Goal: Task Accomplishment & Management: Complete application form

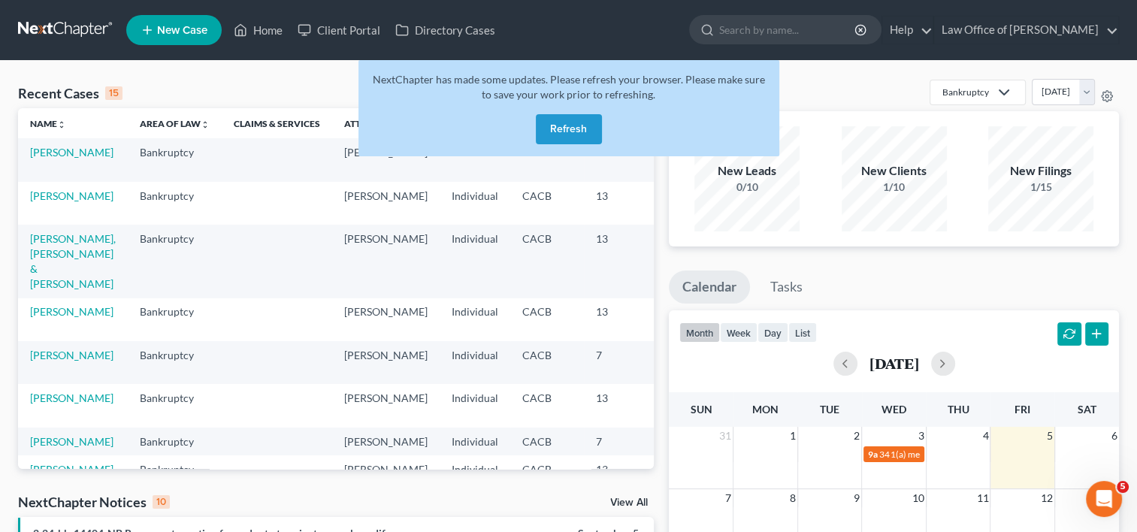
scroll to position [0, 46]
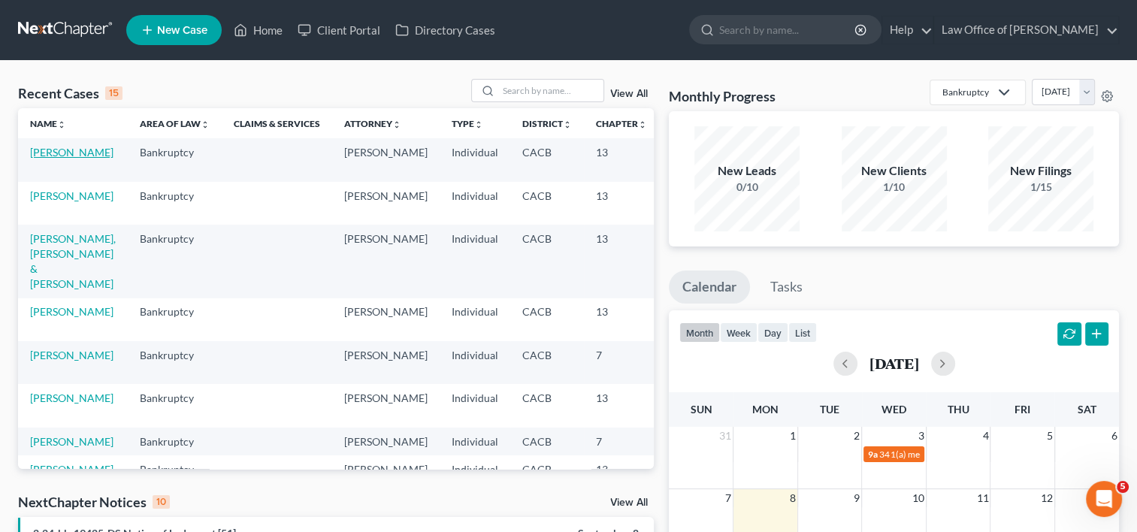
click at [39, 159] on link "[PERSON_NAME]" at bounding box center [71, 152] width 83 height 13
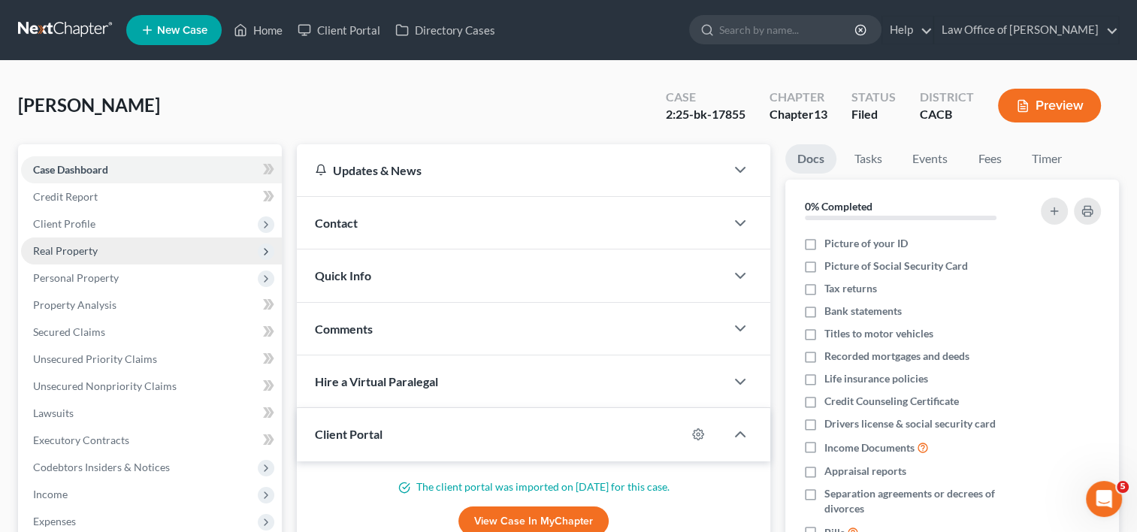
click at [74, 255] on span "Real Property" at bounding box center [65, 250] width 65 height 13
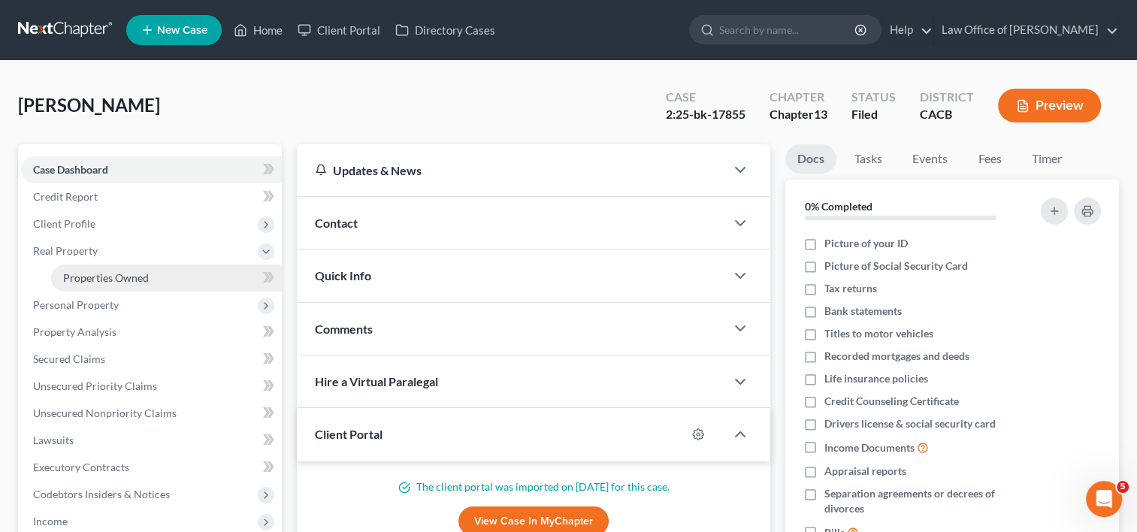
click at [102, 283] on span "Properties Owned" at bounding box center [106, 277] width 86 height 13
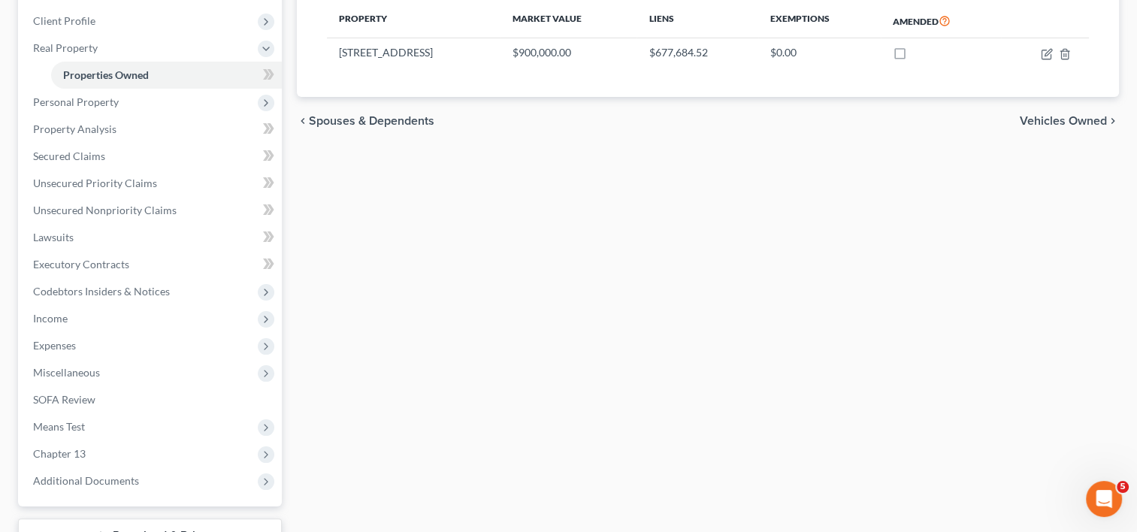
scroll to position [319, 0]
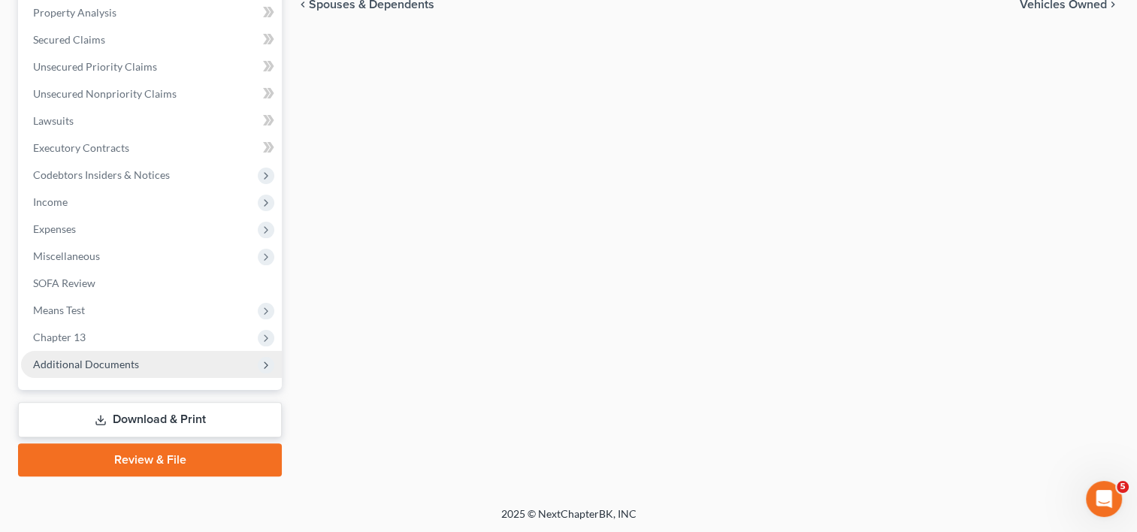
click at [149, 370] on span "Additional Documents" at bounding box center [151, 364] width 261 height 27
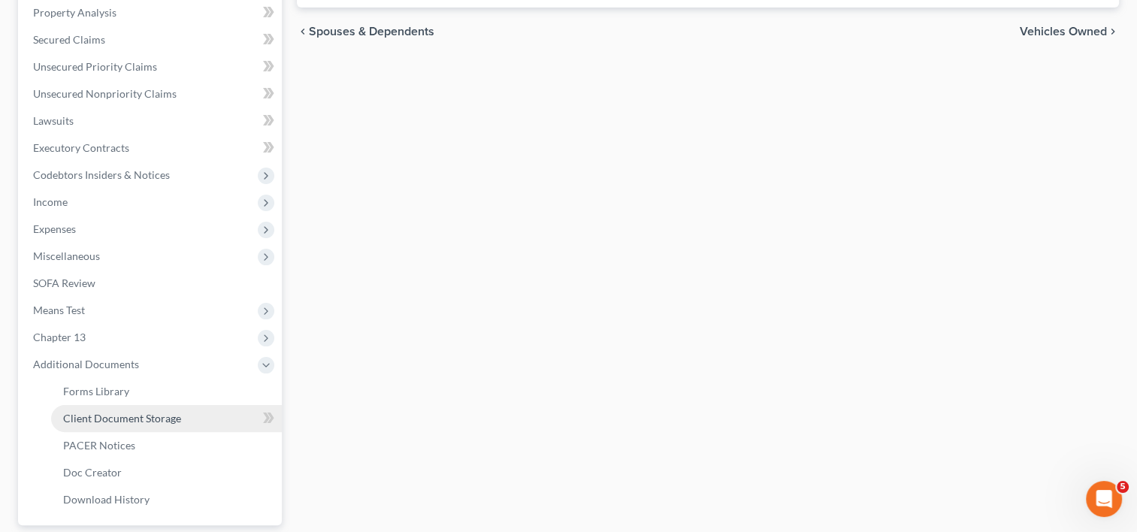
click at [170, 428] on link "Client Document Storage" at bounding box center [166, 418] width 231 height 27
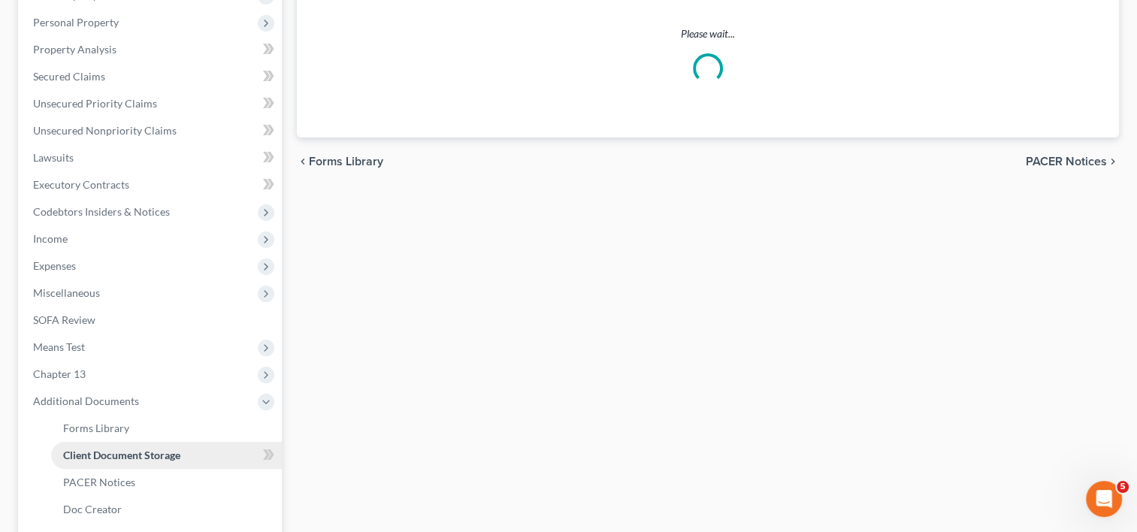
scroll to position [237, 0]
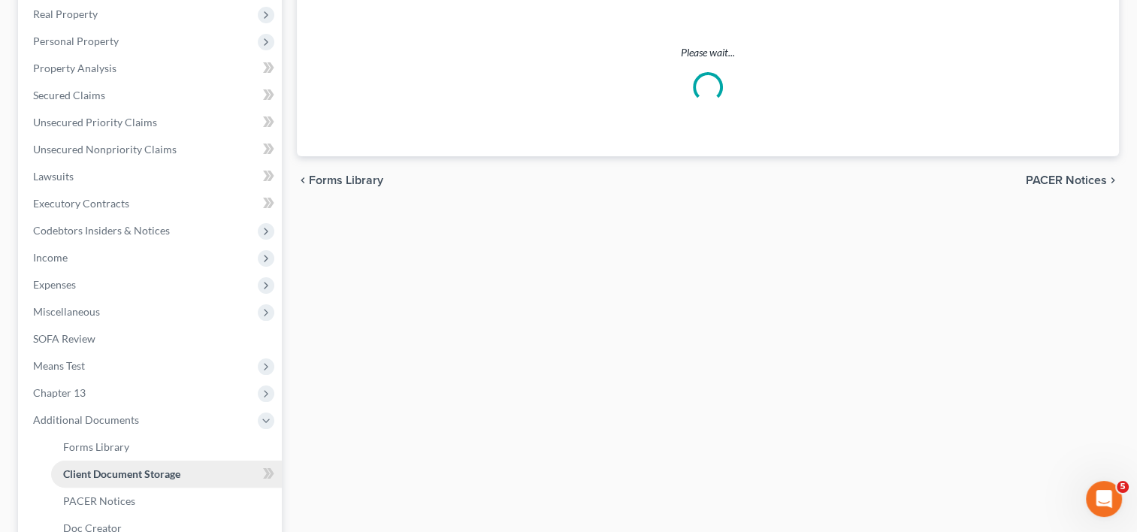
select select "19"
select select "53"
select select "56"
select select "41"
select select "53"
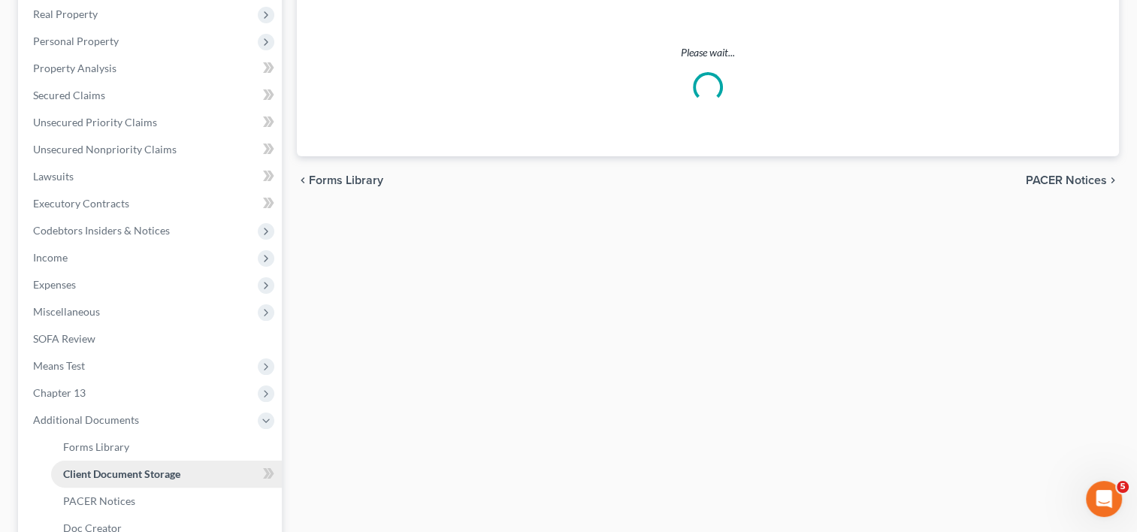
select select "56"
select select "57"
select select "65"
select select "59"
select select "60"
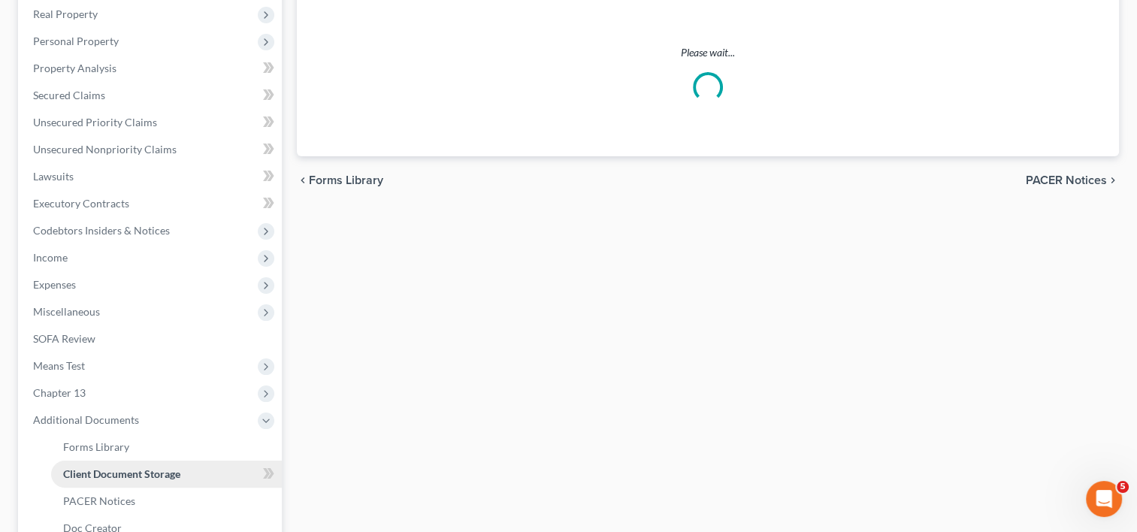
select select "7"
select select "30"
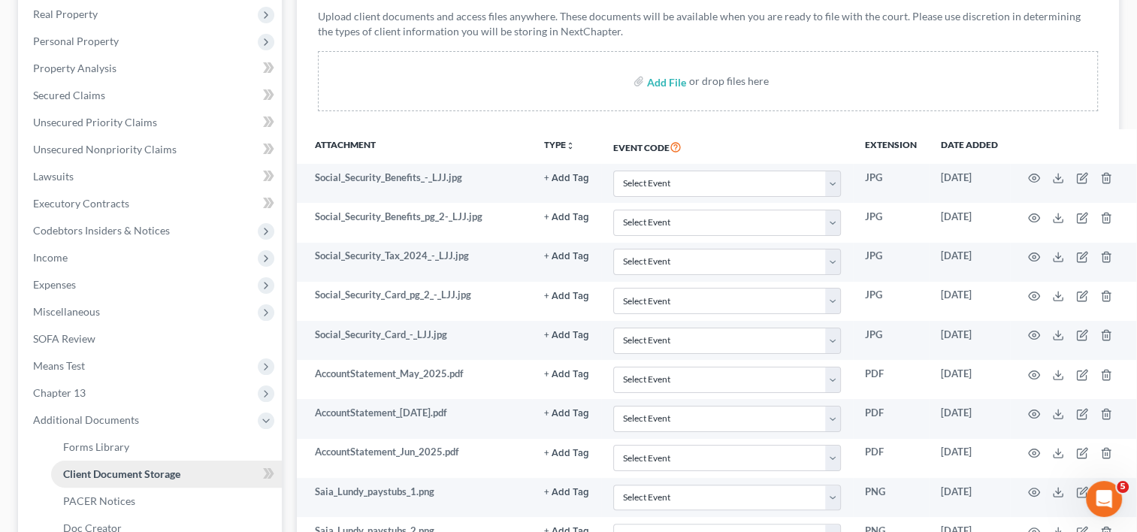
scroll to position [0, 0]
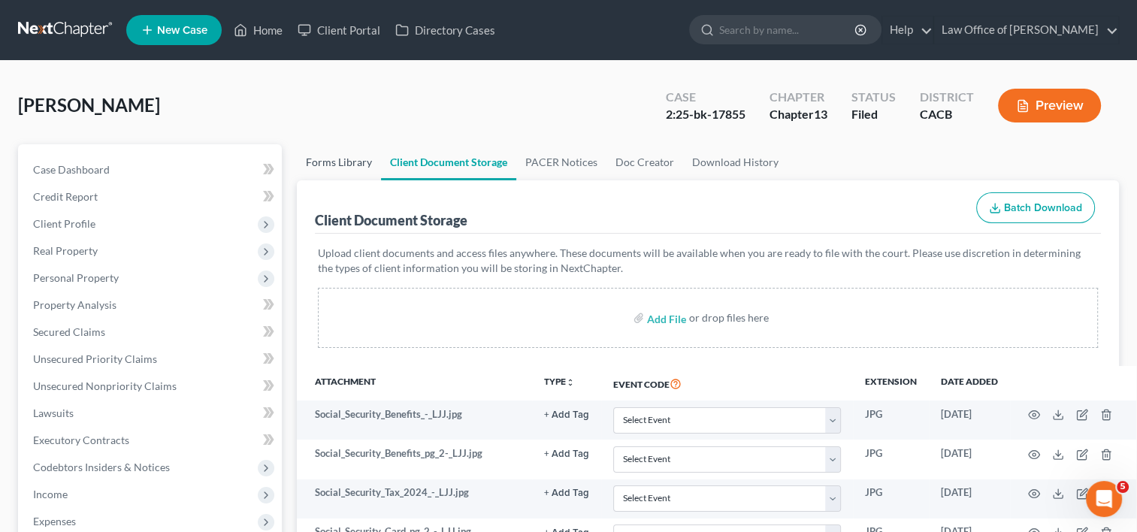
click at [326, 165] on link "Forms Library" at bounding box center [339, 162] width 84 height 36
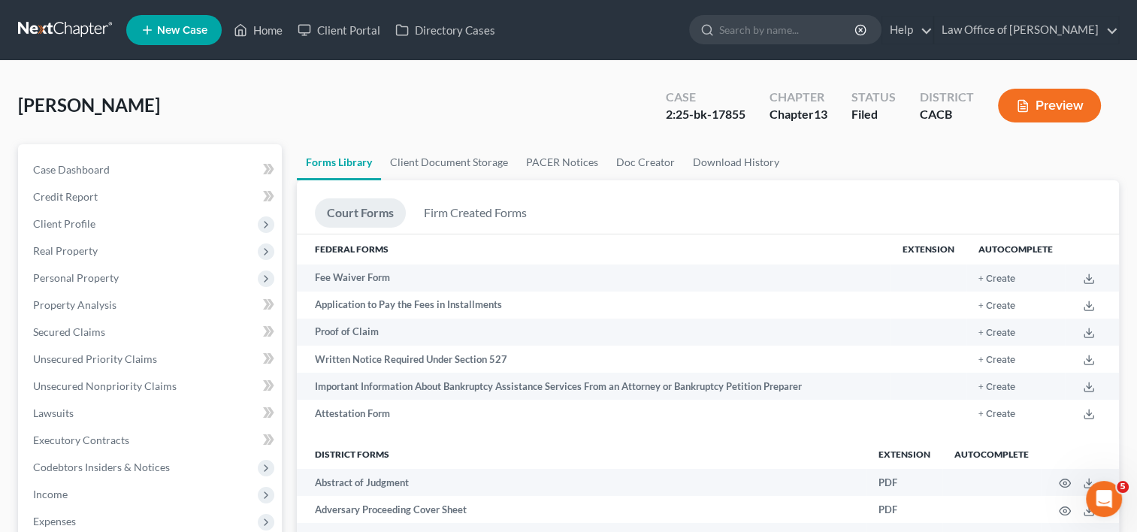
click at [848, 21] on input "search" at bounding box center [787, 30] width 137 height 28
type input "m"
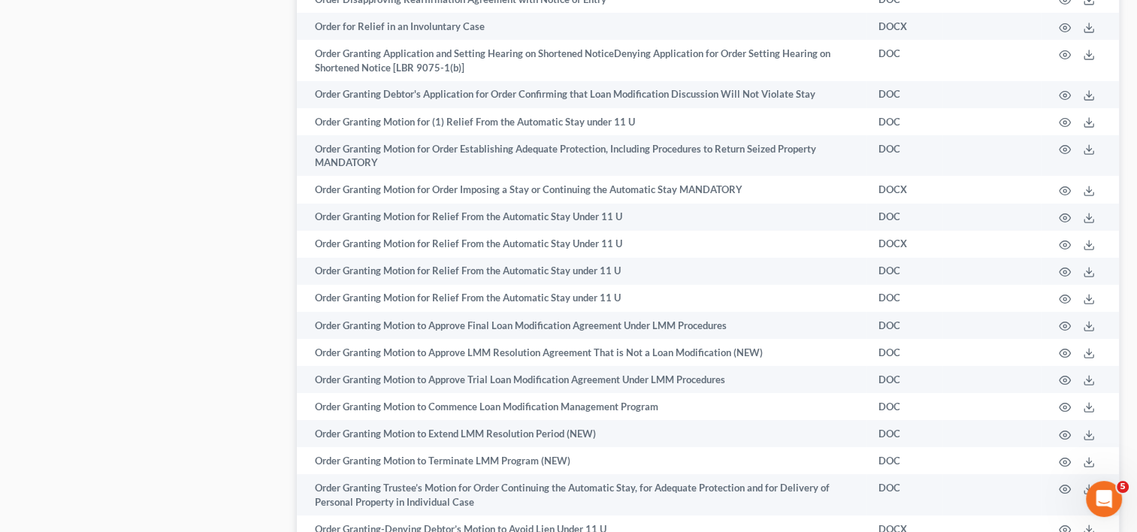
scroll to position [4530, 0]
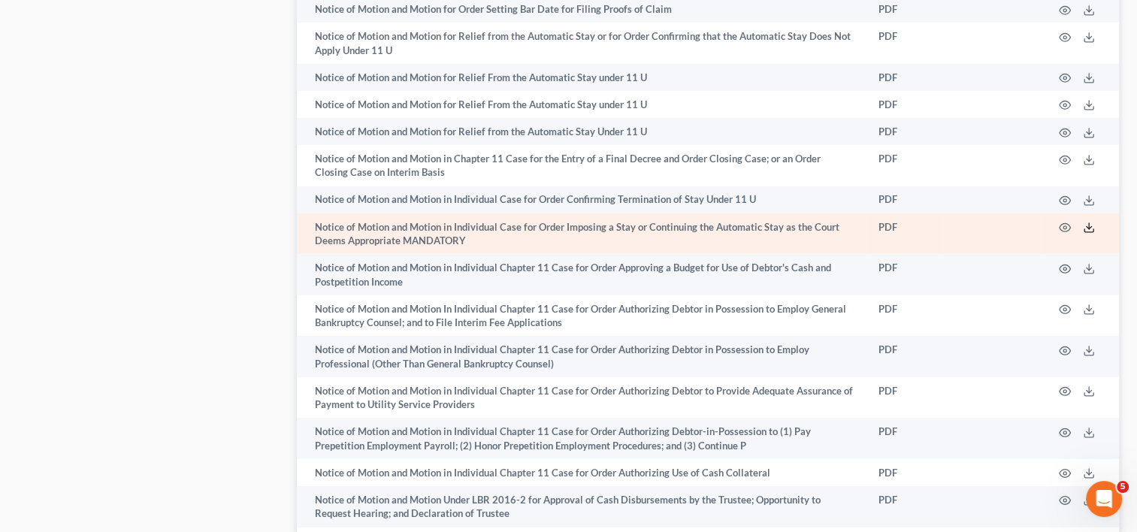
click at [1084, 234] on icon at bounding box center [1089, 228] width 12 height 12
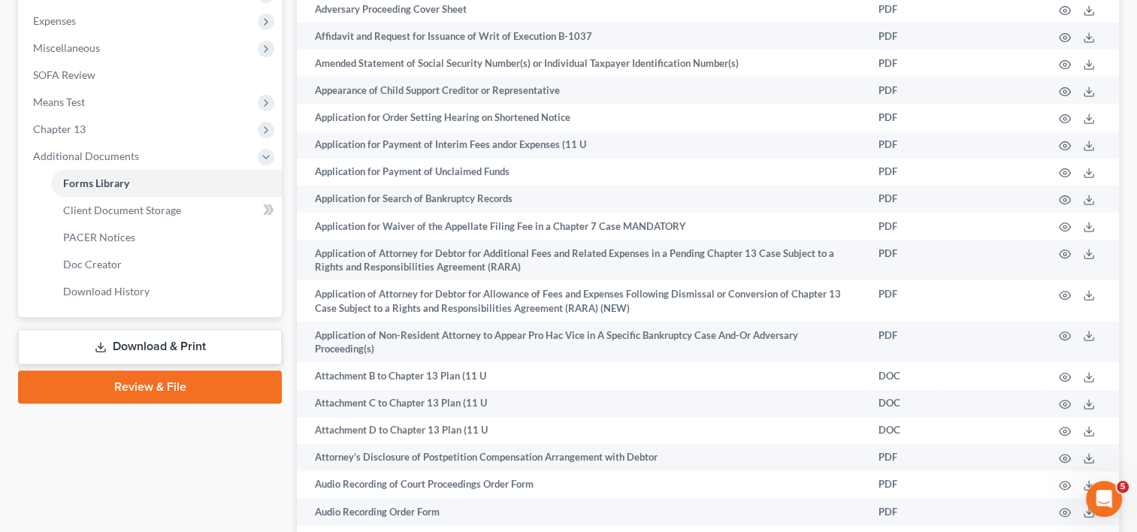
scroll to position [490, 0]
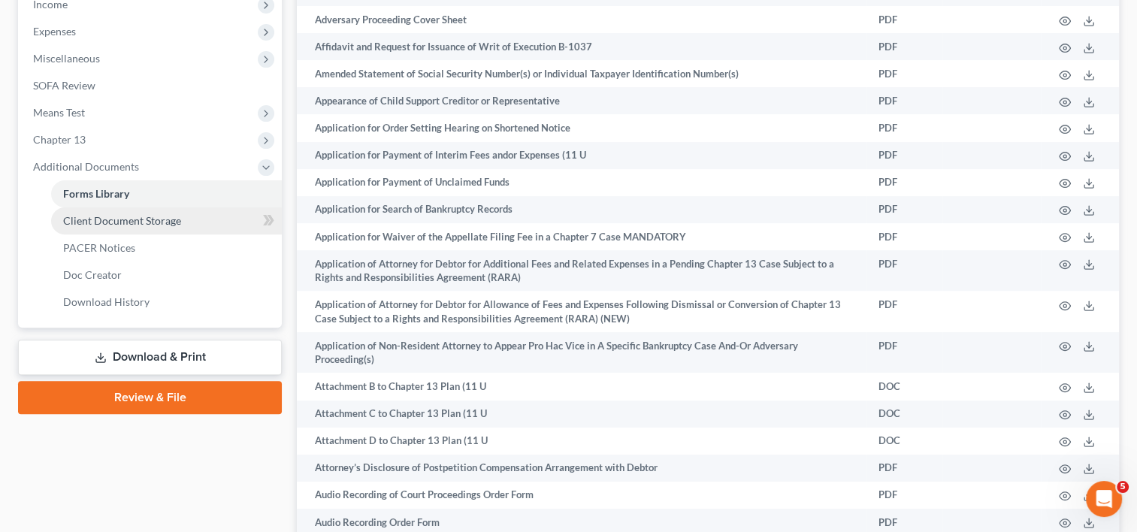
click at [151, 214] on span "Client Document Storage" at bounding box center [122, 220] width 118 height 13
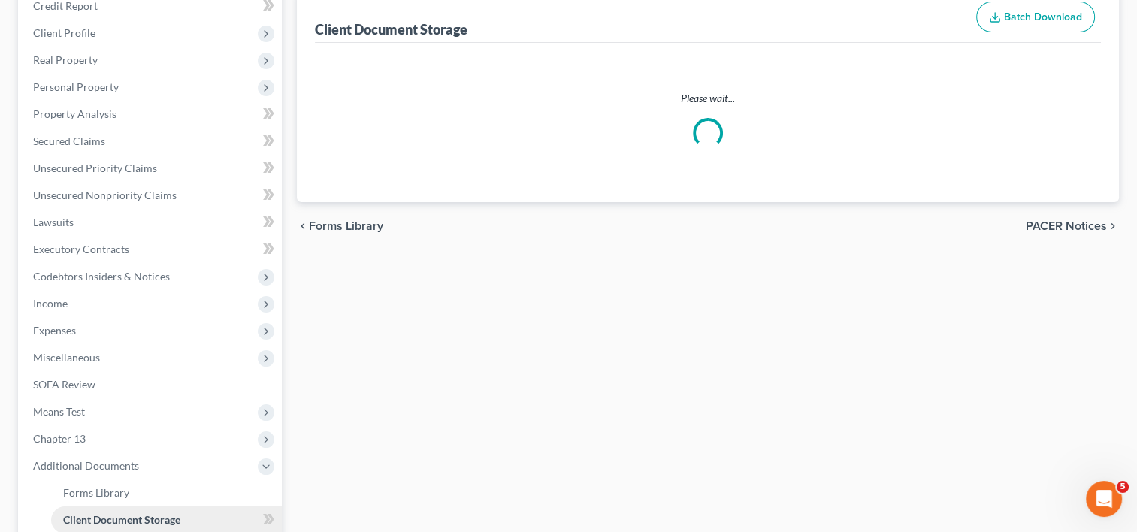
scroll to position [78, 0]
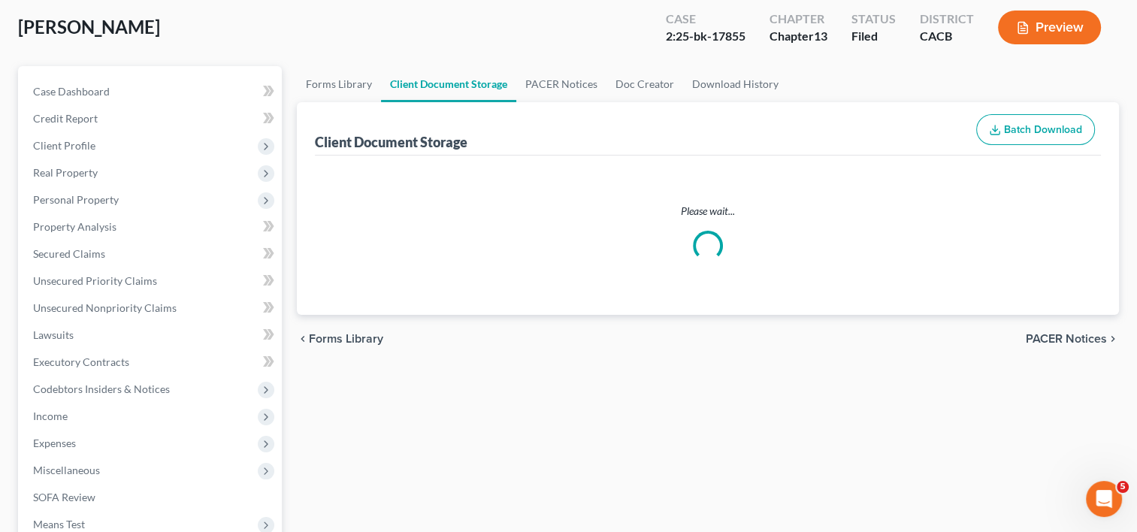
select select "19"
select select "53"
select select "56"
select select "41"
select select "53"
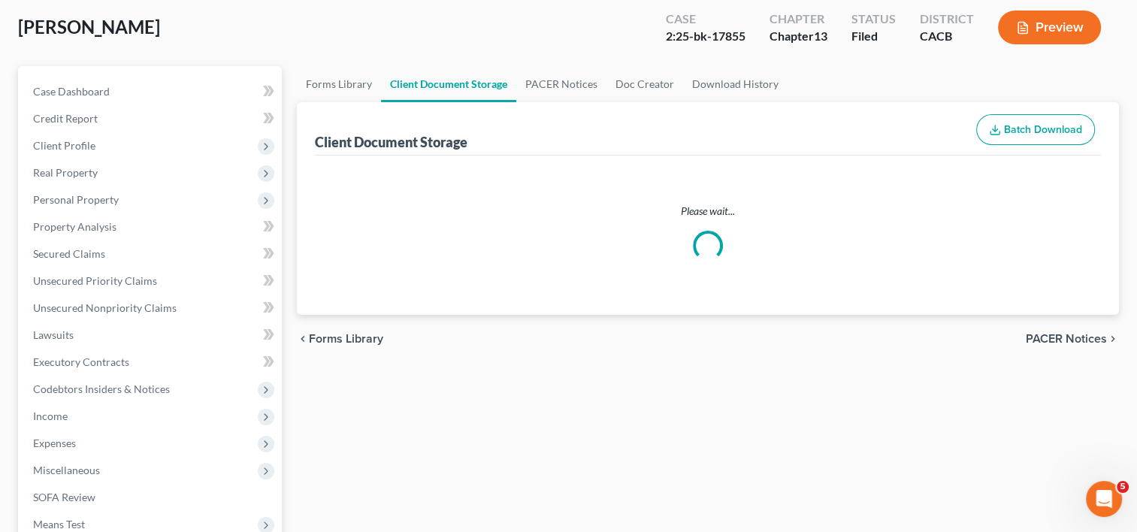
select select "56"
select select "57"
select select "65"
select select "59"
select select "60"
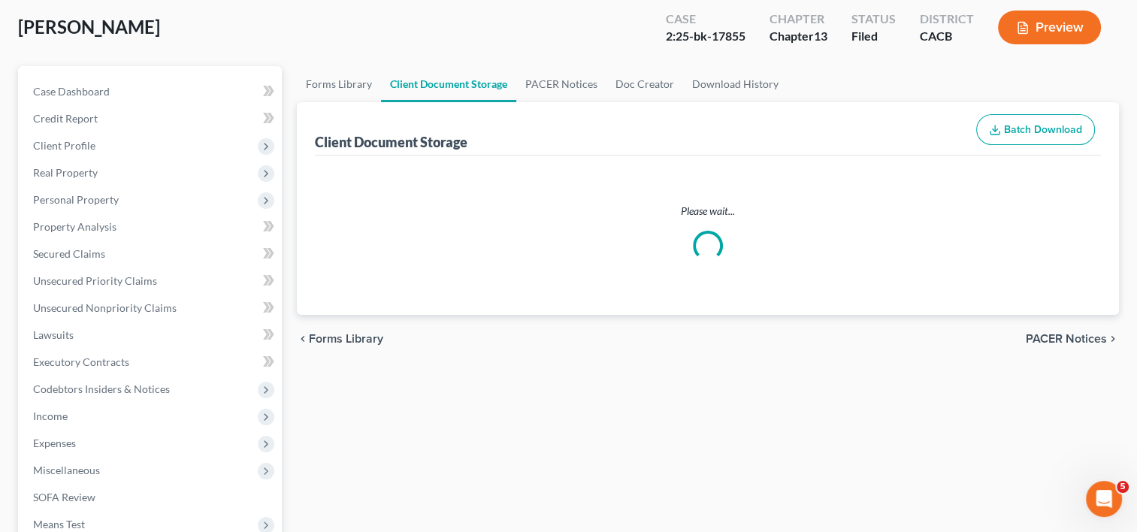
select select "7"
select select "30"
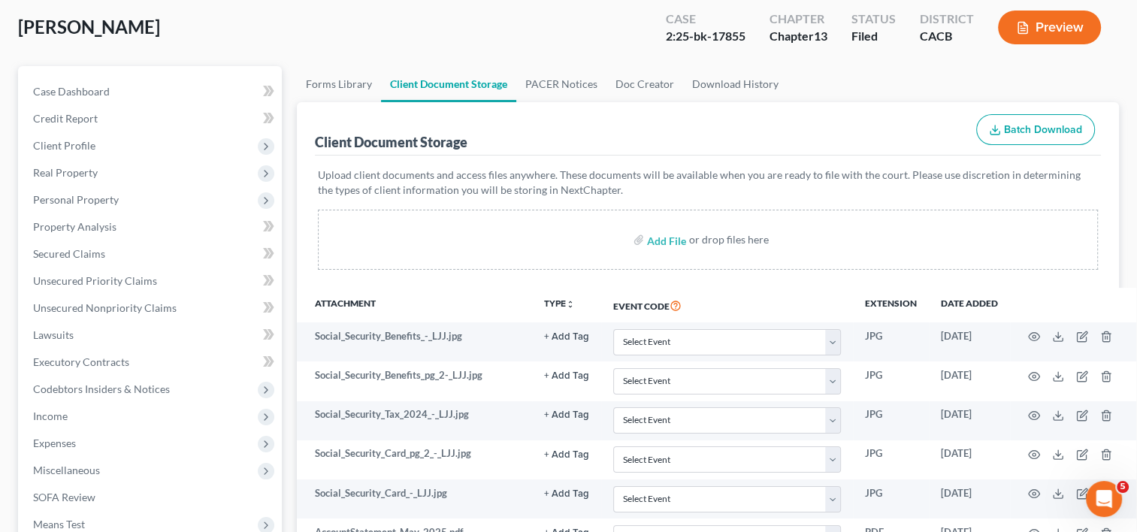
scroll to position [0, 0]
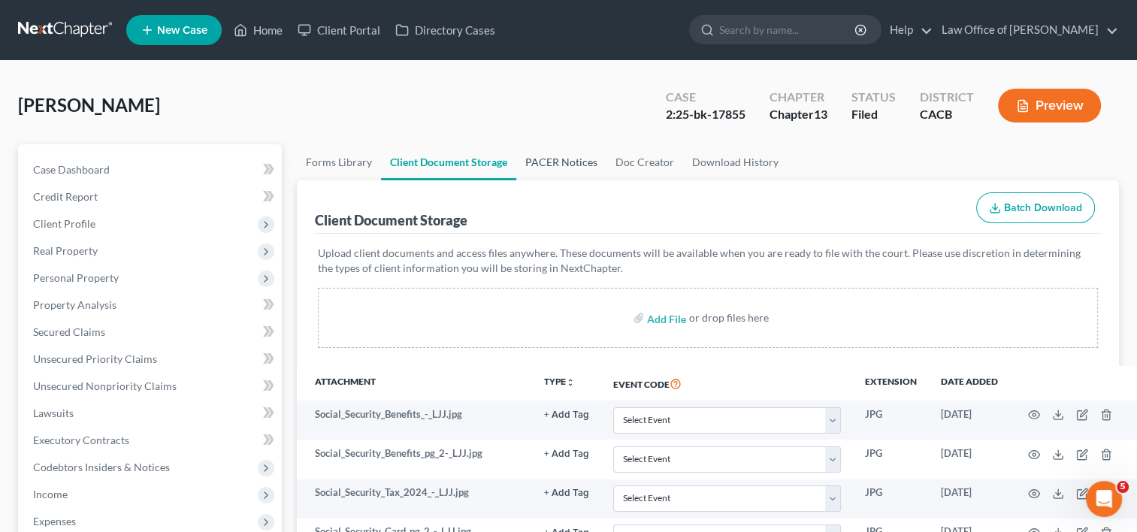
click at [580, 166] on link "PACER Notices" at bounding box center [561, 162] width 90 height 36
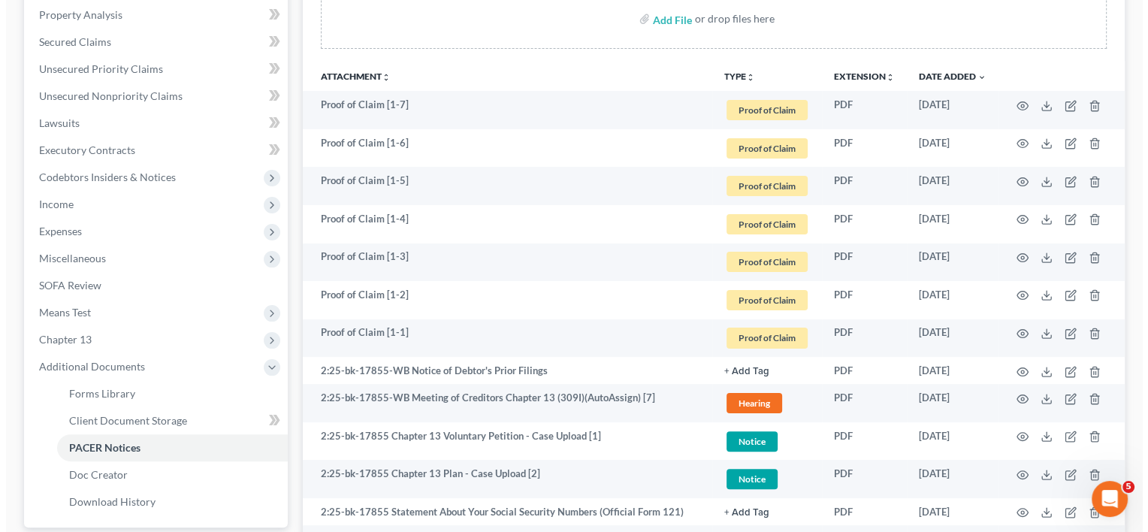
scroll to position [310, 0]
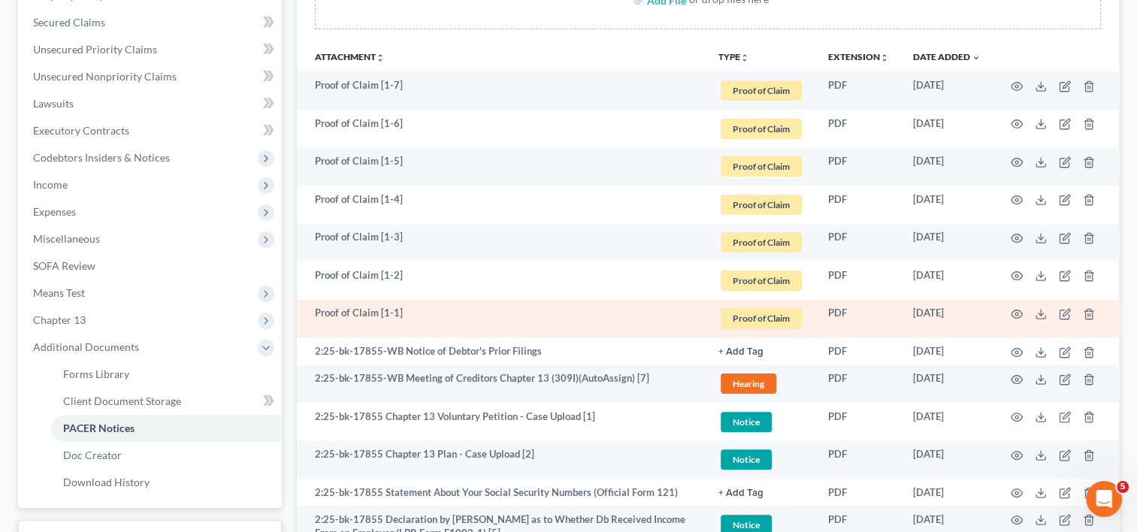
click at [1014, 306] on td at bounding box center [1056, 319] width 126 height 38
click at [1015, 313] on circle "button" at bounding box center [1016, 314] width 3 height 3
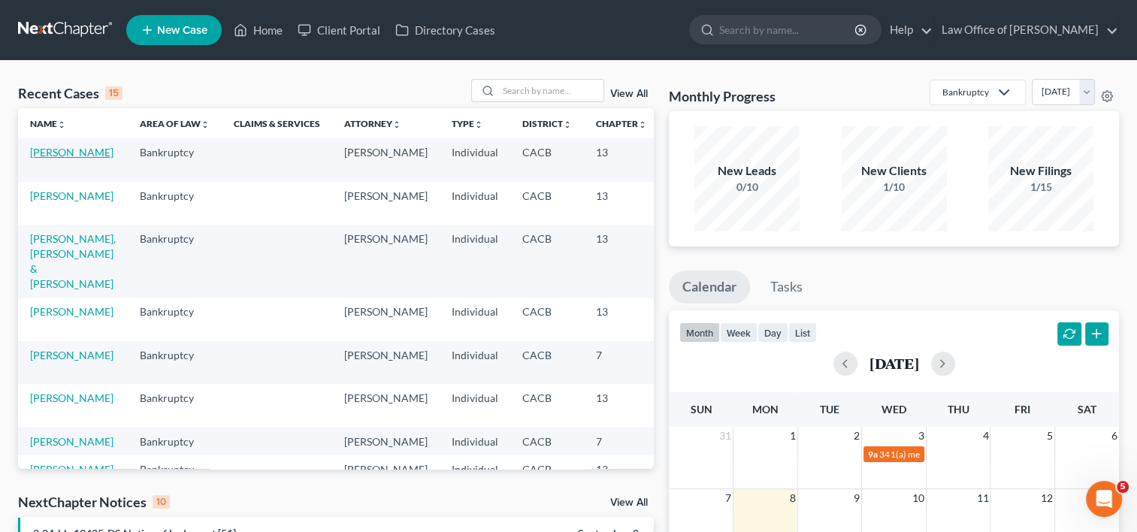
click at [40, 159] on link "[PERSON_NAME]" at bounding box center [71, 152] width 83 height 13
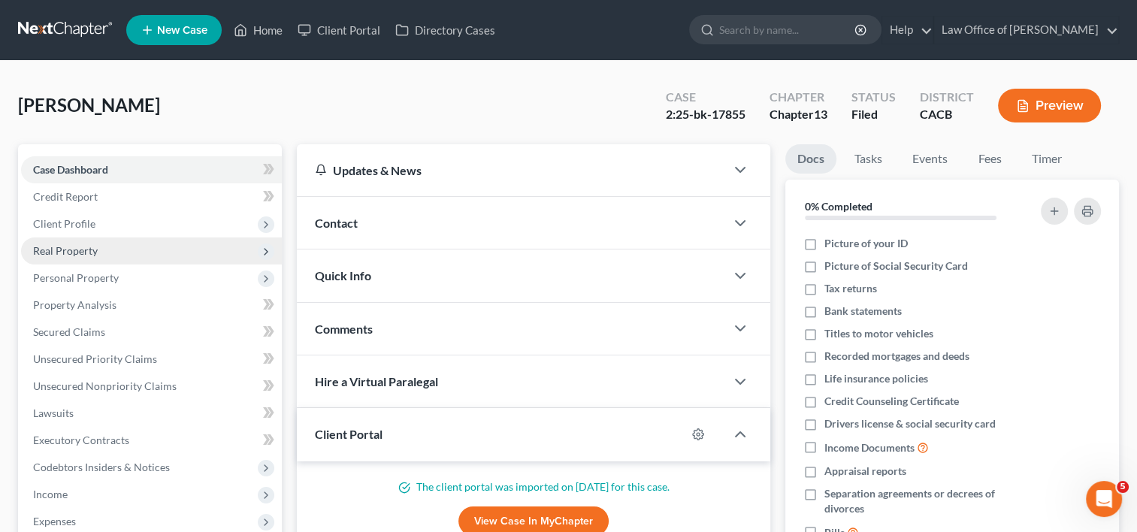
click at [54, 249] on span "Real Property" at bounding box center [65, 250] width 65 height 13
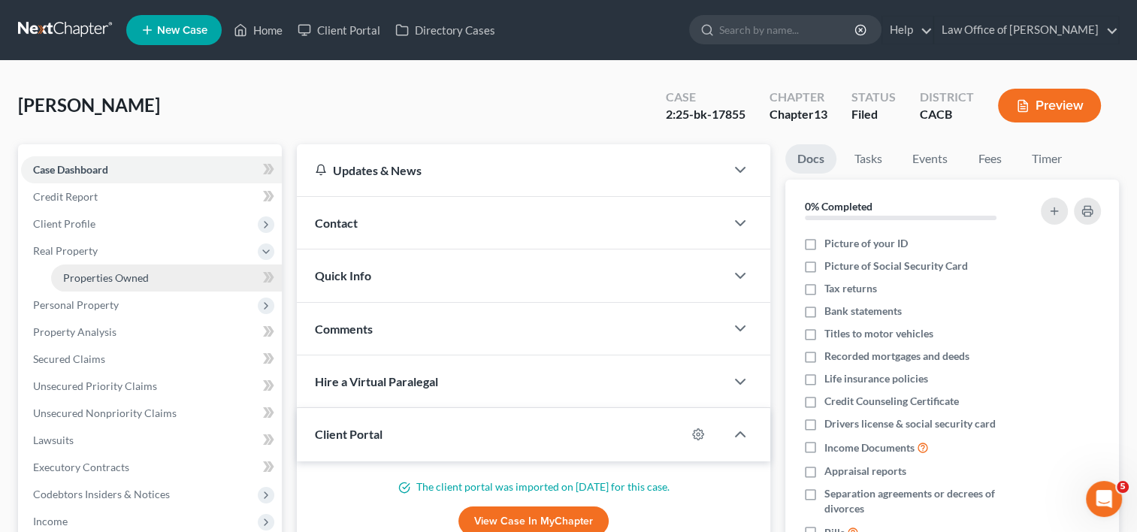
click at [101, 289] on link "Properties Owned" at bounding box center [166, 277] width 231 height 27
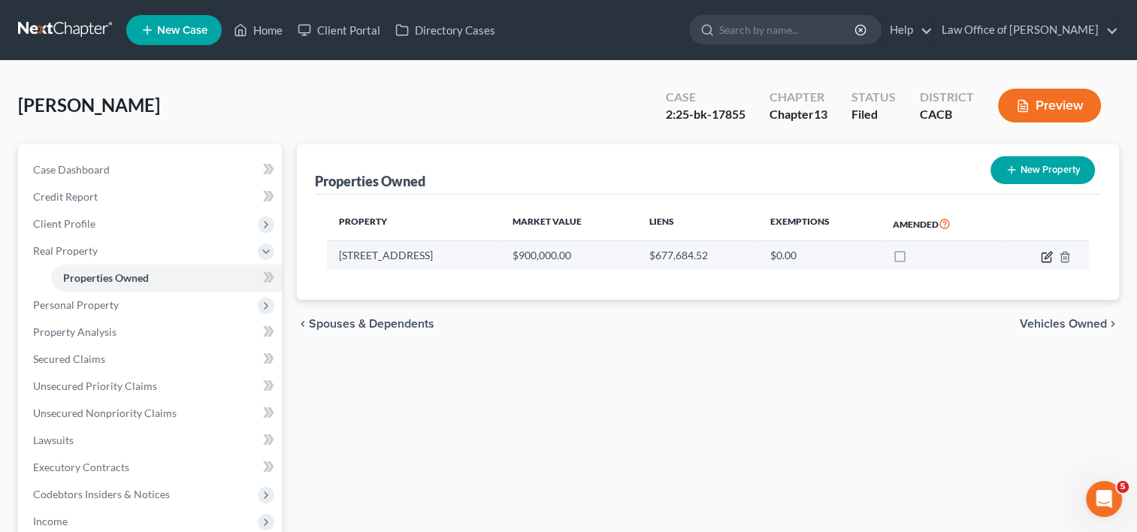
click at [1043, 255] on icon "button" at bounding box center [1047, 257] width 12 height 12
select select "4"
select select "3"
select select "7"
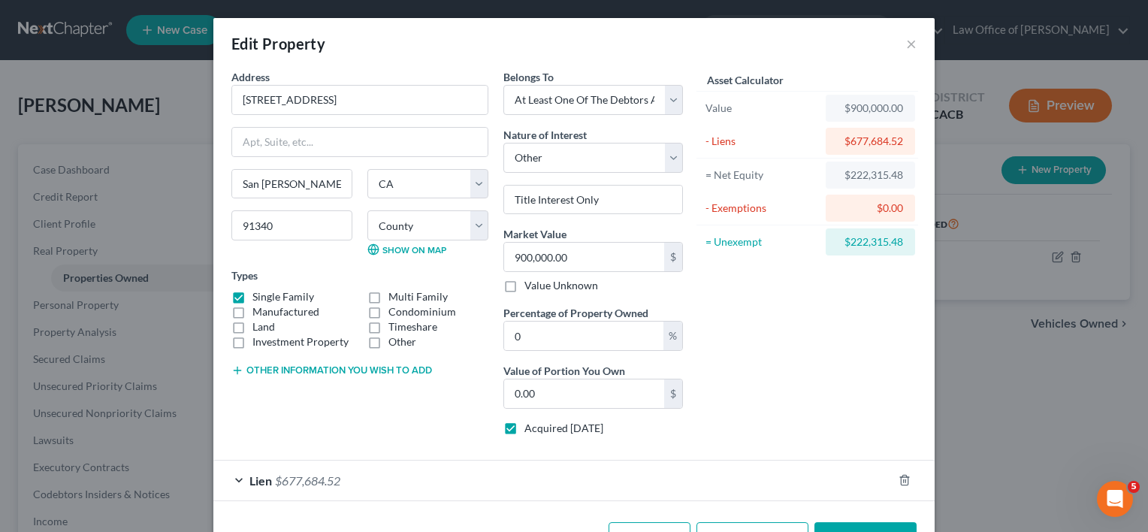
scroll to position [49, 0]
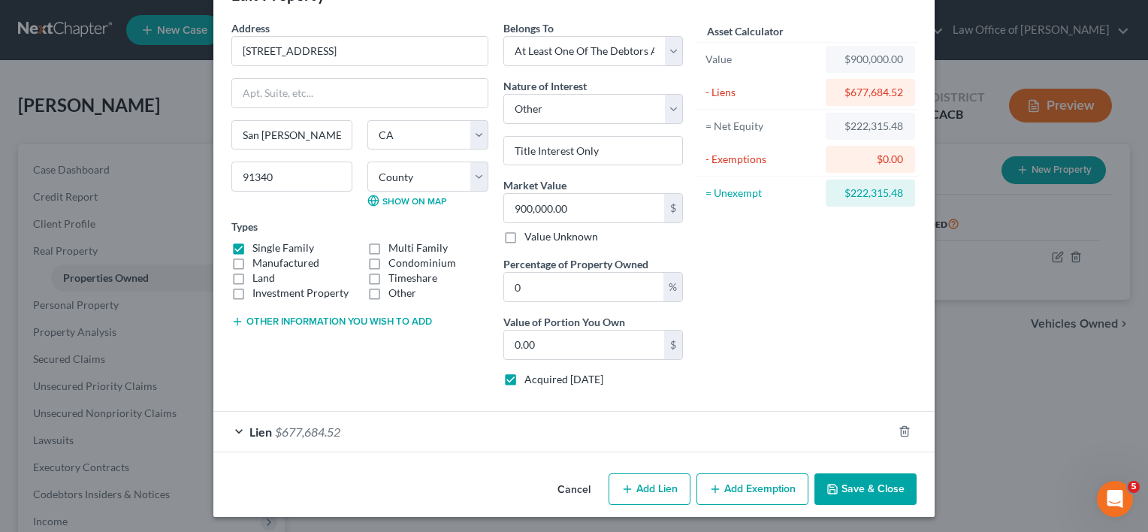
click at [627, 488] on icon "button" at bounding box center [627, 489] width 12 height 12
select select "3"
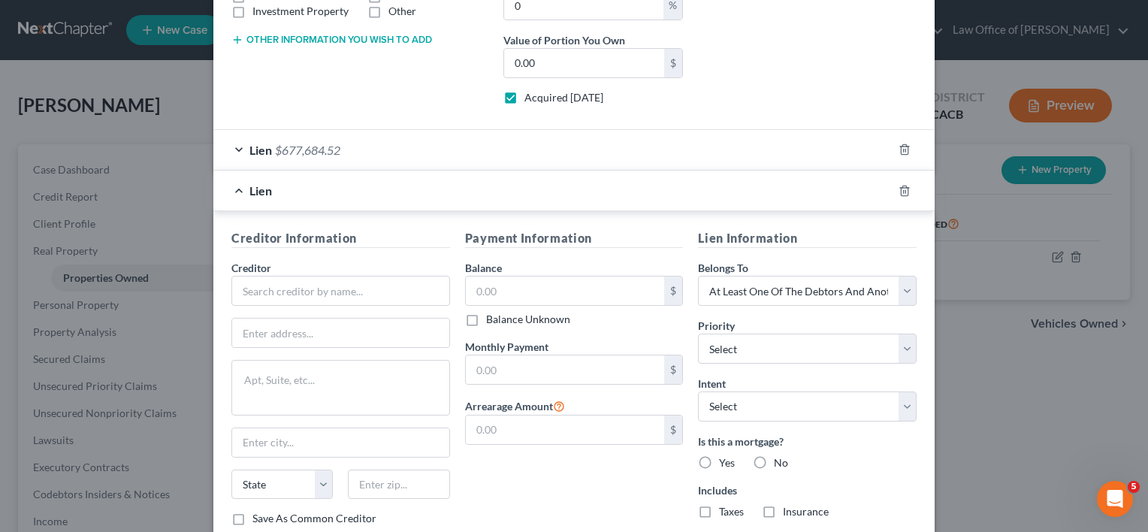
scroll to position [348, 0]
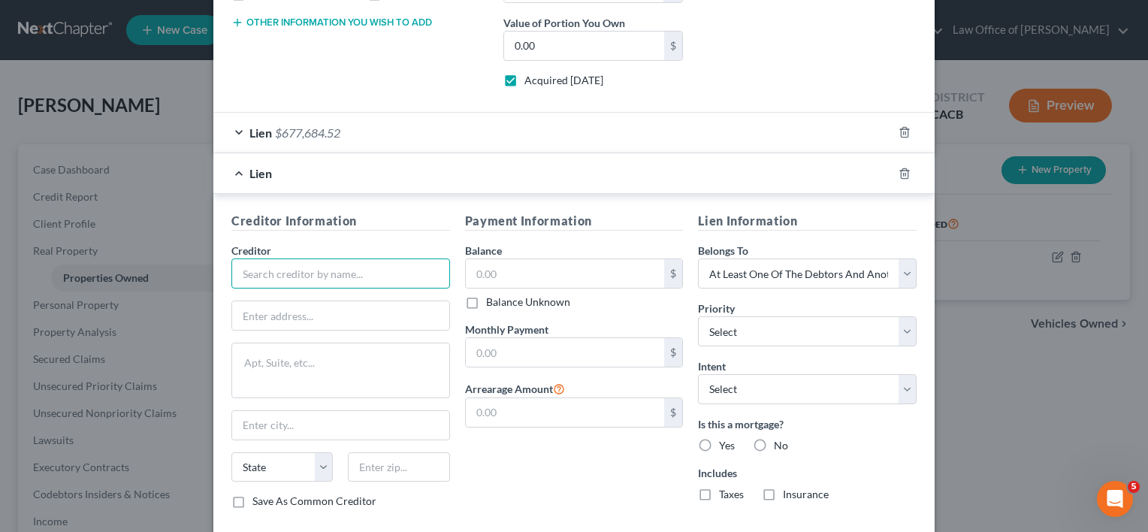
click at [374, 265] on input "text" at bounding box center [340, 273] width 219 height 30
type input "US Department of Housing and Urban Development"
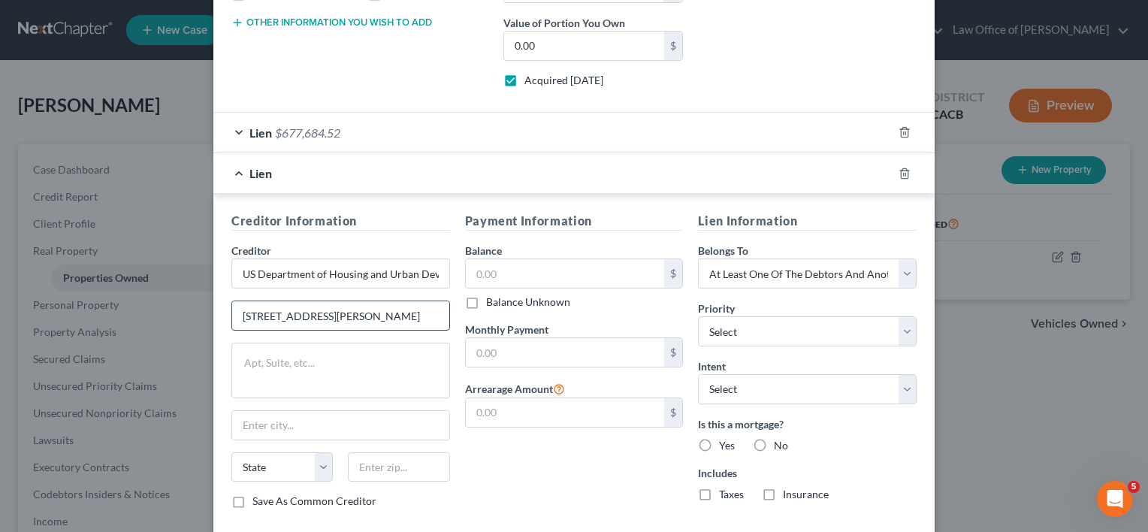
click at [322, 310] on input "[STREET_ADDRESS][PERSON_NAME]" at bounding box center [340, 315] width 217 height 29
type input "[STREET_ADDRESS][PERSON_NAME]"
click at [388, 464] on input "text" at bounding box center [398, 467] width 101 height 30
type input "94104"
type input "[GEOGRAPHIC_DATA]"
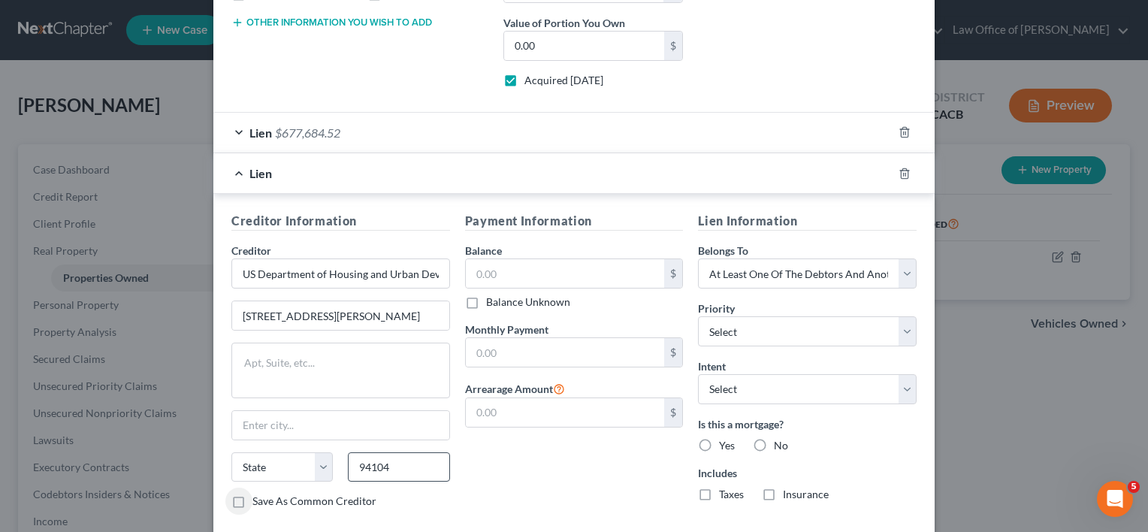
select select "4"
click at [537, 269] on input "text" at bounding box center [565, 273] width 199 height 29
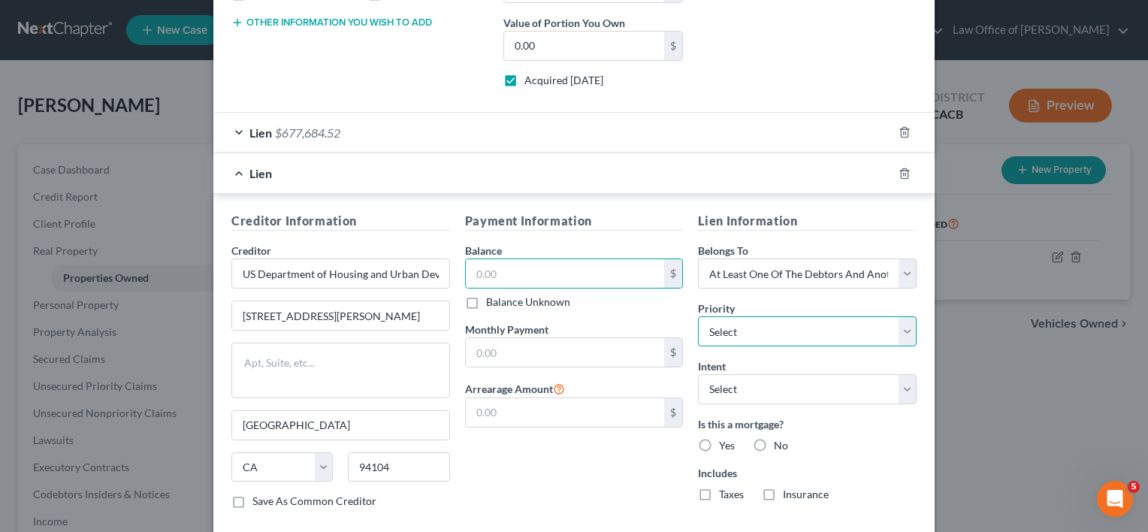
click at [794, 325] on select "Select 1st 2nd 3rd 4th 5th 6th 7th 8th 9th 10th 11th 12th 13th 14th 15th 16th 1…" at bounding box center [807, 331] width 219 height 30
select select "1"
click at [698, 316] on select "Select 1st 2nd 3rd 4th 5th 6th 7th 8th 9th 10th 11th 12th 13th 14th 15th 16th 1…" at bounding box center [807, 331] width 219 height 30
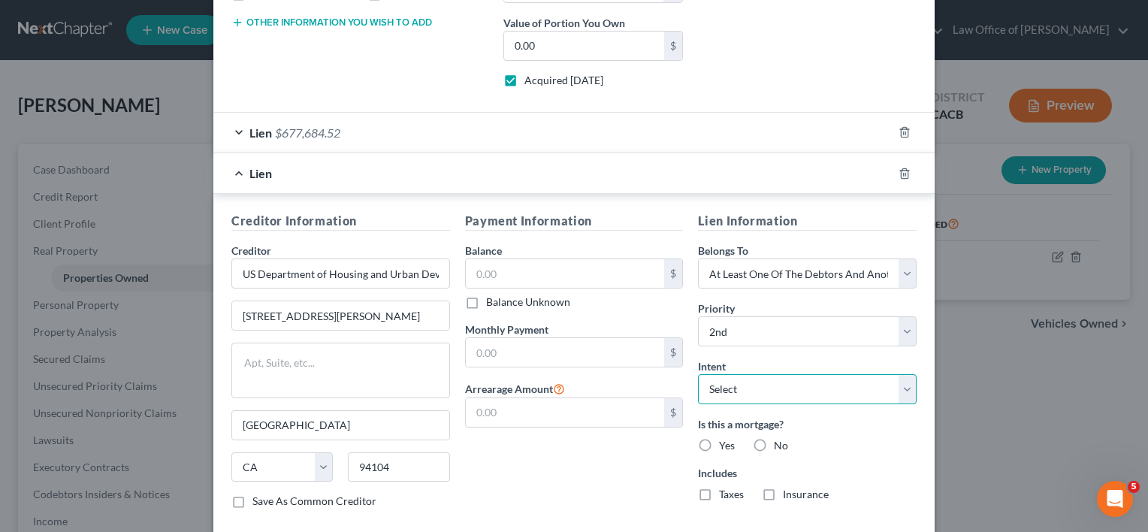
click at [775, 391] on select "Select Surrender Redeem Reaffirm Avoid Other" at bounding box center [807, 389] width 219 height 30
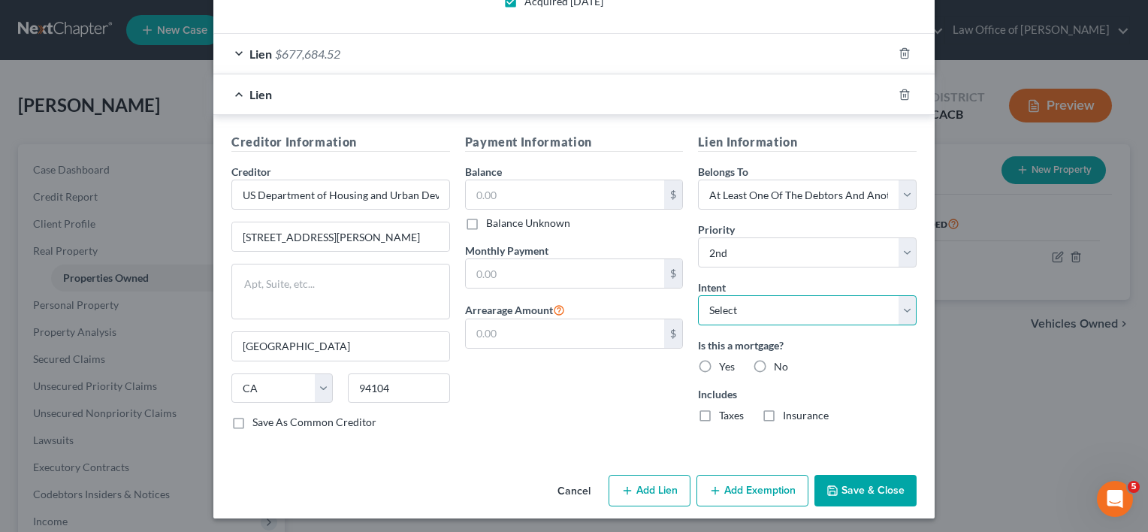
click at [820, 298] on select "Select Surrender Redeem Reaffirm Avoid Other" at bounding box center [807, 310] width 219 height 30
select select "2"
click at [698, 295] on select "Select Surrender Redeem Reaffirm Avoid Other" at bounding box center [807, 310] width 219 height 30
click at [719, 361] on label "Yes" at bounding box center [727, 366] width 16 height 15
click at [725, 361] on input "Yes" at bounding box center [730, 364] width 10 height 10
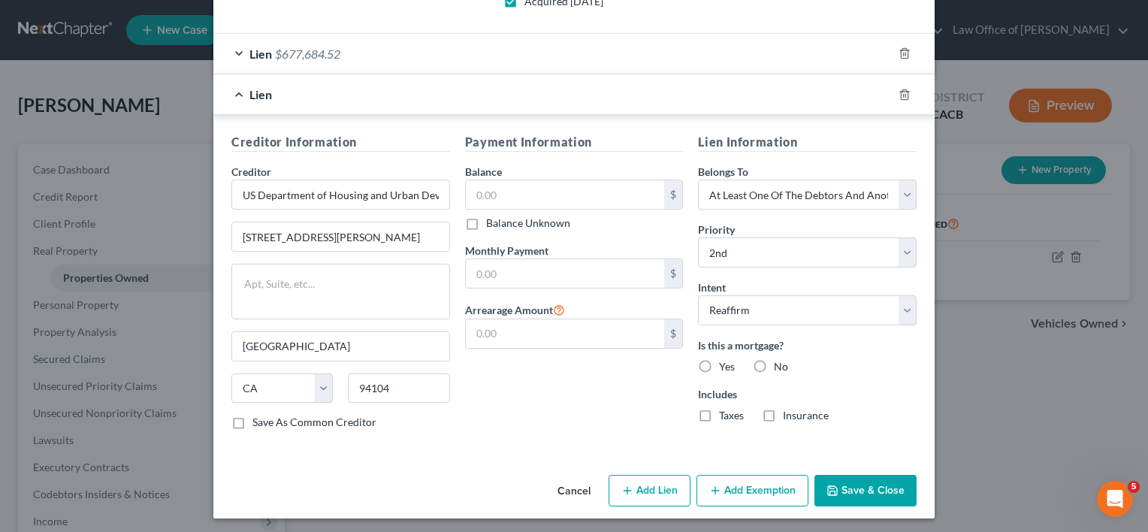
radio input "true"
click at [505, 187] on input "text" at bounding box center [565, 194] width 199 height 29
type input "260,317.11"
click at [487, 276] on input "text" at bounding box center [565, 273] width 199 height 29
type input "0.00"
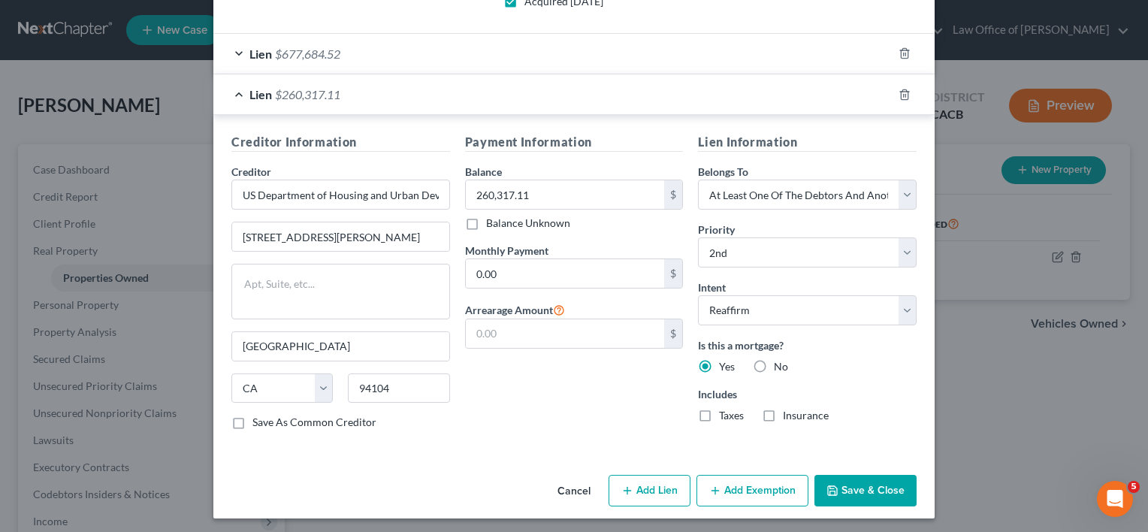
click at [866, 497] on button "Save & Close" at bounding box center [865, 491] width 102 height 32
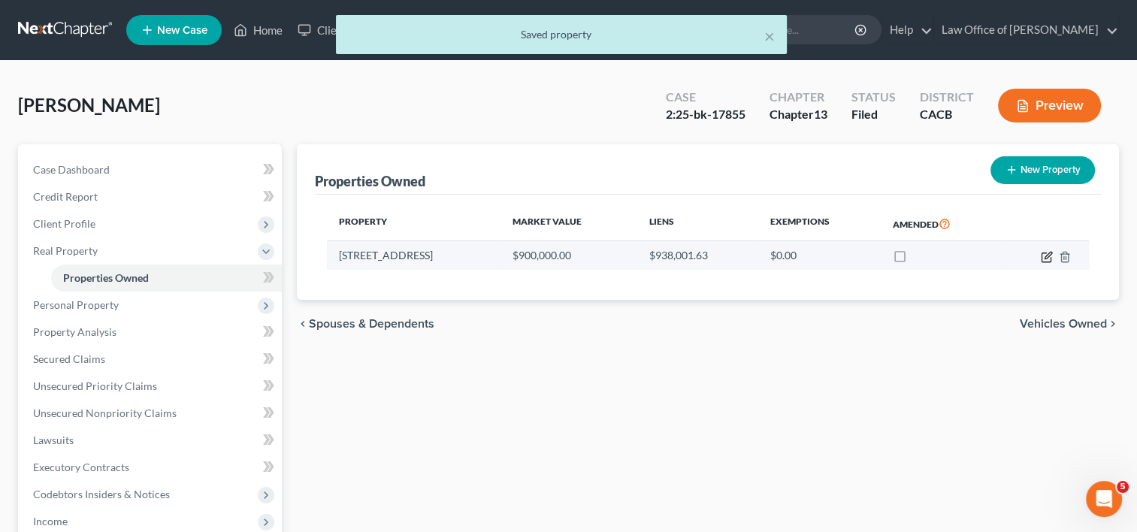
click at [1044, 258] on icon "button" at bounding box center [1047, 255] width 7 height 7
select select "4"
select select "18"
select select "3"
select select "7"
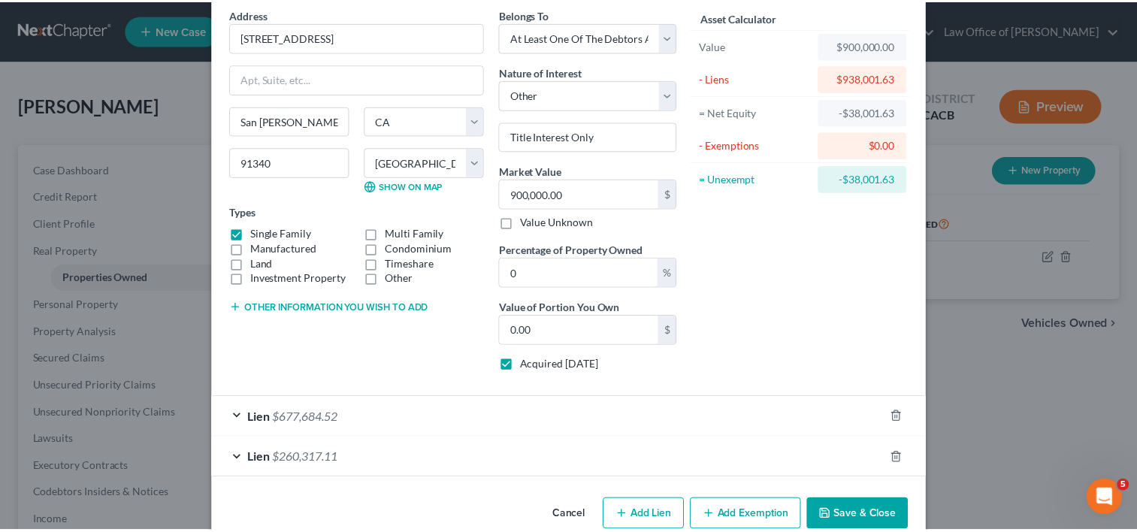
scroll to position [90, 0]
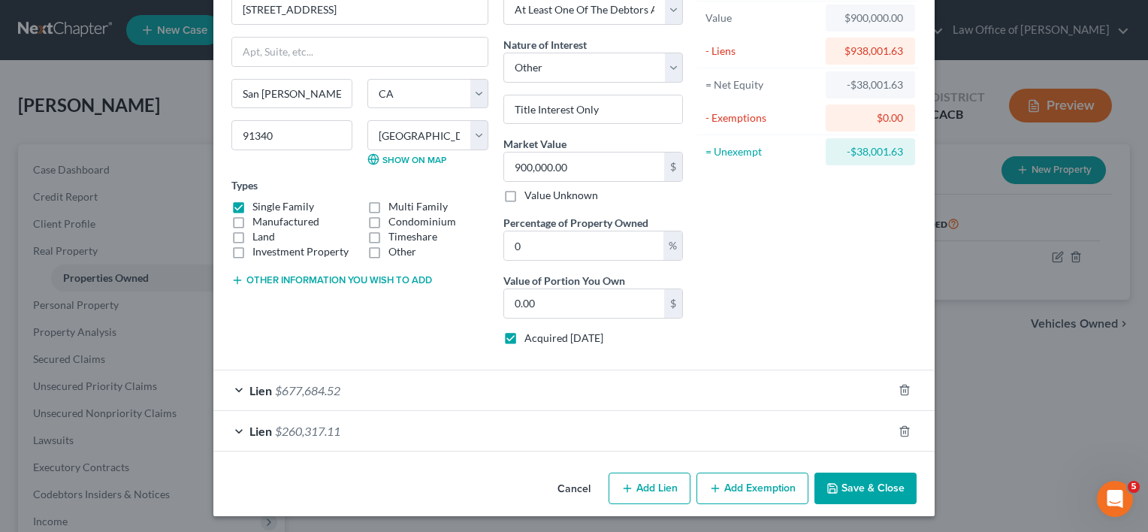
click at [868, 483] on button "Save & Close" at bounding box center [865, 489] width 102 height 32
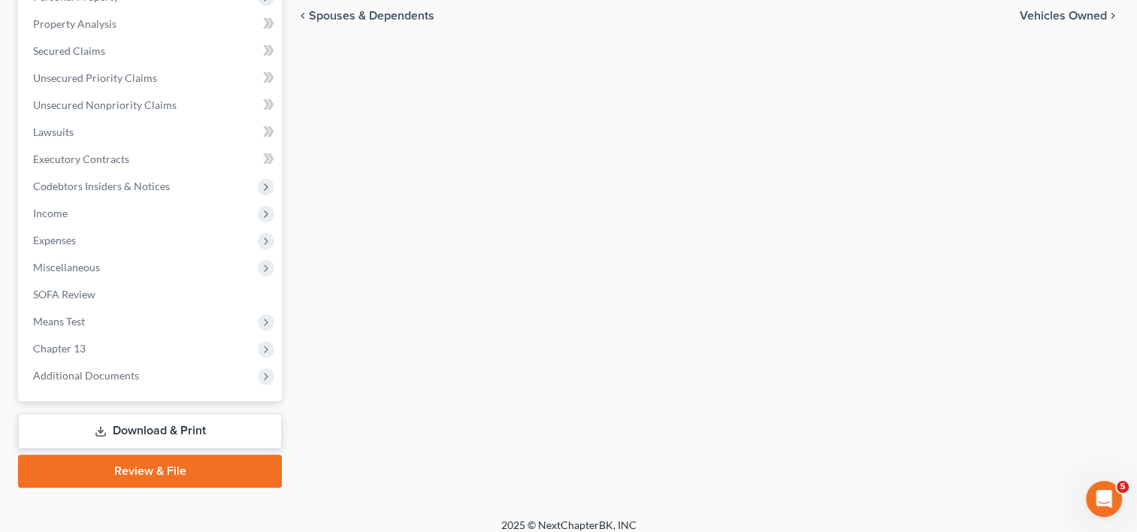
scroll to position [319, 0]
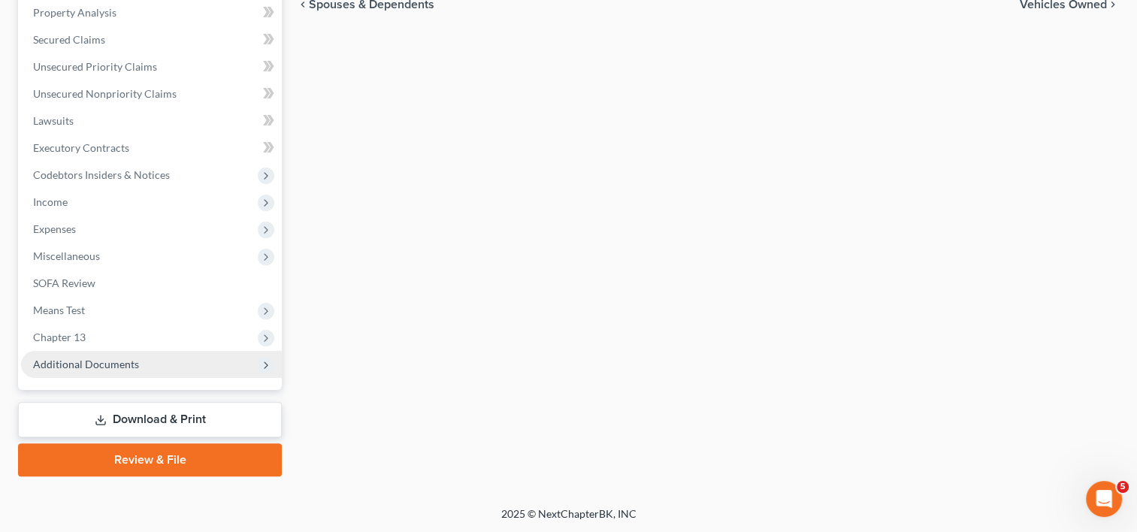
click at [123, 370] on span "Additional Documents" at bounding box center [151, 364] width 261 height 27
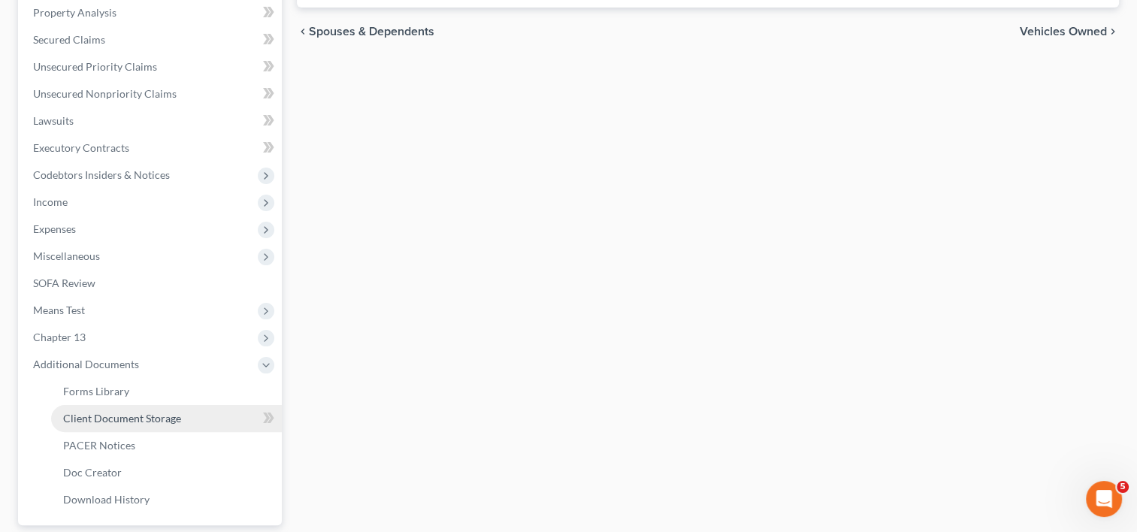
click at [197, 424] on link "Client Document Storage" at bounding box center [166, 418] width 231 height 27
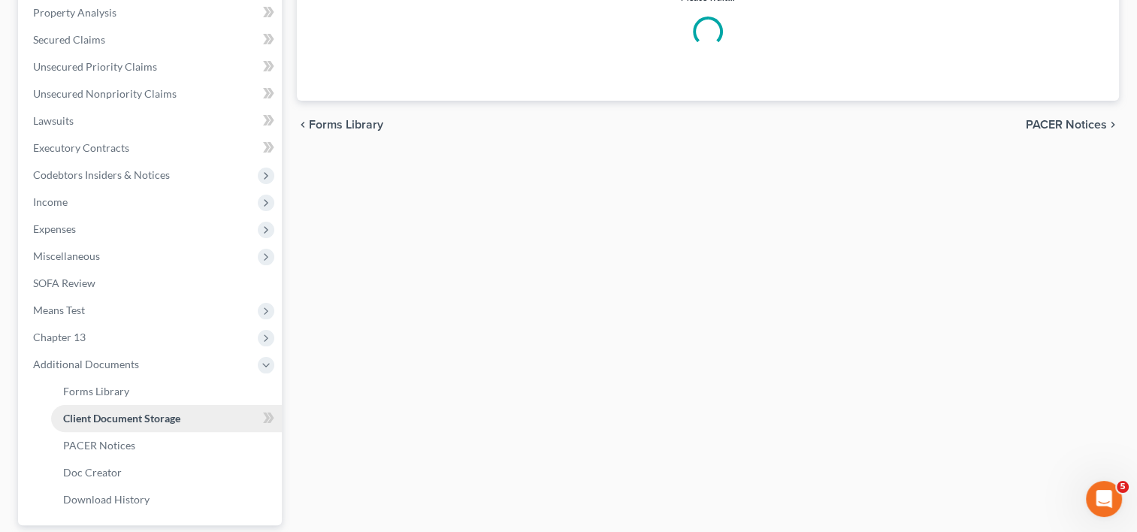
scroll to position [179, 0]
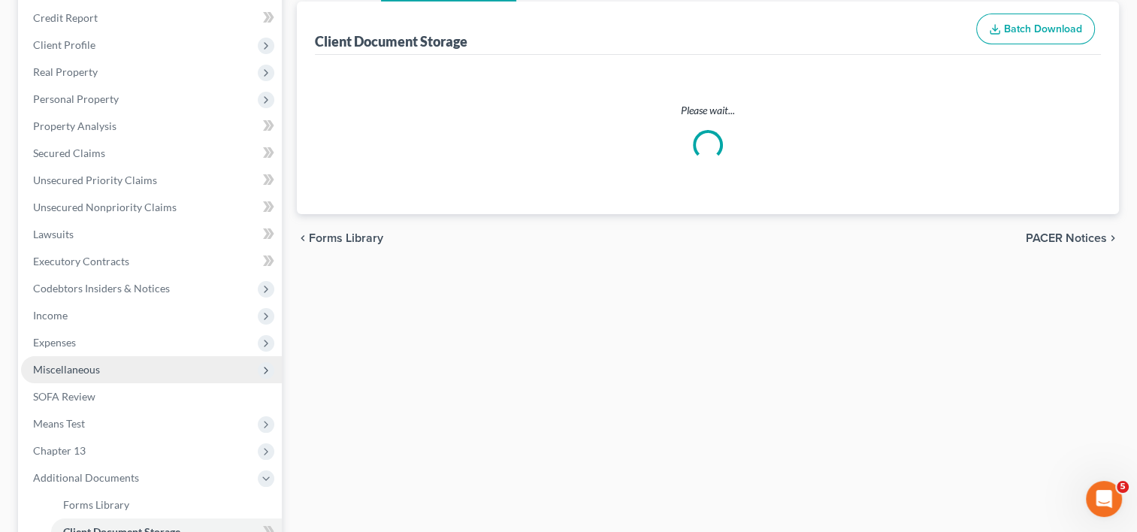
select select "19"
select select "53"
select select "56"
select select "41"
select select "53"
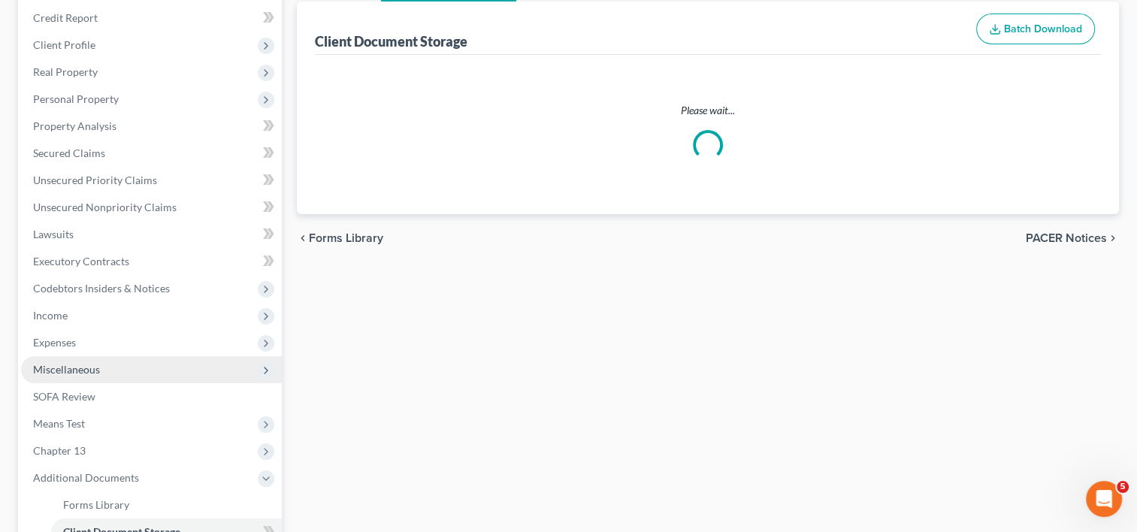
select select "56"
select select "57"
select select "65"
select select "59"
select select "60"
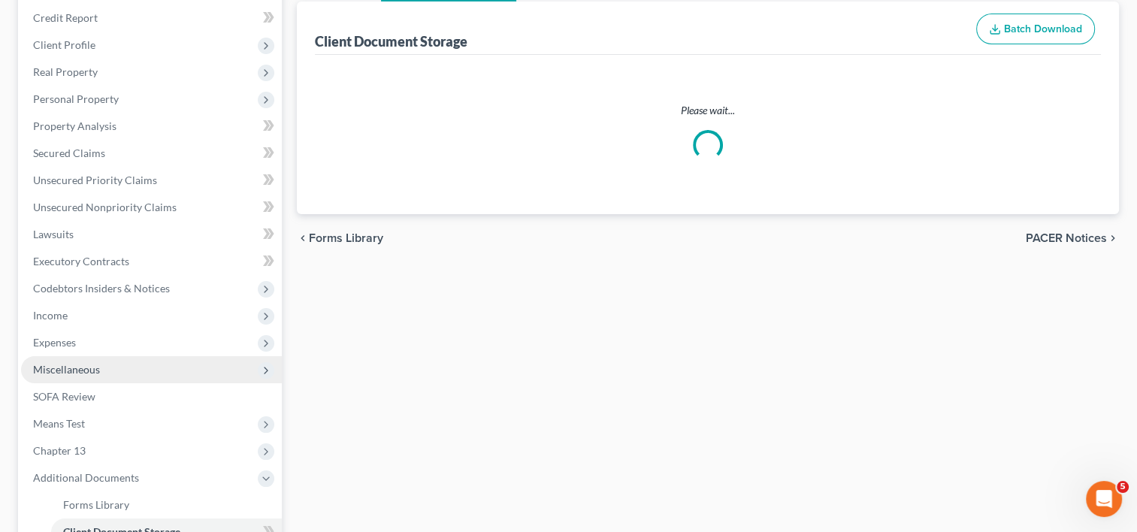
select select "7"
select select "30"
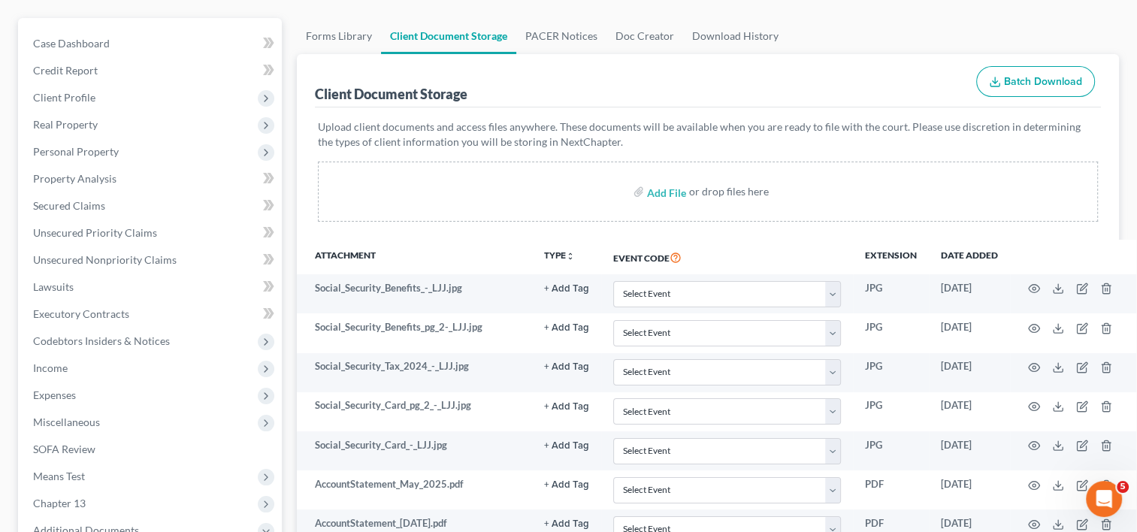
scroll to position [0, 0]
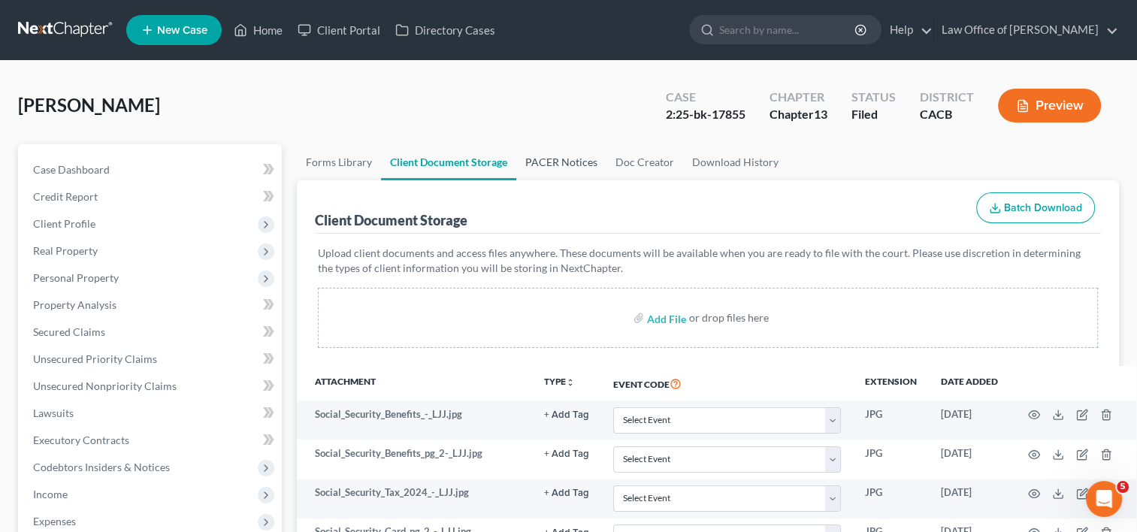
click at [555, 158] on link "PACER Notices" at bounding box center [561, 162] width 90 height 36
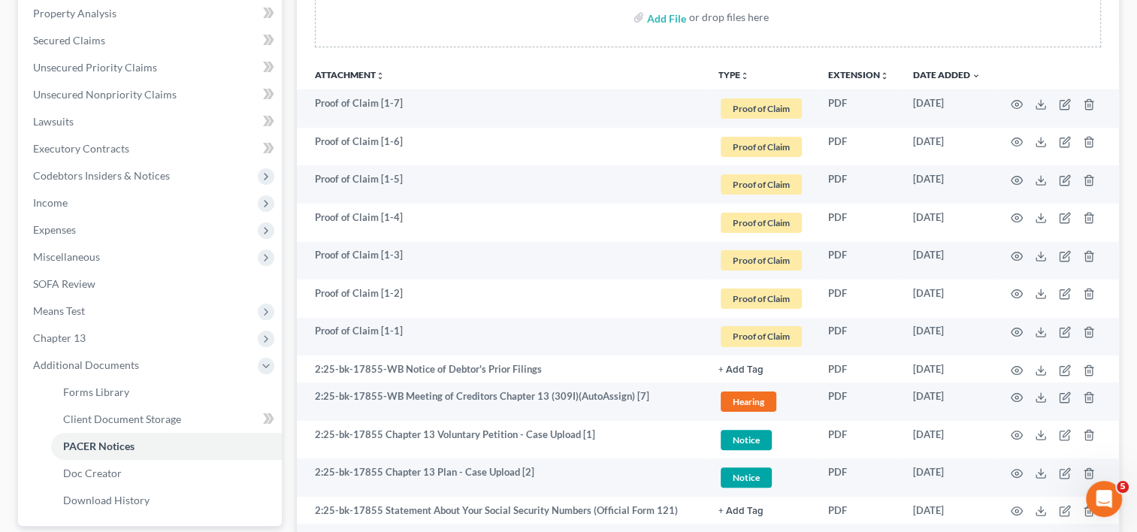
scroll to position [298, 0]
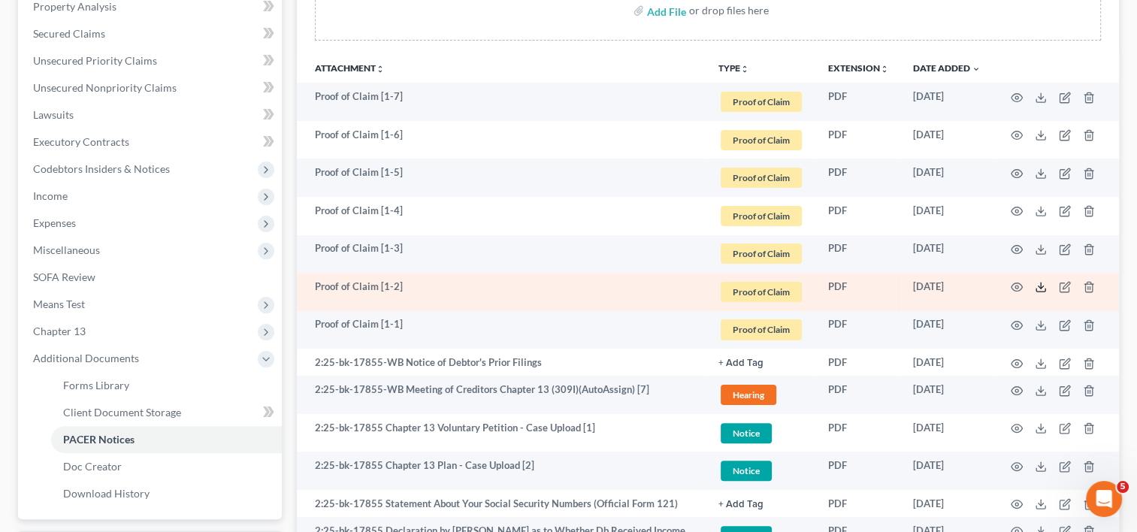
click at [1037, 286] on icon at bounding box center [1041, 287] width 12 height 12
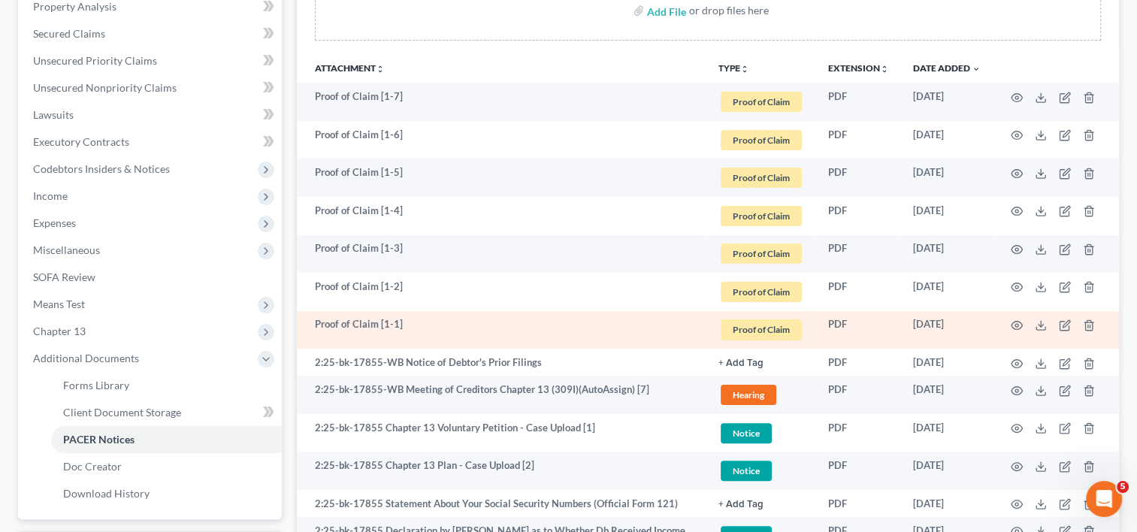
drag, startPoint x: 1022, startPoint y: 322, endPoint x: 1007, endPoint y: 328, distance: 16.5
click at [1007, 328] on td at bounding box center [1056, 330] width 126 height 38
click at [1016, 324] on icon "button" at bounding box center [1017, 325] width 12 height 12
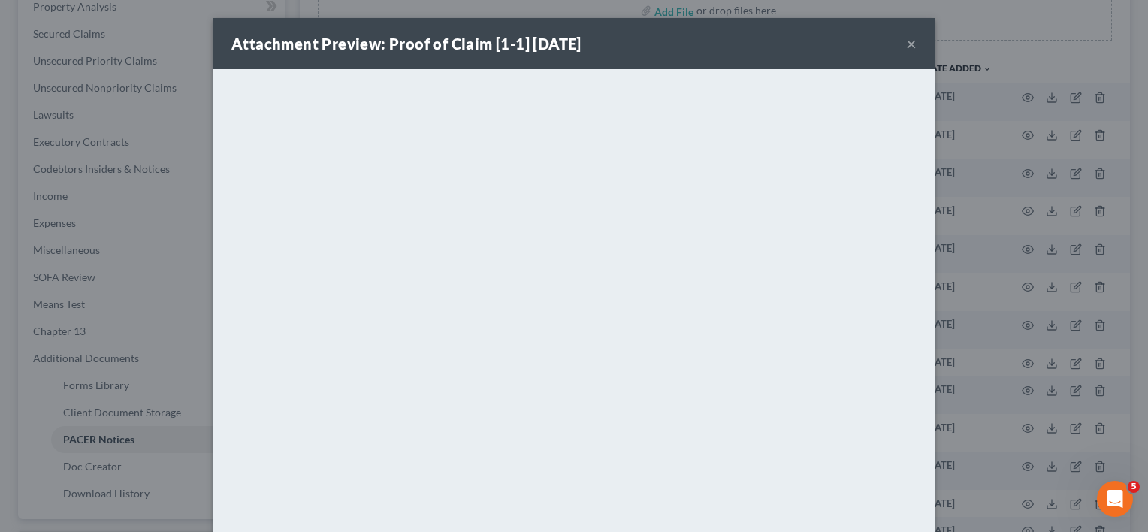
click at [906, 44] on button "×" at bounding box center [911, 44] width 11 height 18
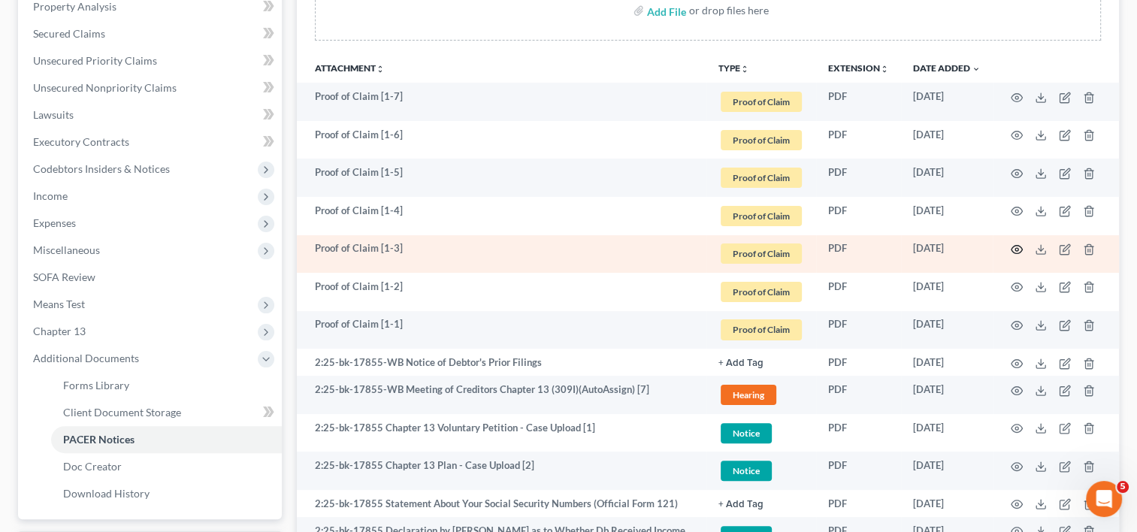
click at [1013, 246] on icon "button" at bounding box center [1017, 249] width 12 height 12
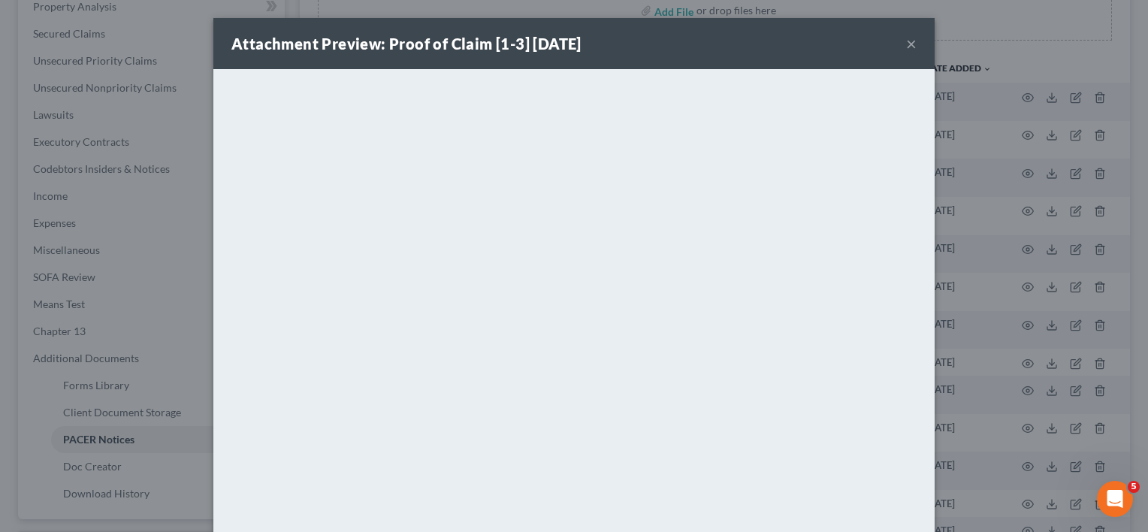
click at [906, 41] on button "×" at bounding box center [911, 44] width 11 height 18
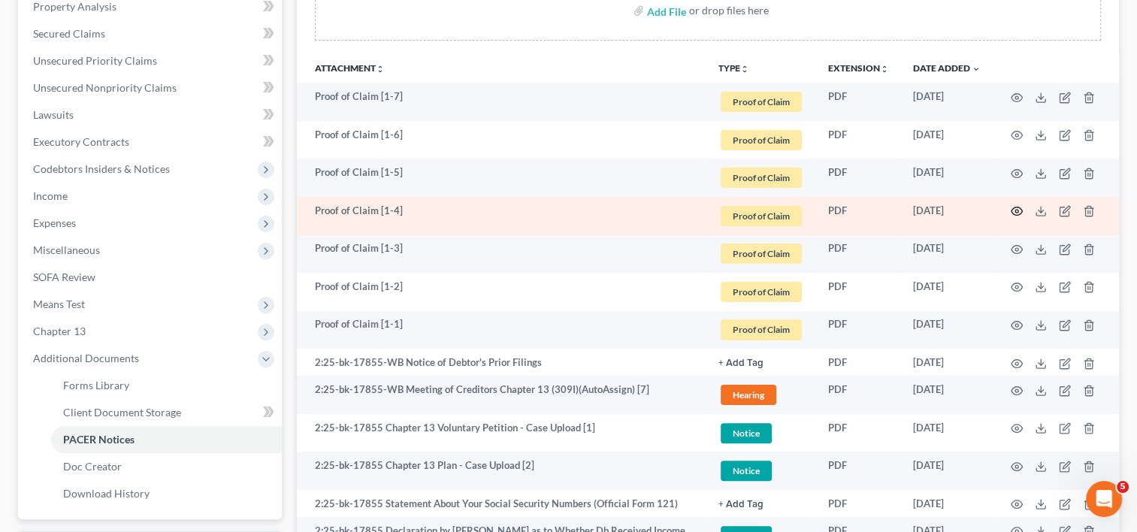
click at [1013, 207] on icon "button" at bounding box center [1016, 211] width 11 height 8
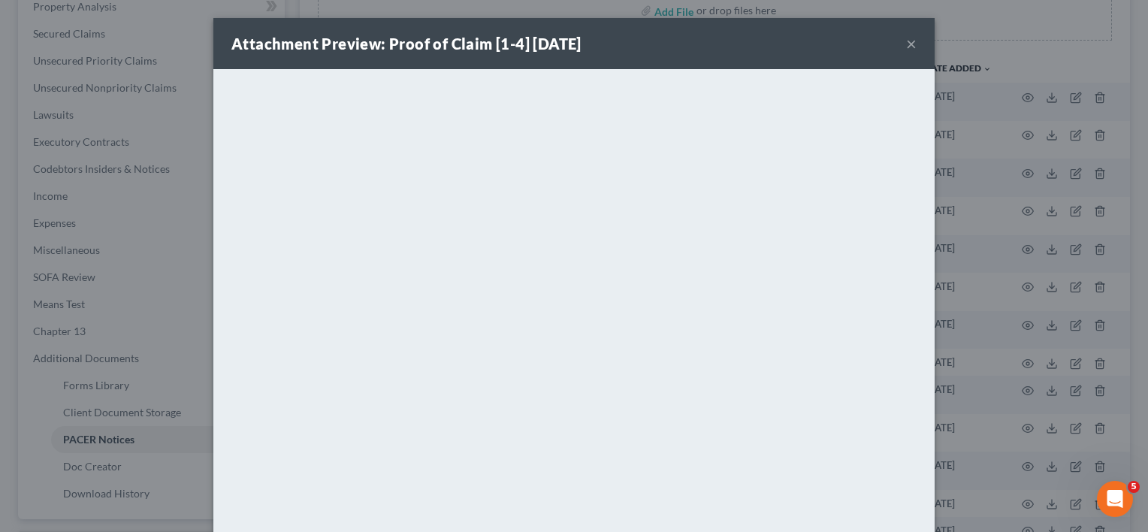
click at [906, 43] on button "×" at bounding box center [911, 44] width 11 height 18
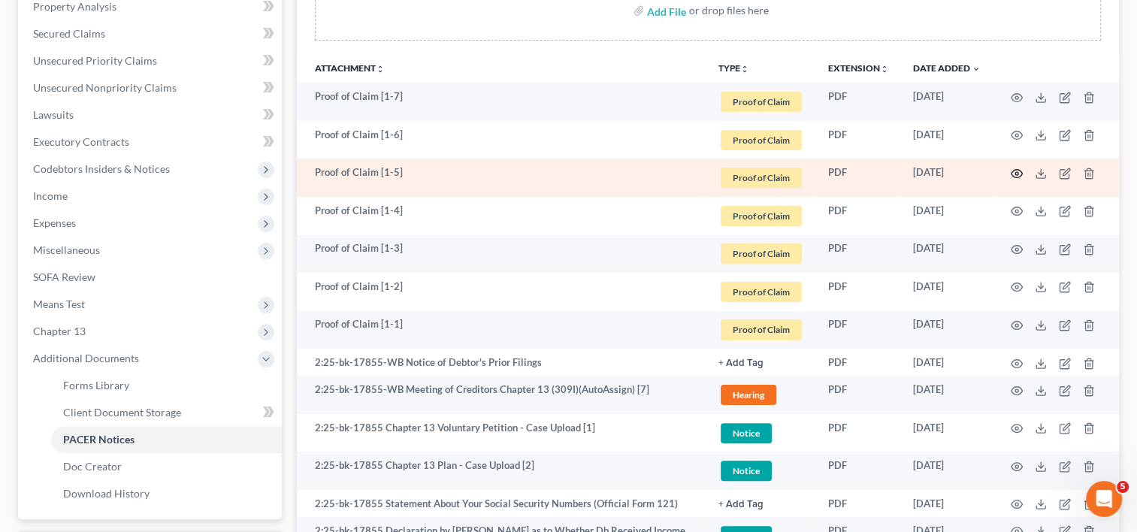
click at [1016, 172] on circle "button" at bounding box center [1016, 173] width 3 height 3
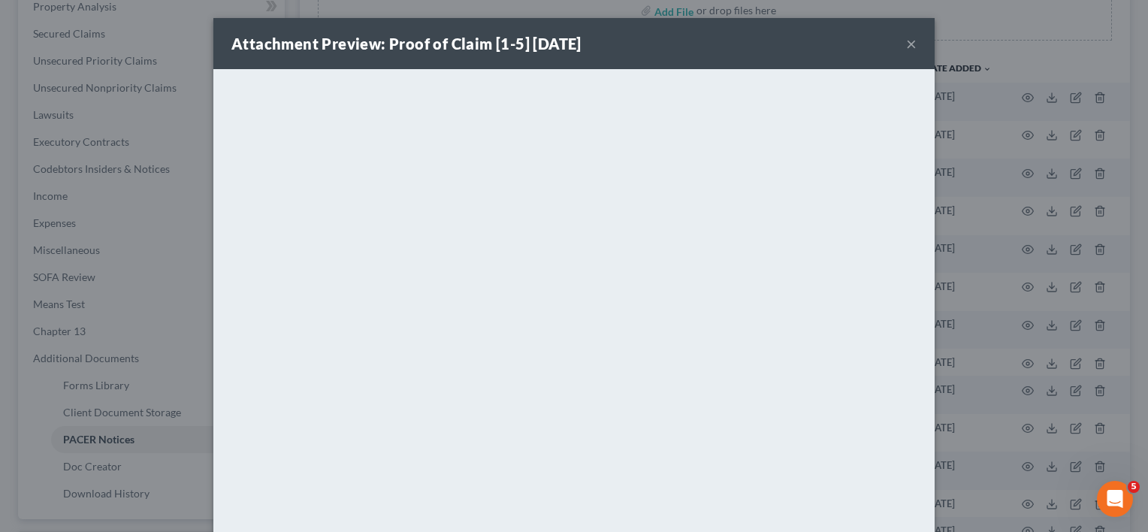
click at [906, 44] on button "×" at bounding box center [911, 44] width 11 height 18
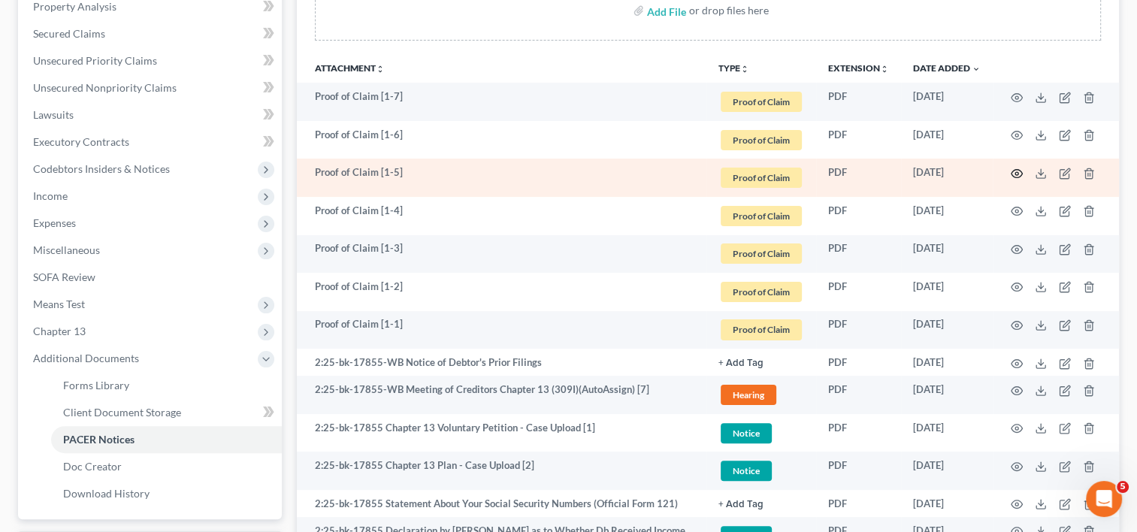
click at [1011, 169] on icon "button" at bounding box center [1017, 174] width 12 height 12
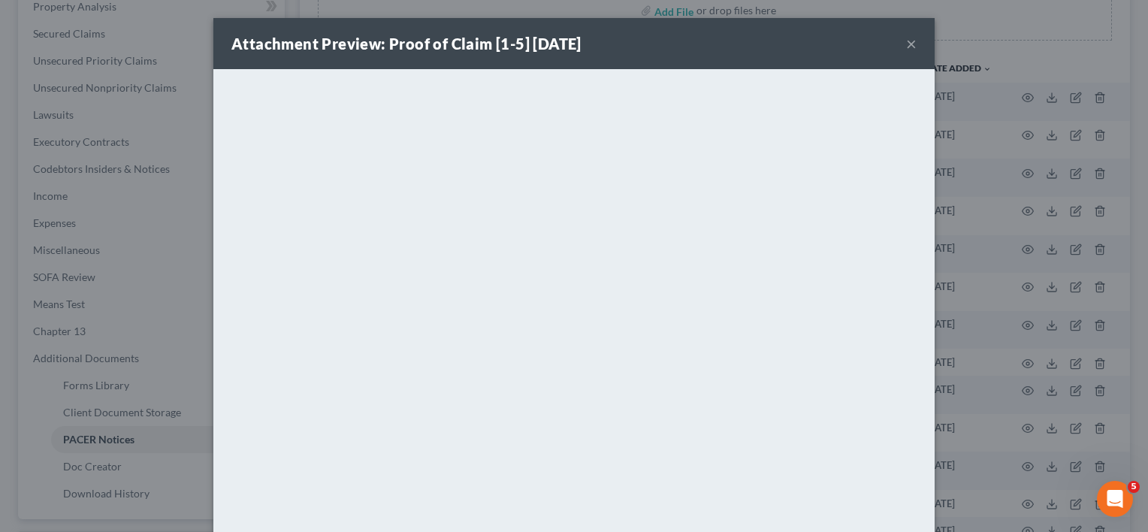
click at [906, 45] on button "×" at bounding box center [911, 44] width 11 height 18
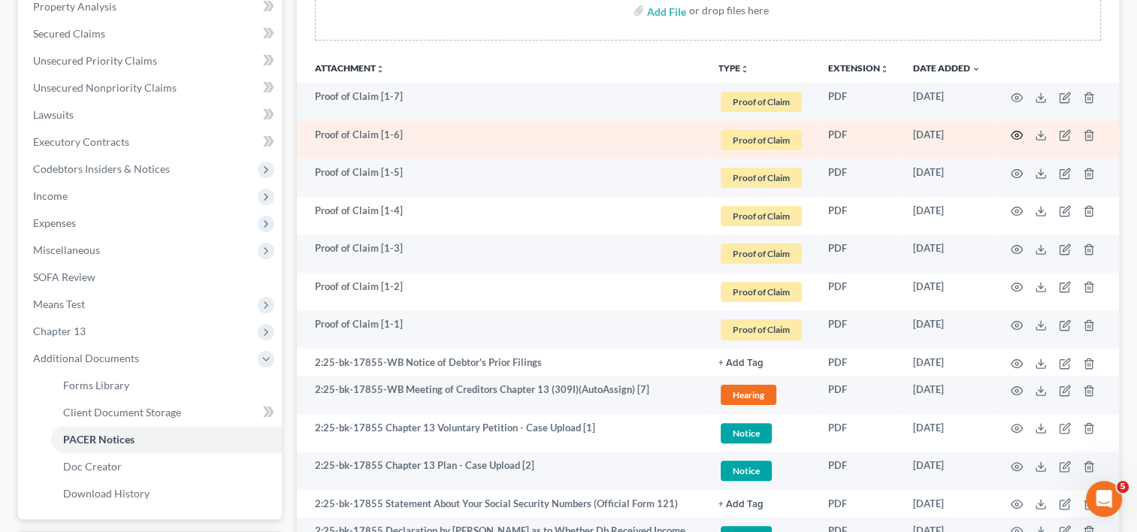
click at [1017, 131] on icon "button" at bounding box center [1016, 135] width 11 height 8
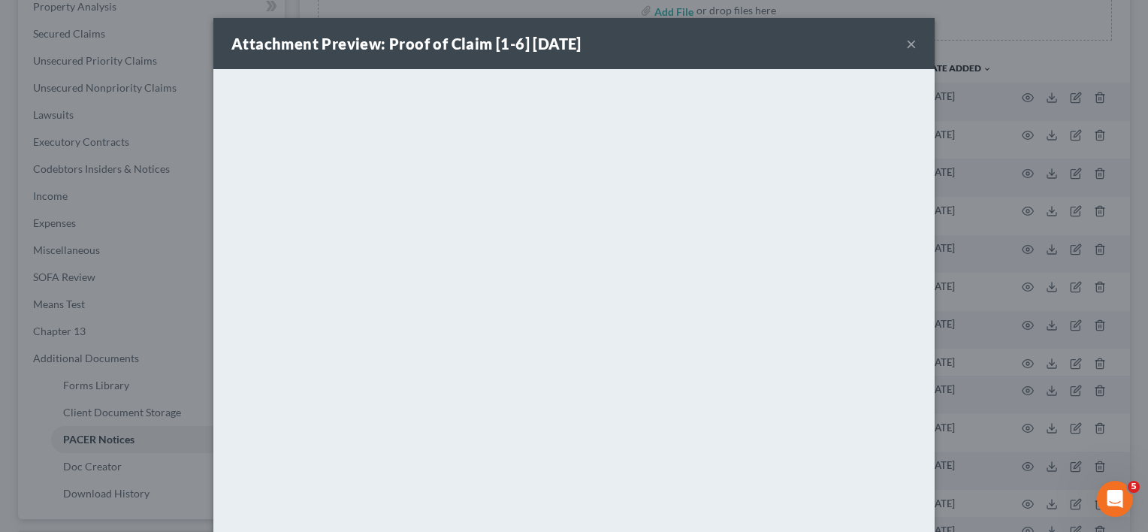
click at [906, 44] on button "×" at bounding box center [911, 44] width 11 height 18
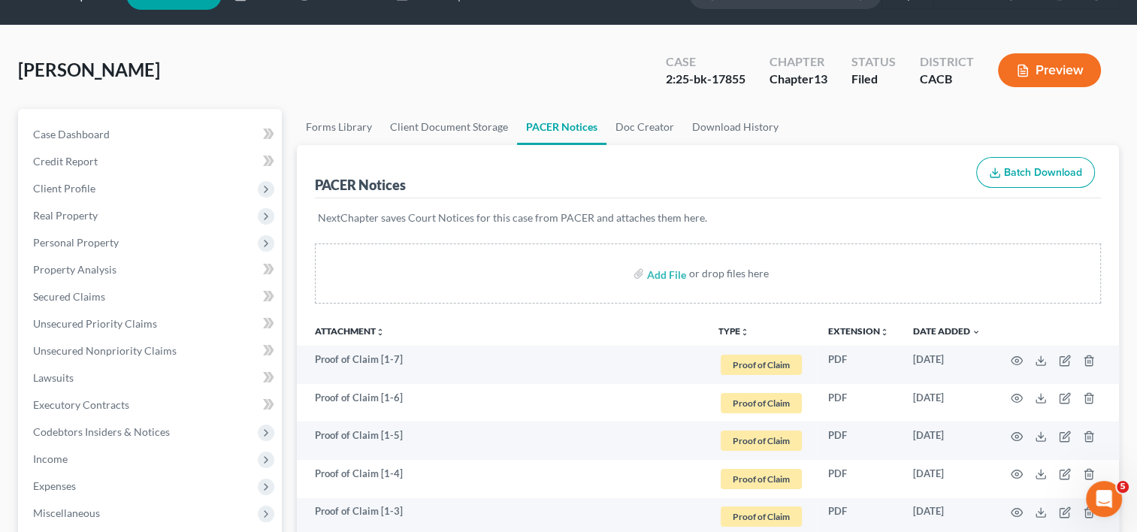
scroll to position [0, 0]
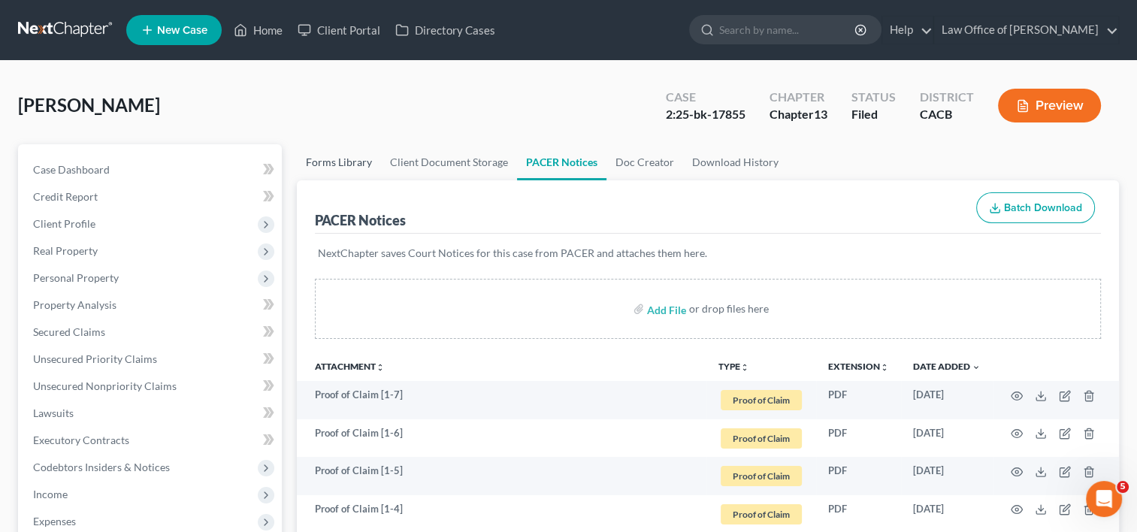
click at [358, 166] on link "Forms Library" at bounding box center [339, 162] width 84 height 36
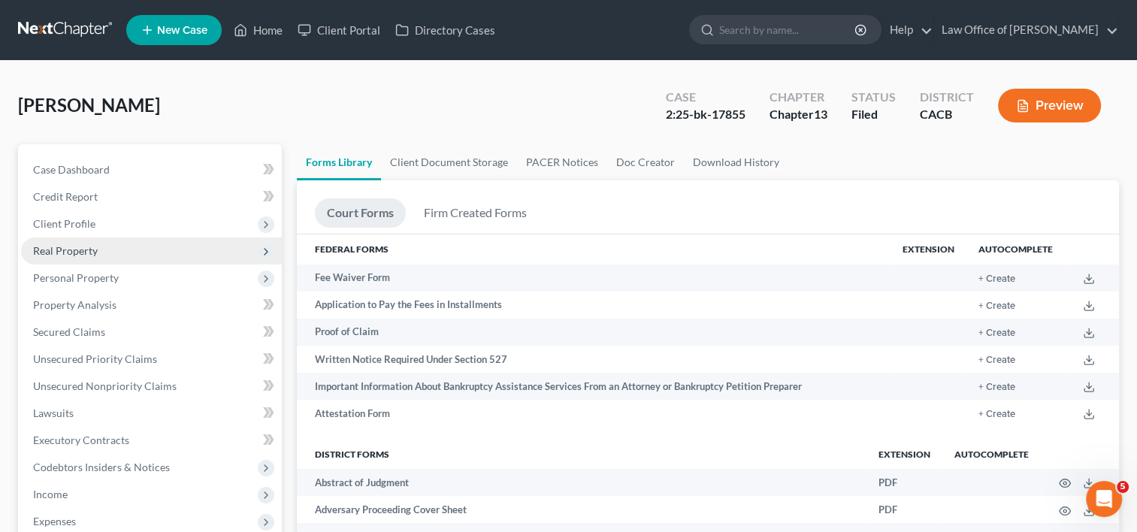
click at [80, 255] on span "Real Property" at bounding box center [65, 250] width 65 height 13
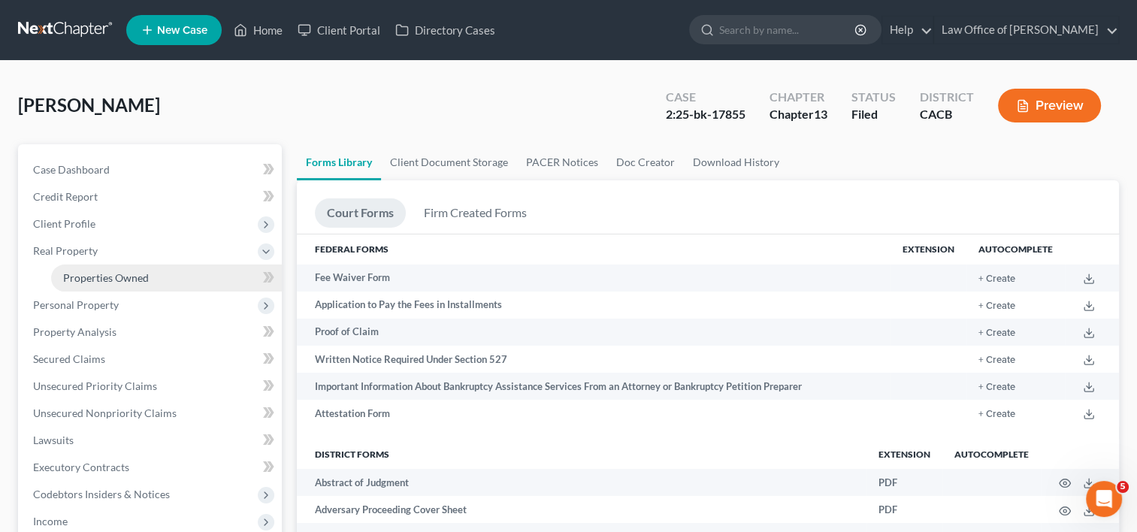
click at [126, 277] on span "Properties Owned" at bounding box center [106, 277] width 86 height 13
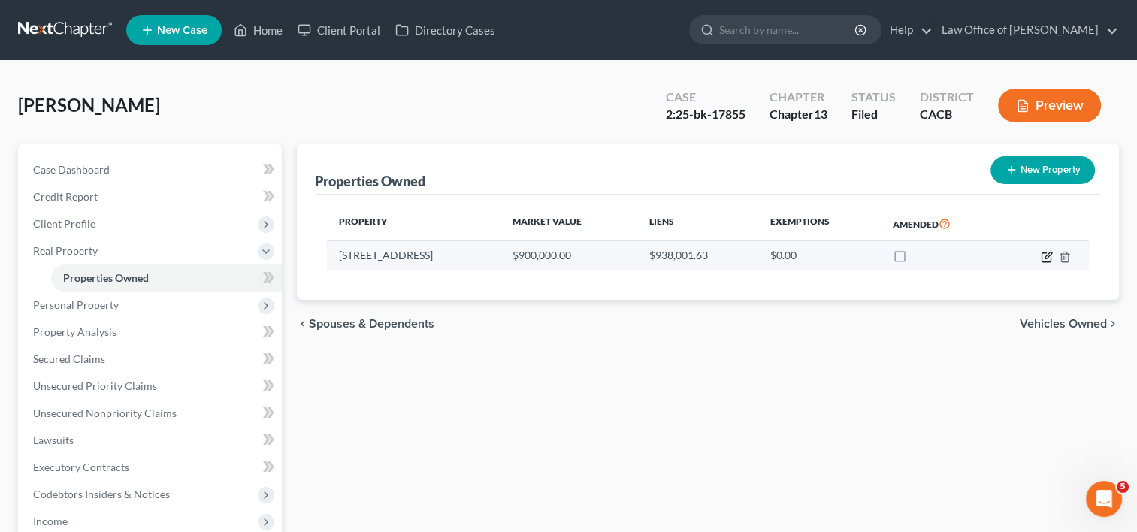
click at [1044, 258] on icon "button" at bounding box center [1047, 257] width 12 height 12
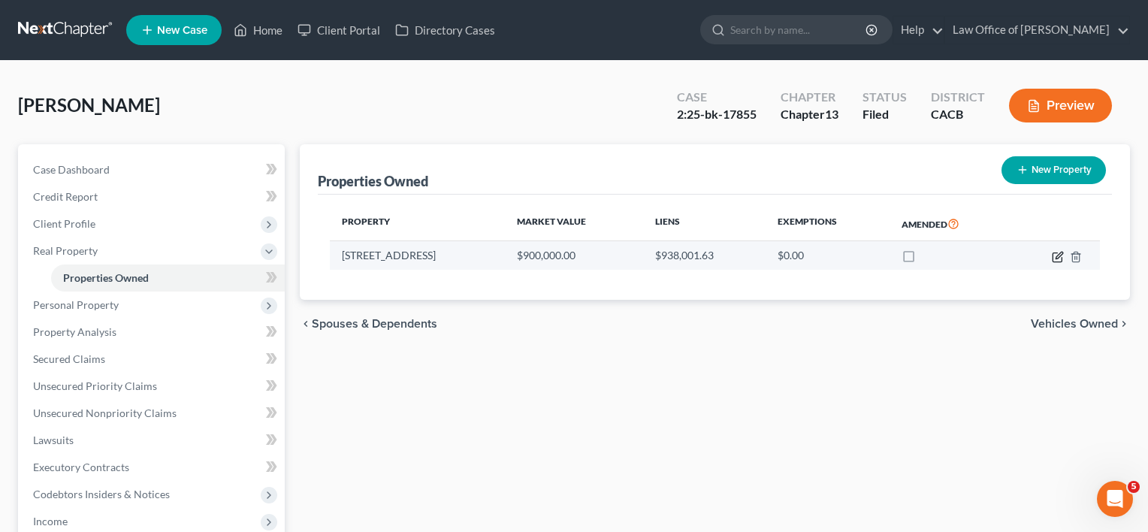
select select "4"
select select "18"
select select "3"
select select "7"
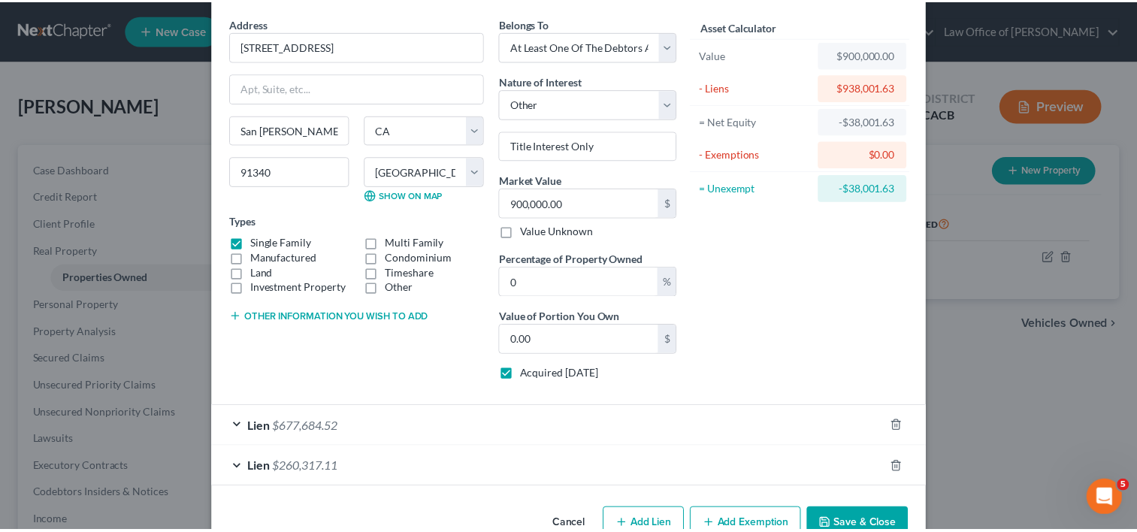
scroll to position [90, 0]
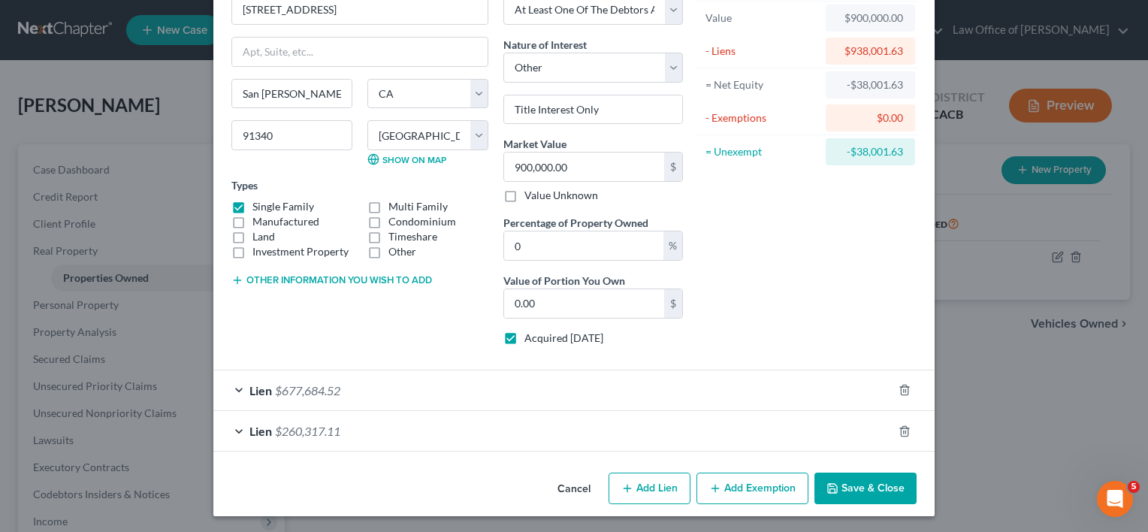
click at [564, 488] on button "Cancel" at bounding box center [573, 489] width 57 height 30
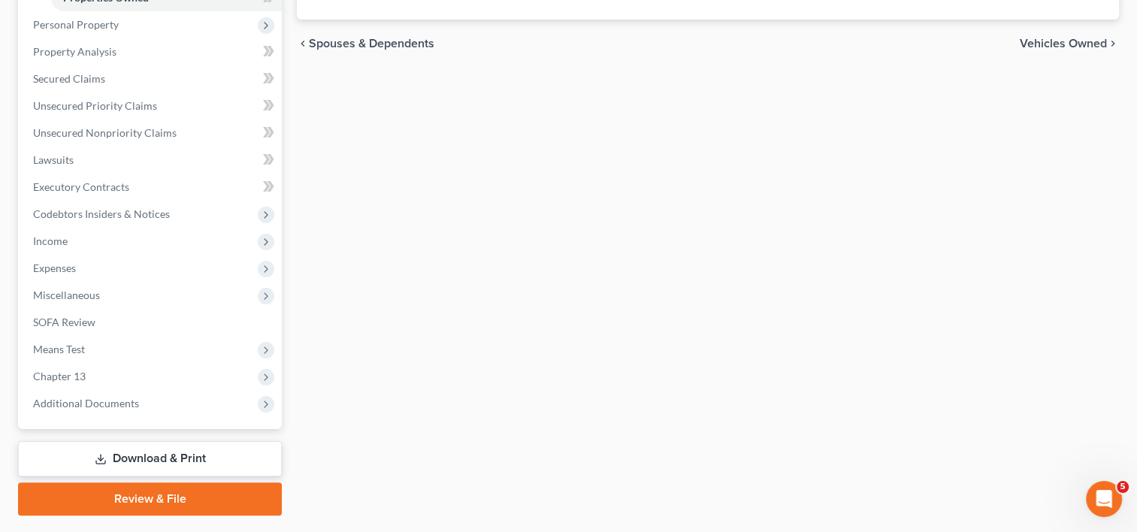
scroll to position [319, 0]
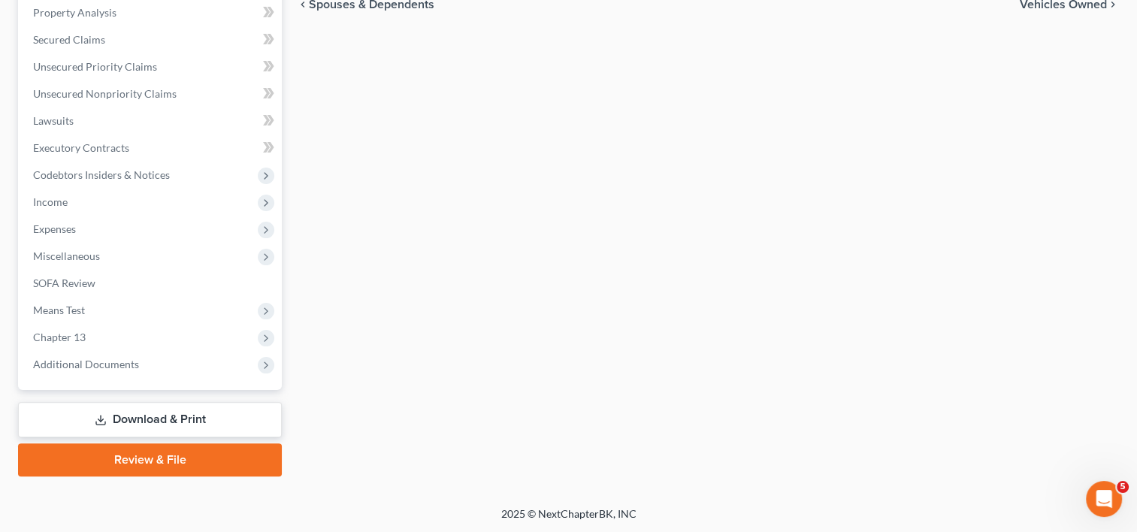
click at [180, 428] on link "Download & Print" at bounding box center [150, 419] width 264 height 35
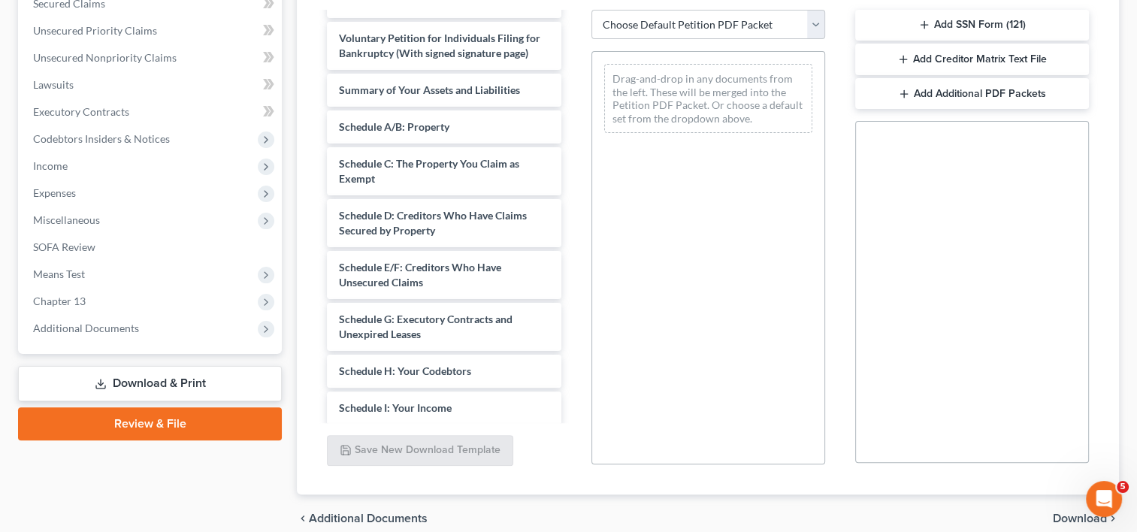
scroll to position [382, 0]
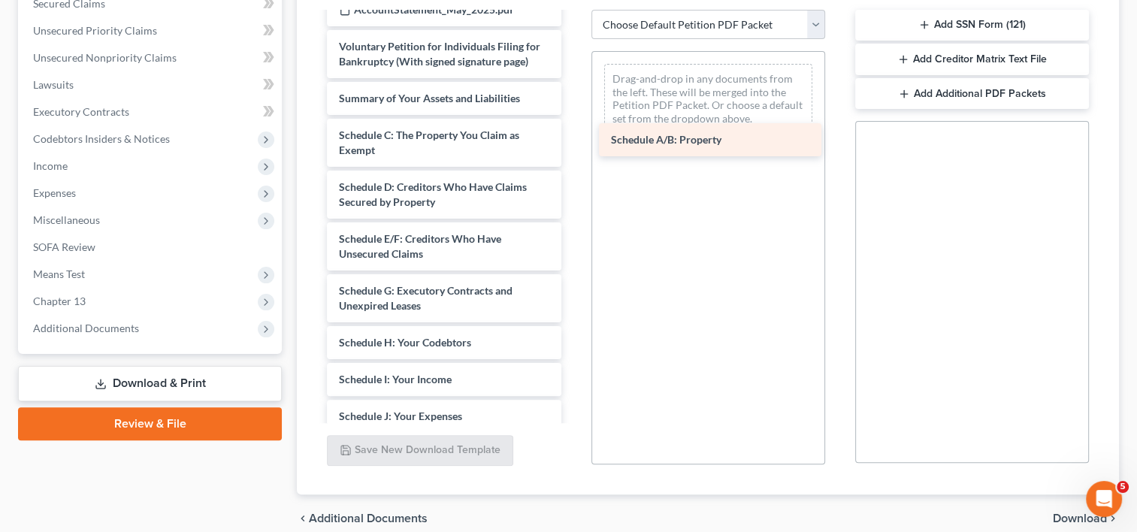
drag, startPoint x: 428, startPoint y: 147, endPoint x: 699, endPoint y: 135, distance: 271.5
click at [573, 135] on div "Schedule A/B: Property CCC1-pdf Dec_20250904_0001-pdf Attorney Dec-pdf sTATEMET…" at bounding box center [444, 221] width 258 height 1179
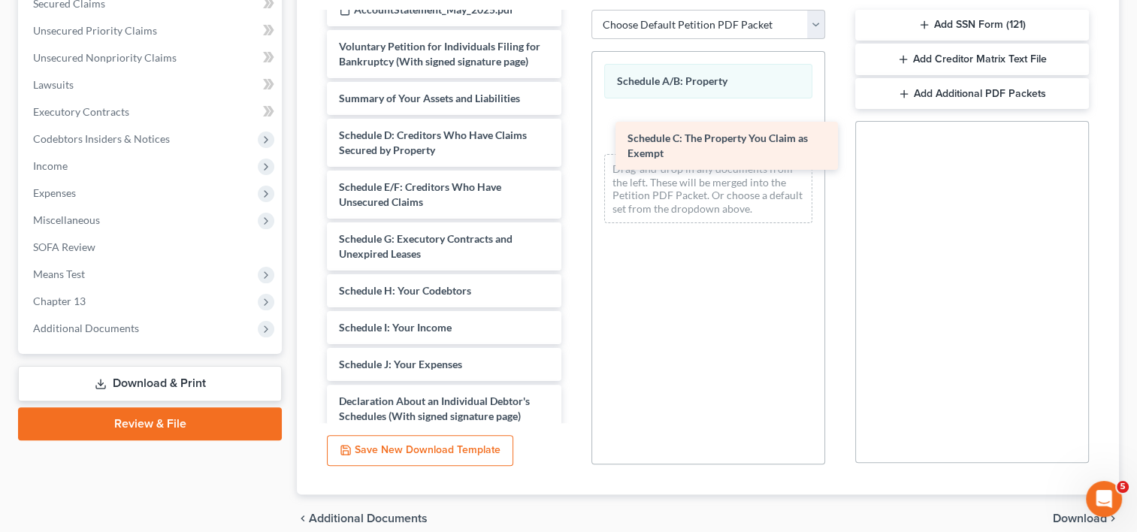
drag, startPoint x: 436, startPoint y: 147, endPoint x: 718, endPoint y: 128, distance: 282.3
click at [573, 128] on div "Schedule C: The Property You Claim as Exempt CCC1-pdf Dec_20250904_0001-pdf Att…" at bounding box center [444, 195] width 258 height 1127
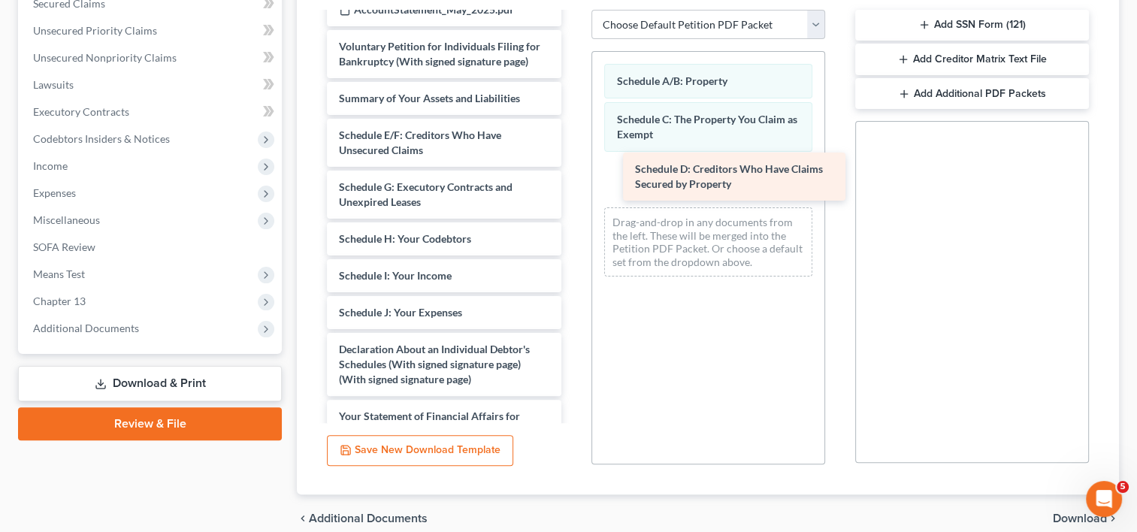
drag, startPoint x: 400, startPoint y: 159, endPoint x: 690, endPoint y: 180, distance: 291.5
click at [573, 180] on div "Schedule D: Creditors Who Have Claims Secured by Property CCC1-pdf Dec_20250904…" at bounding box center [444, 169] width 258 height 1075
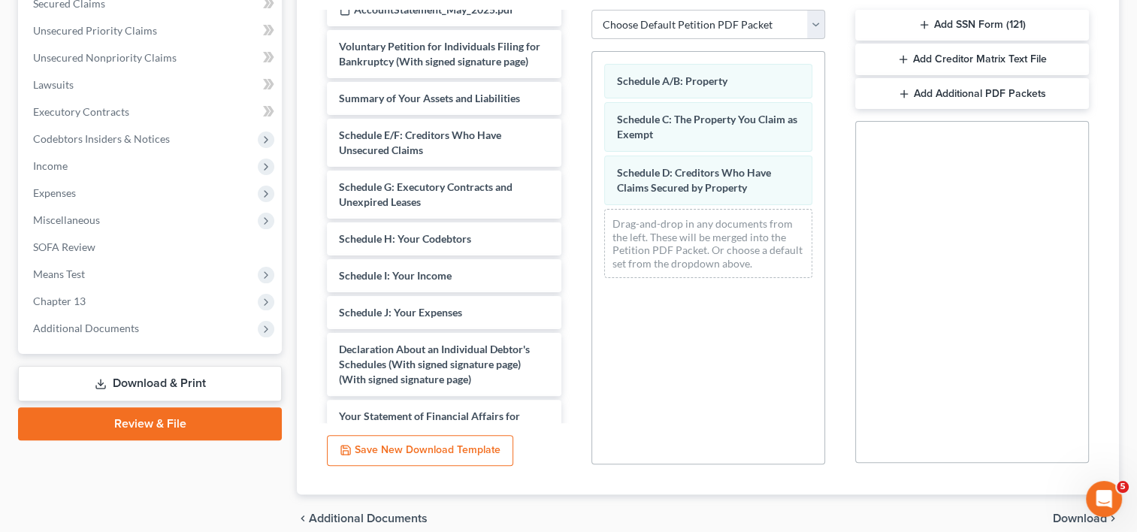
click at [1078, 514] on span "Download" at bounding box center [1080, 518] width 54 height 12
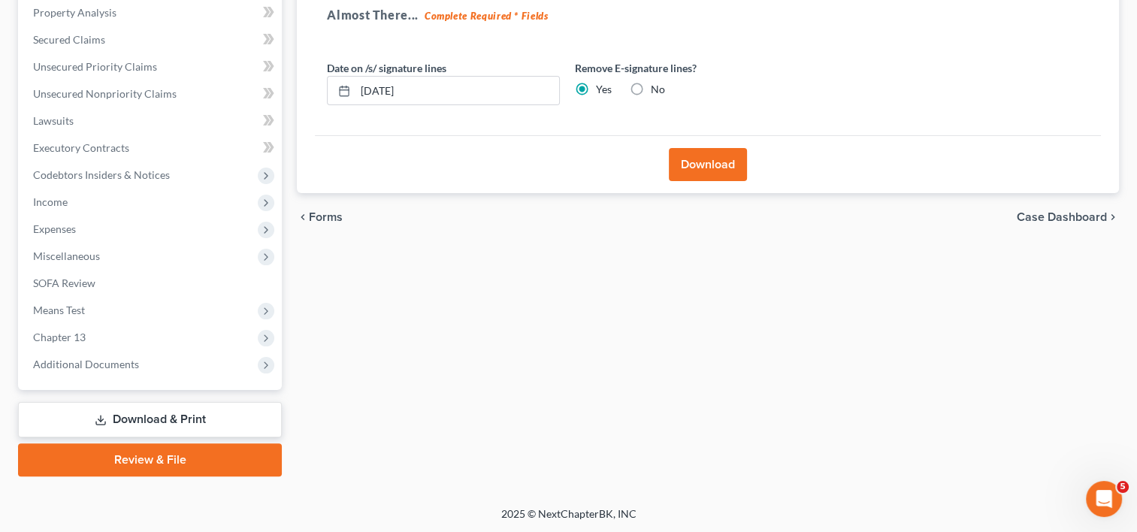
click at [715, 154] on button "Download" at bounding box center [708, 164] width 78 height 33
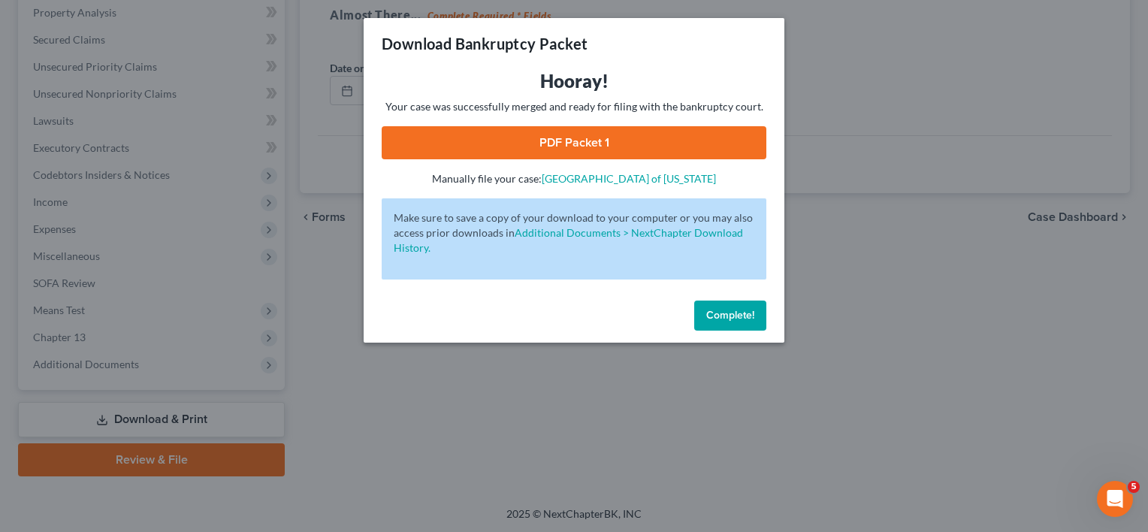
click at [571, 152] on link "PDF Packet 1" at bounding box center [574, 142] width 385 height 33
click at [739, 328] on button "Complete!" at bounding box center [730, 316] width 72 height 30
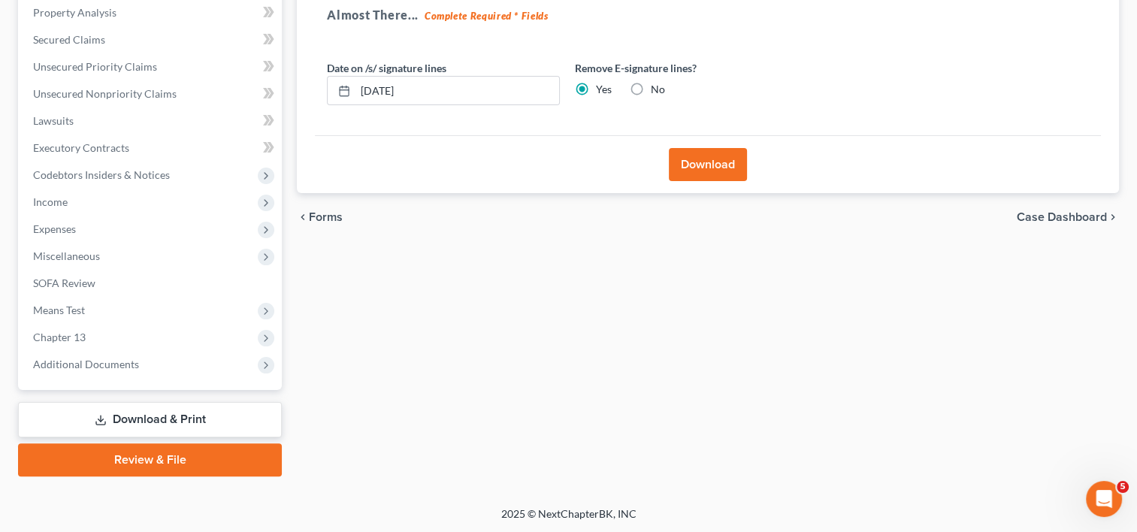
scroll to position [0, 0]
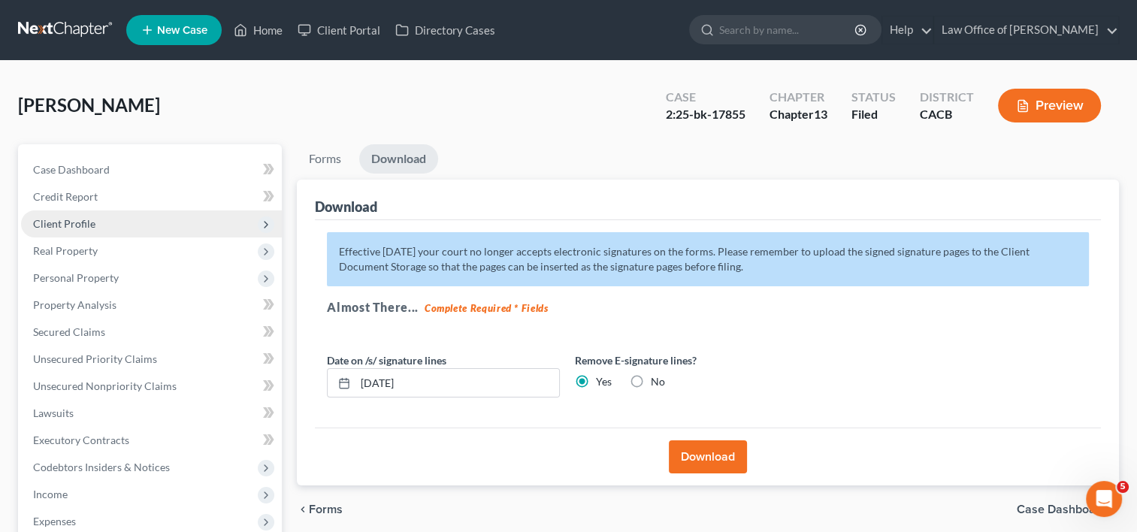
click at [82, 225] on span "Client Profile" at bounding box center [64, 223] width 62 height 13
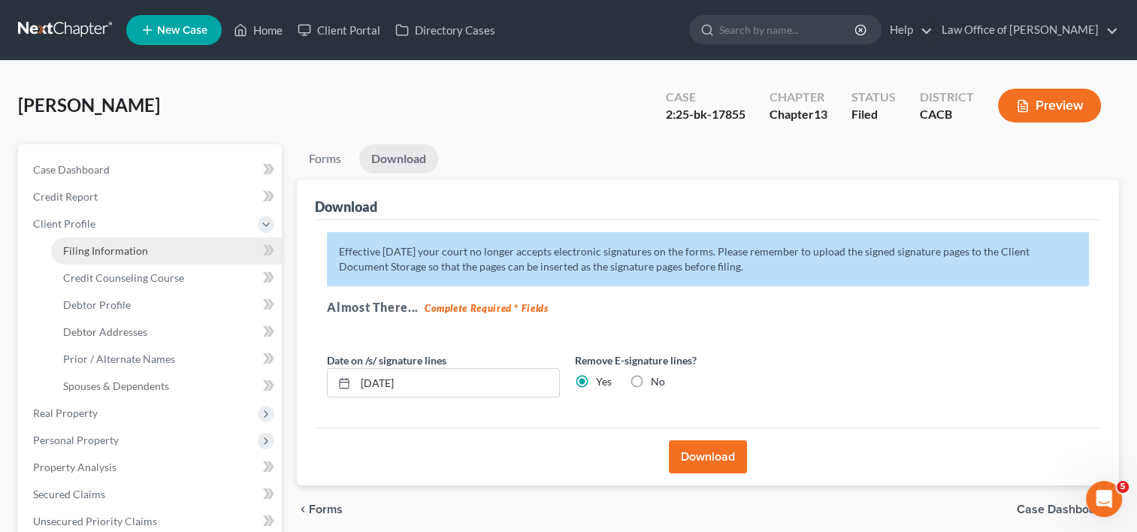
click at [105, 248] on span "Filing Information" at bounding box center [105, 250] width 85 height 13
select select "1"
select select "0"
select select "3"
select select "4"
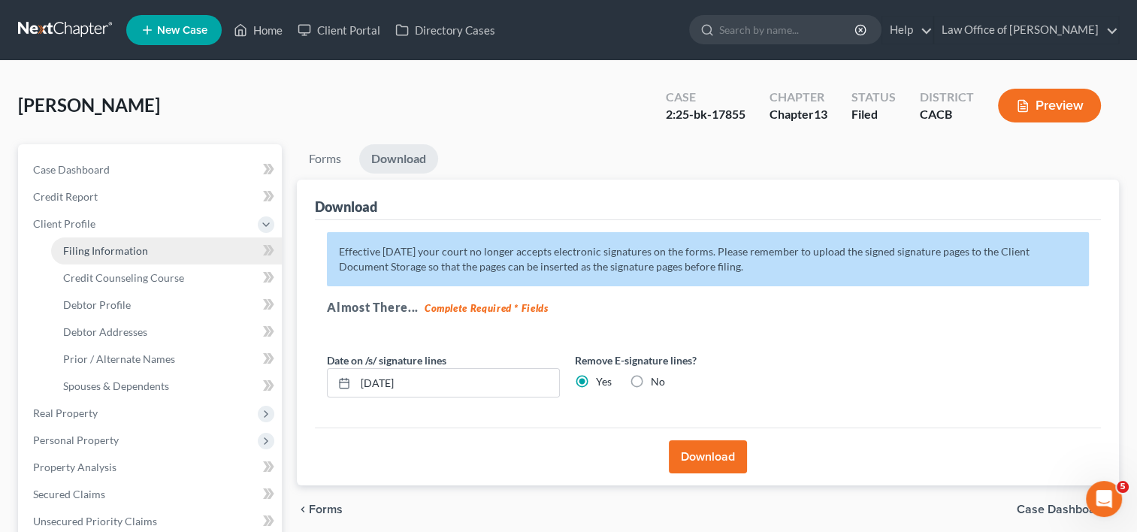
select select "0"
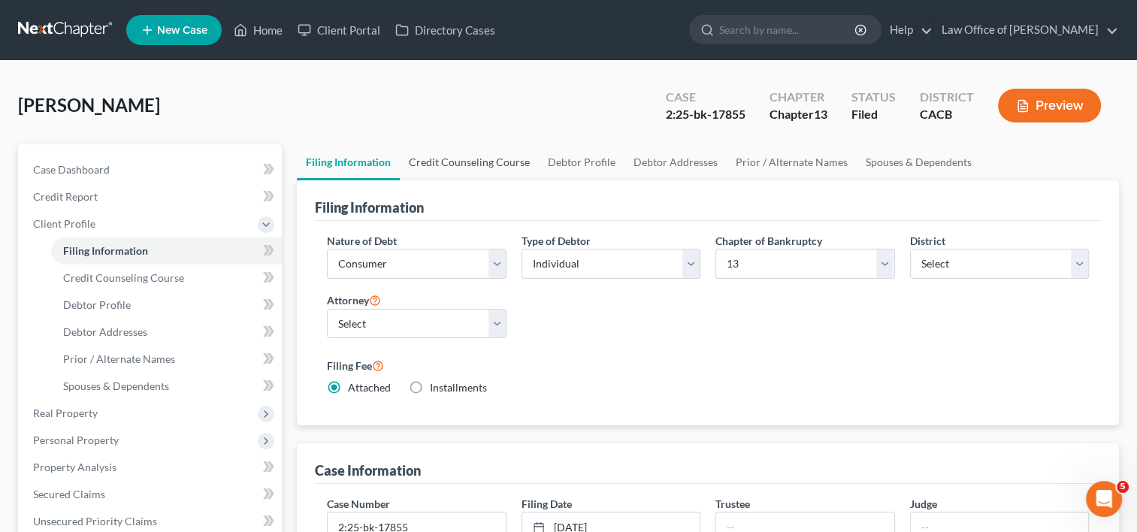
click at [458, 150] on link "Credit Counseling Course" at bounding box center [469, 162] width 139 height 36
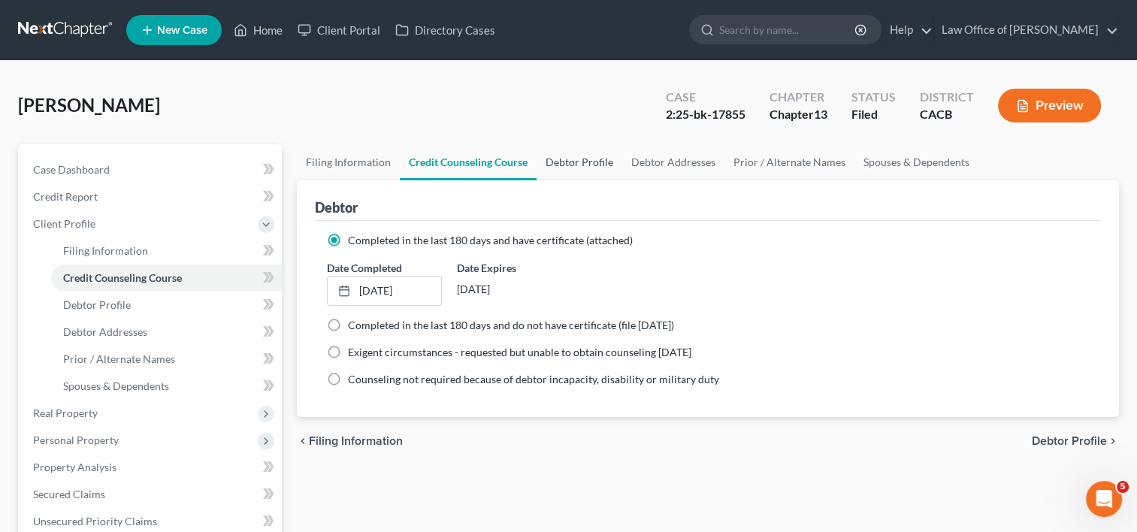
click at [582, 159] on link "Debtor Profile" at bounding box center [579, 162] width 86 height 36
select select "0"
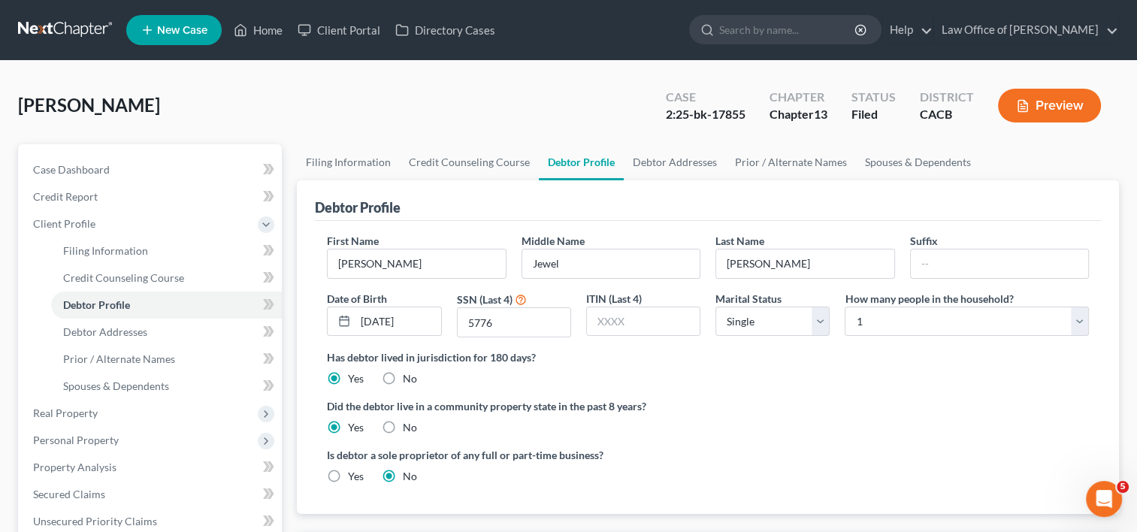
radio input "true"
click at [706, 168] on link "Debtor Addresses" at bounding box center [675, 162] width 102 height 36
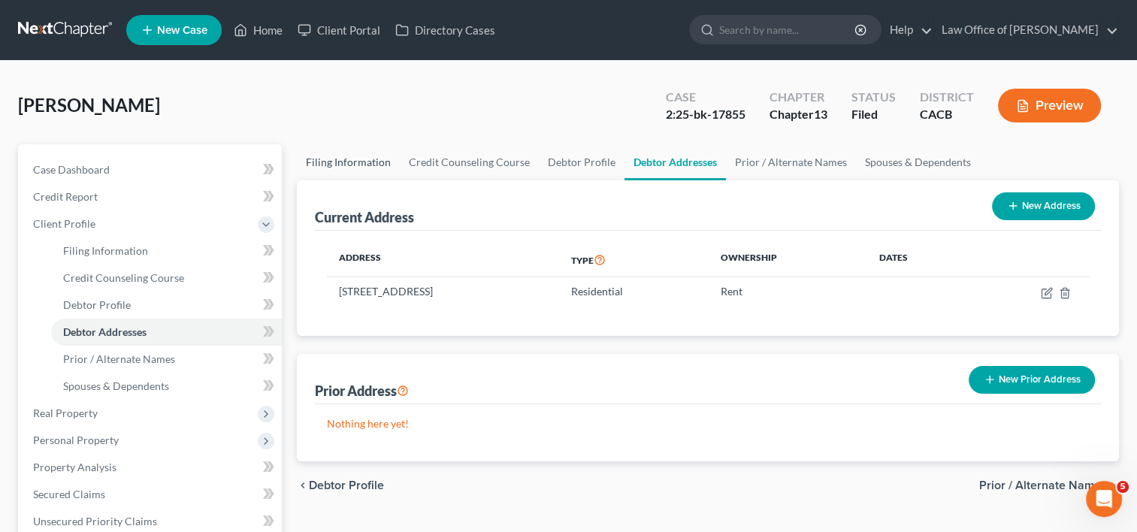
click at [379, 159] on link "Filing Information" at bounding box center [348, 162] width 103 height 36
select select "1"
select select "0"
select select "3"
select select "7"
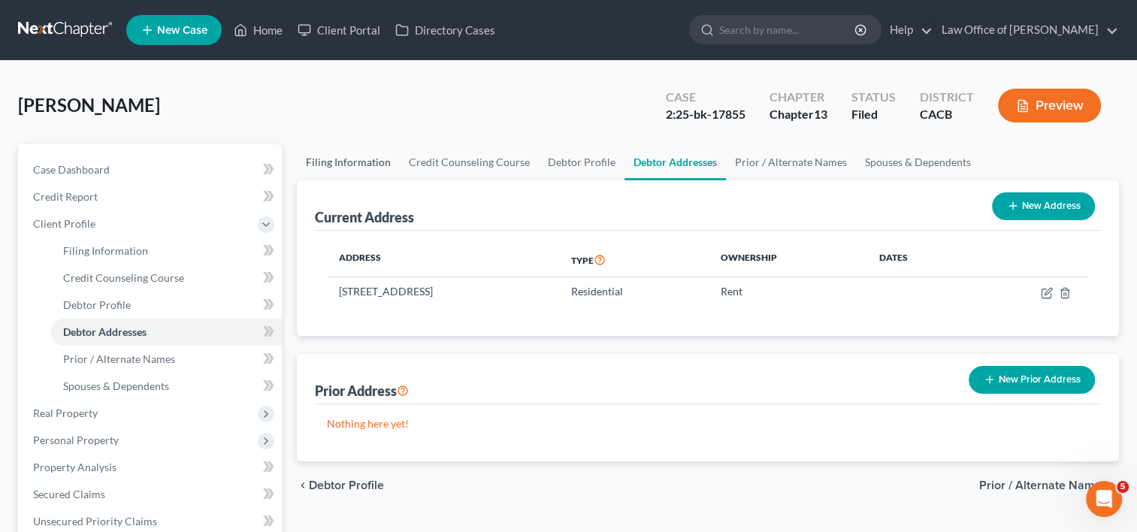
select select "0"
select select "4"
select select "0"
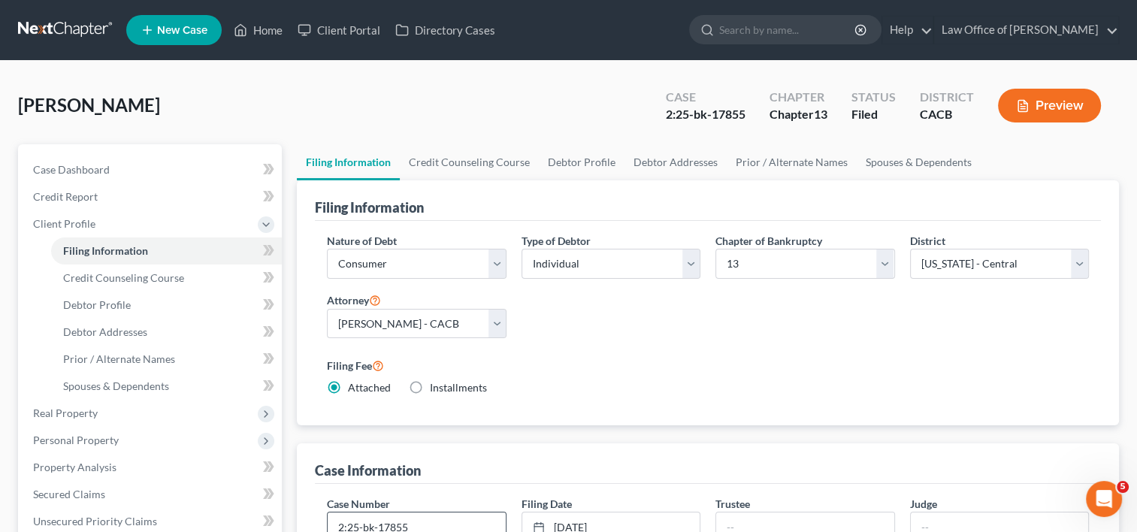
click at [439, 522] on input "2:25-bk-17855" at bounding box center [416, 526] width 177 height 29
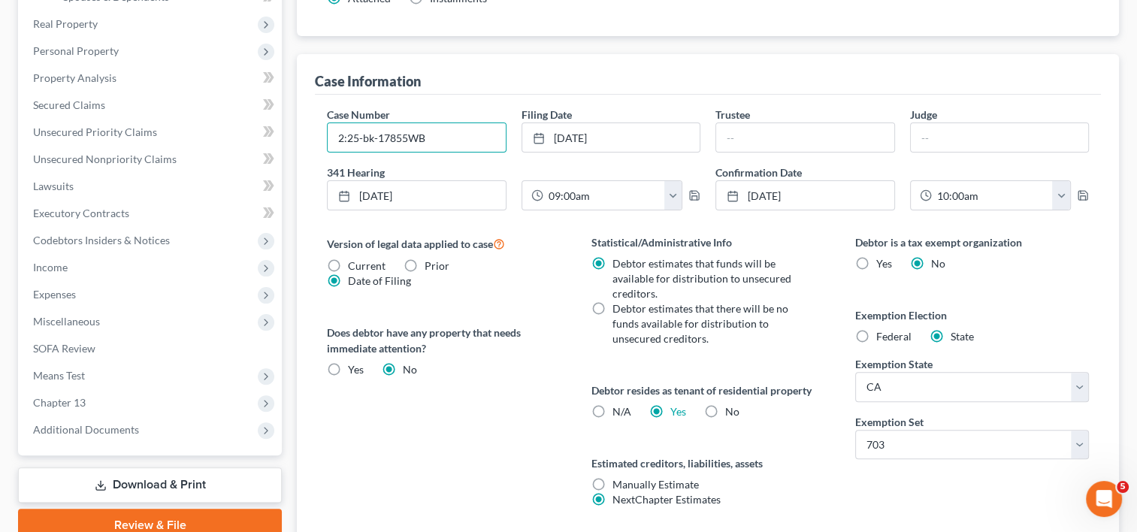
scroll to position [394, 0]
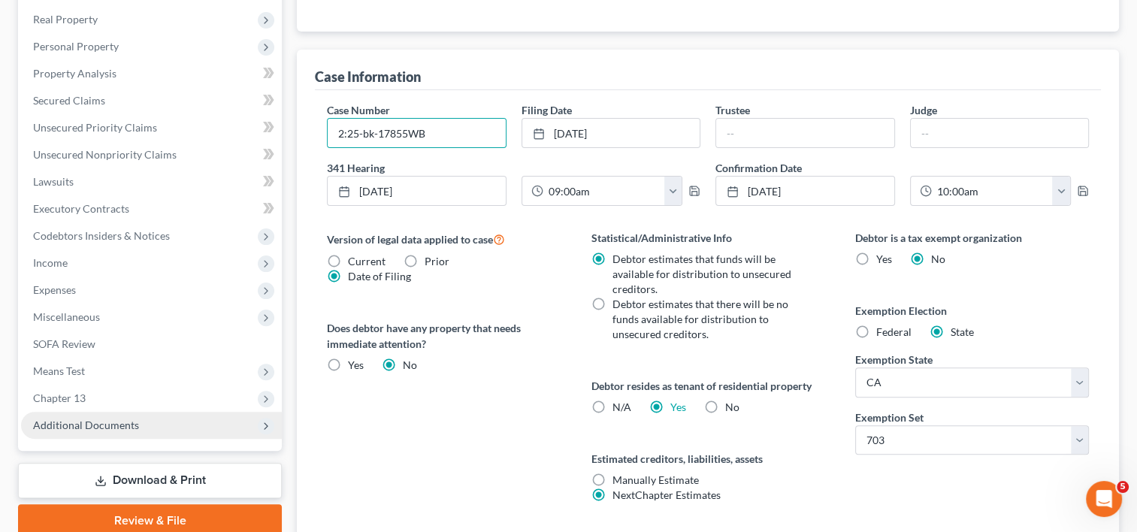
type input "2:25-bk-17855WB"
click at [93, 419] on span "Additional Documents" at bounding box center [86, 424] width 106 height 13
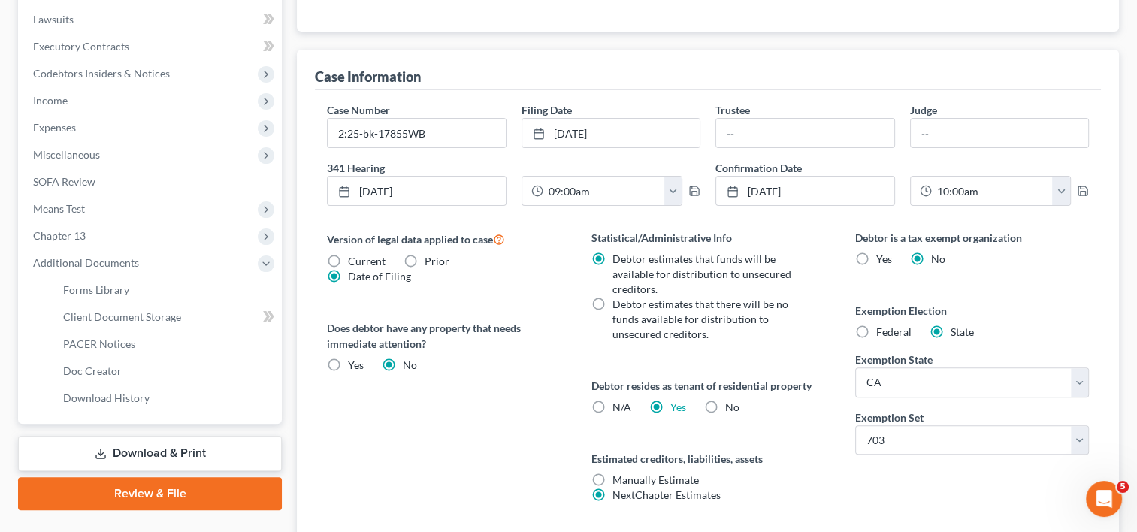
click at [192, 460] on link "Download & Print" at bounding box center [150, 453] width 264 height 35
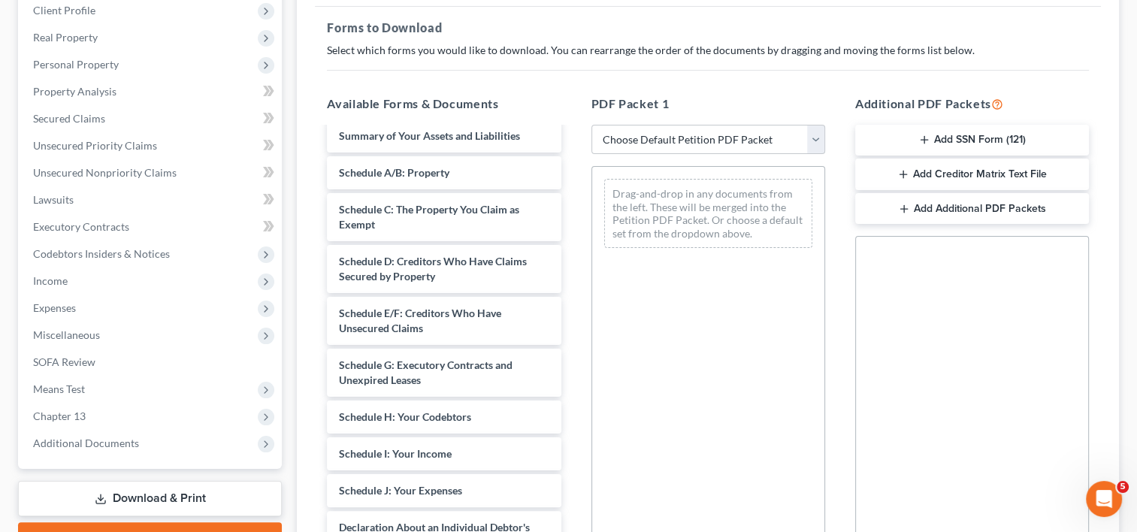
scroll to position [449, 0]
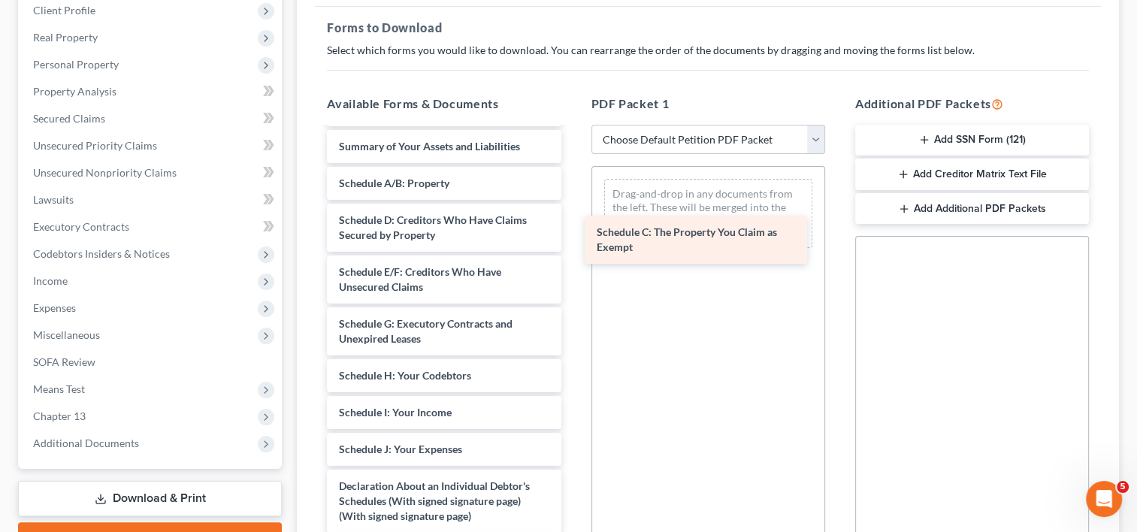
drag, startPoint x: 437, startPoint y: 243, endPoint x: 694, endPoint y: 240, distance: 257.7
click at [573, 240] on div "Schedule C: The Property You Claim as Exempt CCC1-pdf Dec_20250904_0001-pdf Att…" at bounding box center [444, 262] width 258 height 1164
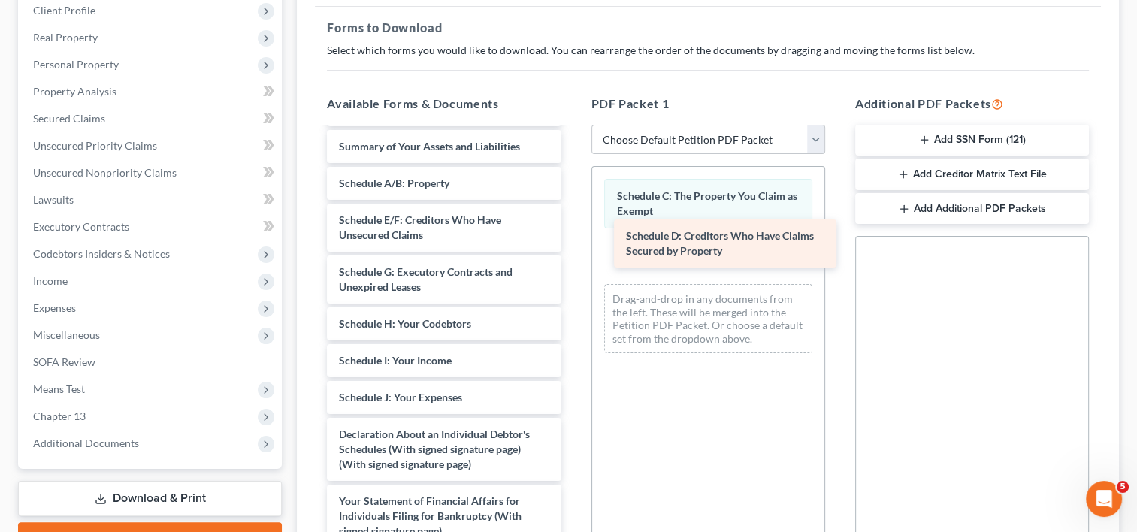
drag, startPoint x: 410, startPoint y: 222, endPoint x: 695, endPoint y: 226, distance: 284.8
click at [573, 226] on div "Schedule D: Creditors Who Have Claims Secured by Property CCC1-pdf Dec_20250904…" at bounding box center [444, 236] width 258 height 1112
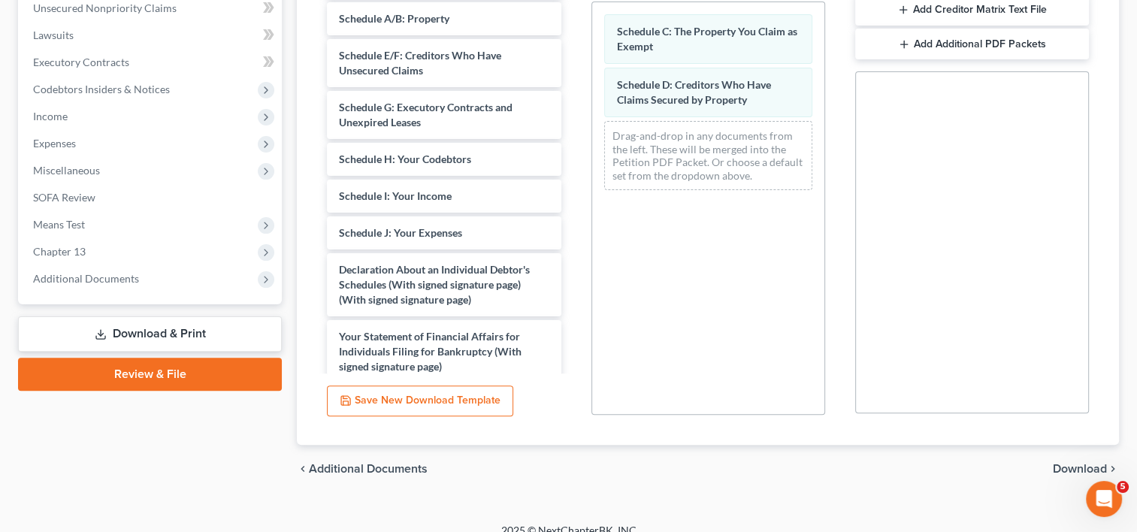
scroll to position [394, 0]
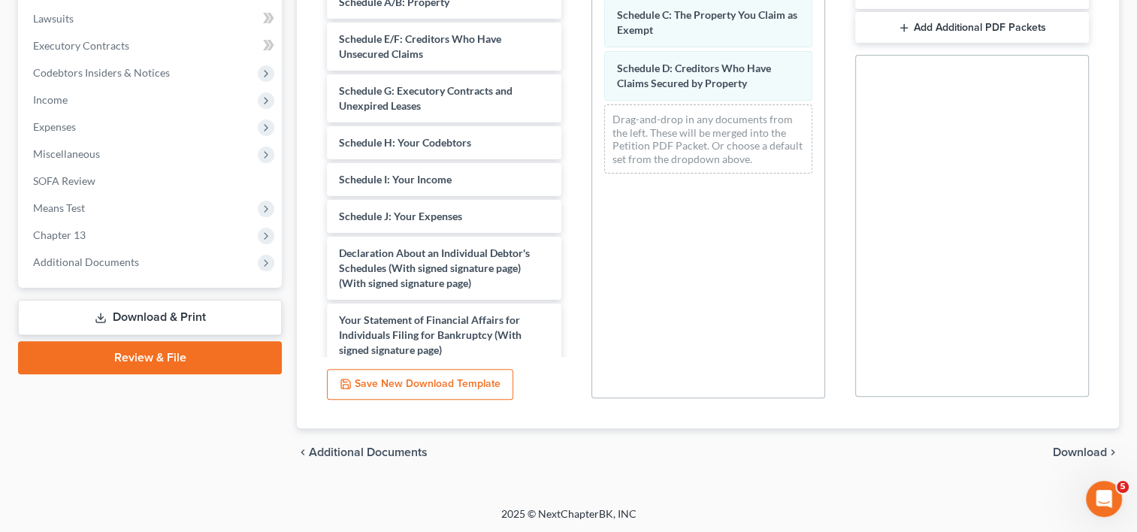
click at [1072, 452] on span "Download" at bounding box center [1080, 452] width 54 height 12
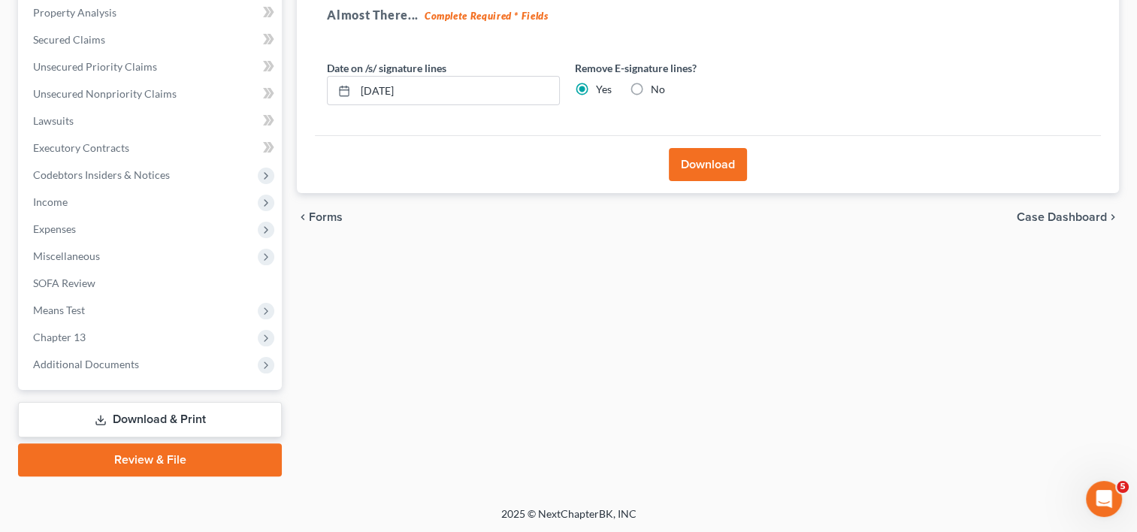
click at [696, 160] on button "Download" at bounding box center [708, 164] width 78 height 33
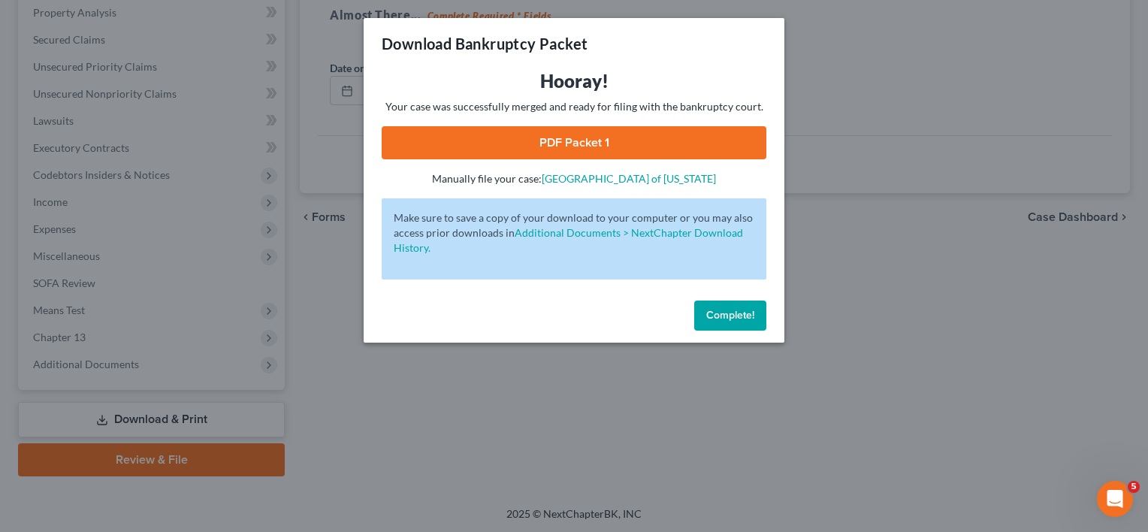
click at [385, 470] on div "Download Bankruptcy Packet Hooray! Your case was successfully merged and ready …" at bounding box center [574, 266] width 1148 height 532
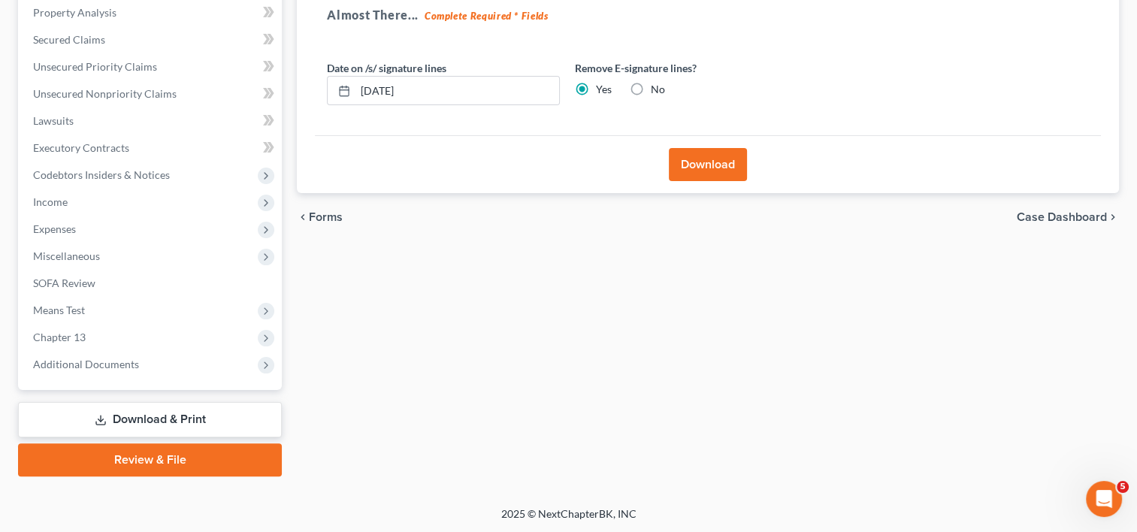
click at [209, 416] on link "Download & Print" at bounding box center [150, 419] width 264 height 35
click at [691, 159] on button "Download" at bounding box center [708, 164] width 78 height 33
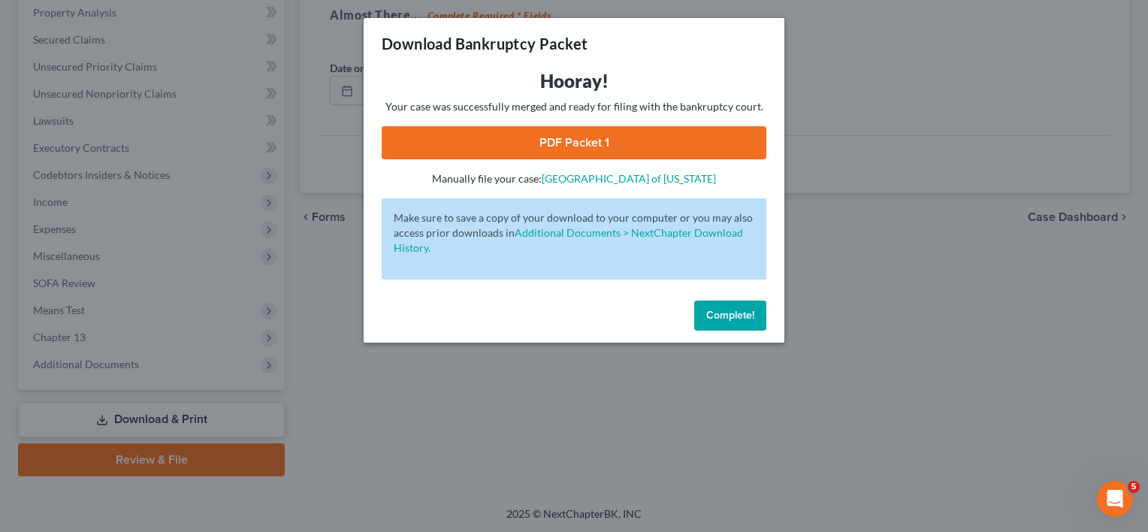
click at [607, 151] on link "PDF Packet 1" at bounding box center [574, 142] width 385 height 33
click at [727, 319] on span "Complete!" at bounding box center [730, 315] width 48 height 13
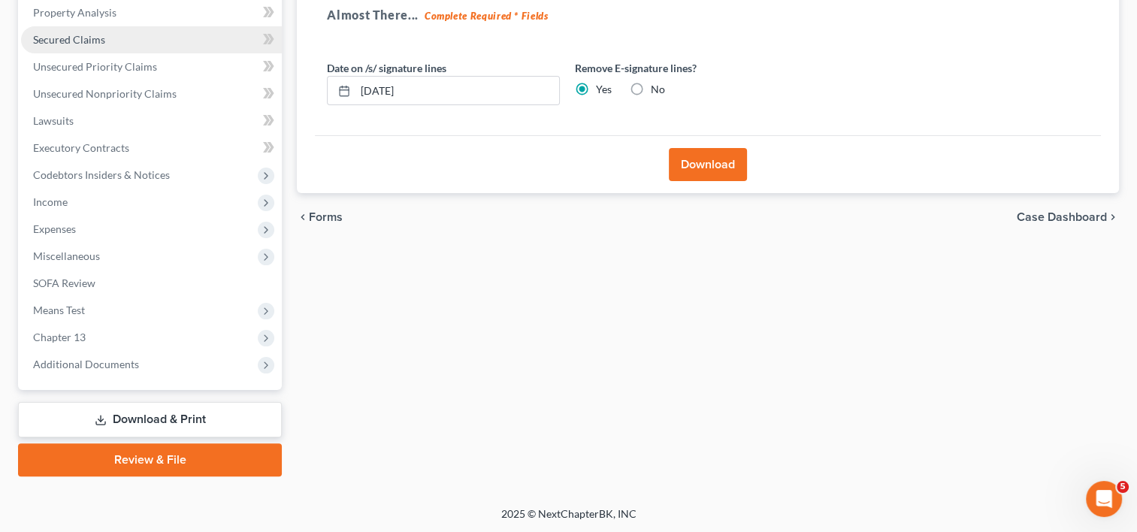
click at [65, 33] on span "Secured Claims" at bounding box center [69, 39] width 72 height 13
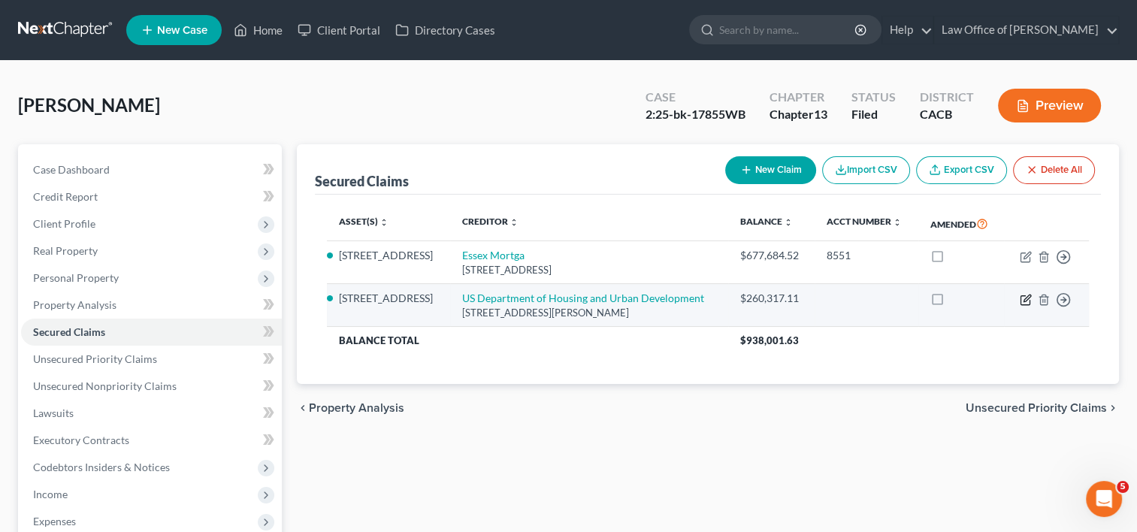
click at [1022, 301] on icon "button" at bounding box center [1026, 300] width 12 height 12
select select "4"
select select "2"
select select "3"
select select "0"
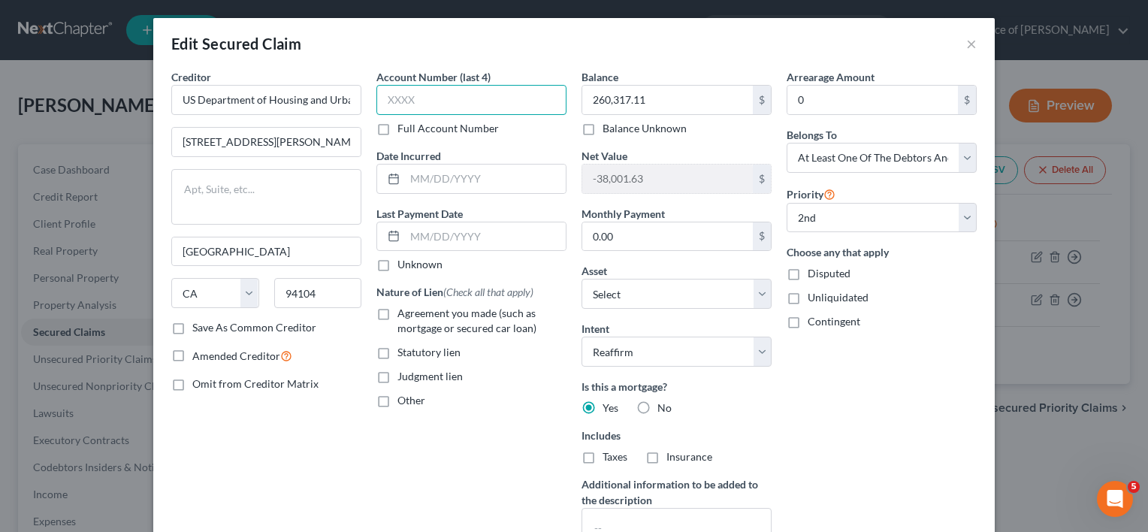
click at [417, 105] on input "text" at bounding box center [471, 100] width 190 height 30
type input "3581"
click at [441, 187] on input "text" at bounding box center [485, 179] width 161 height 29
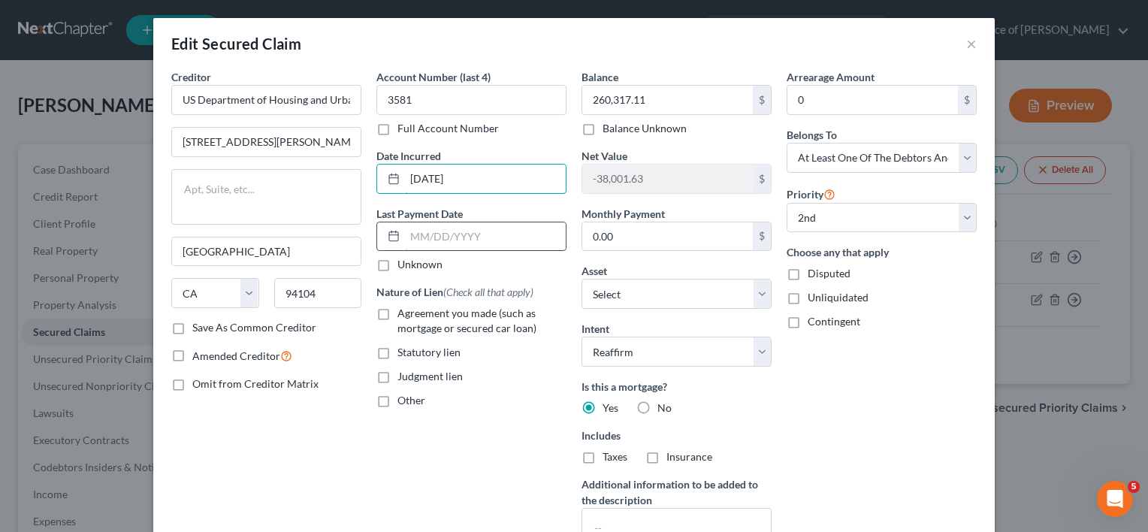
type input "[DATE]"
click at [484, 230] on input "text" at bounding box center [485, 236] width 161 height 29
click at [397, 313] on label "Agreement you made (such as mortgage or secured car loan)" at bounding box center [481, 321] width 169 height 30
click at [403, 313] on input "Agreement you made (such as mortgage or secured car loan)" at bounding box center [408, 311] width 10 height 10
checkbox input "true"
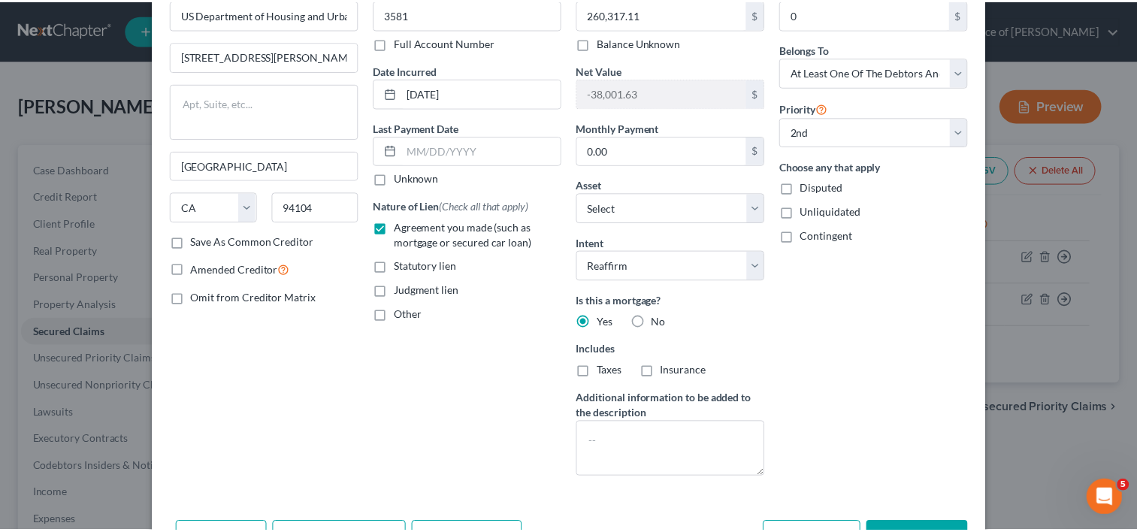
scroll to position [180, 0]
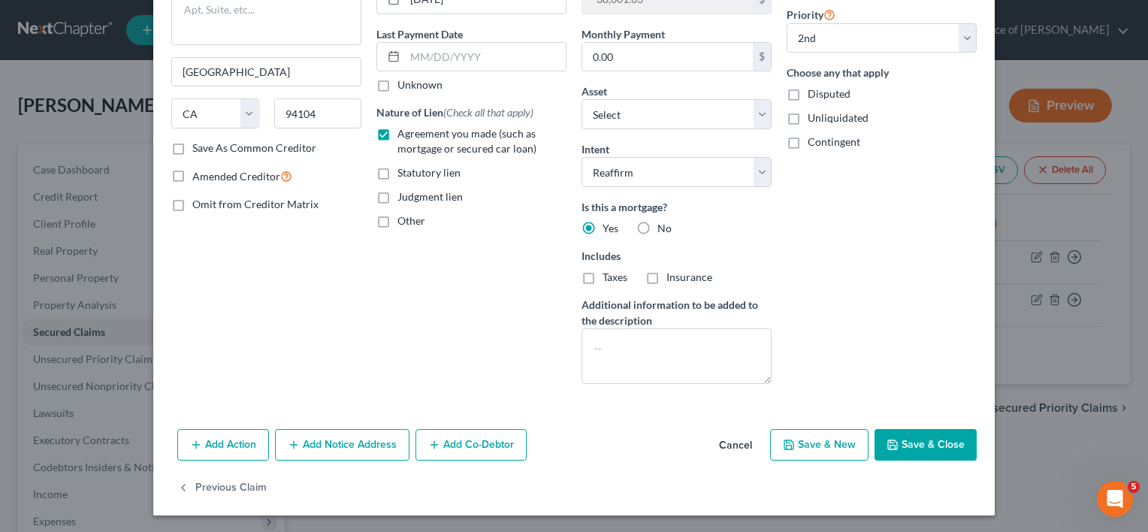
click at [914, 442] on button "Save & Close" at bounding box center [926, 445] width 102 height 32
select select "1"
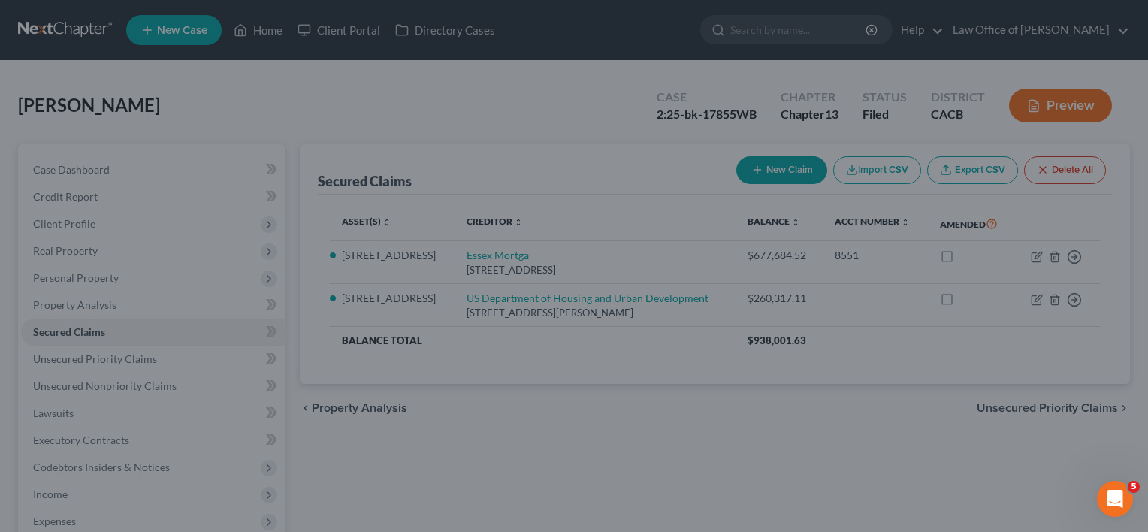
select select "9"
select select "0"
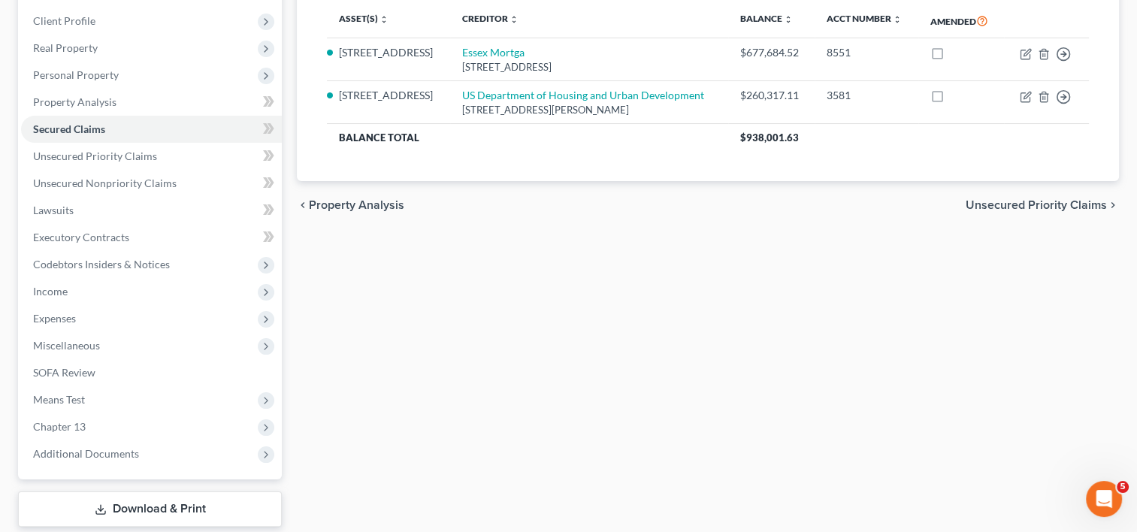
scroll to position [292, 0]
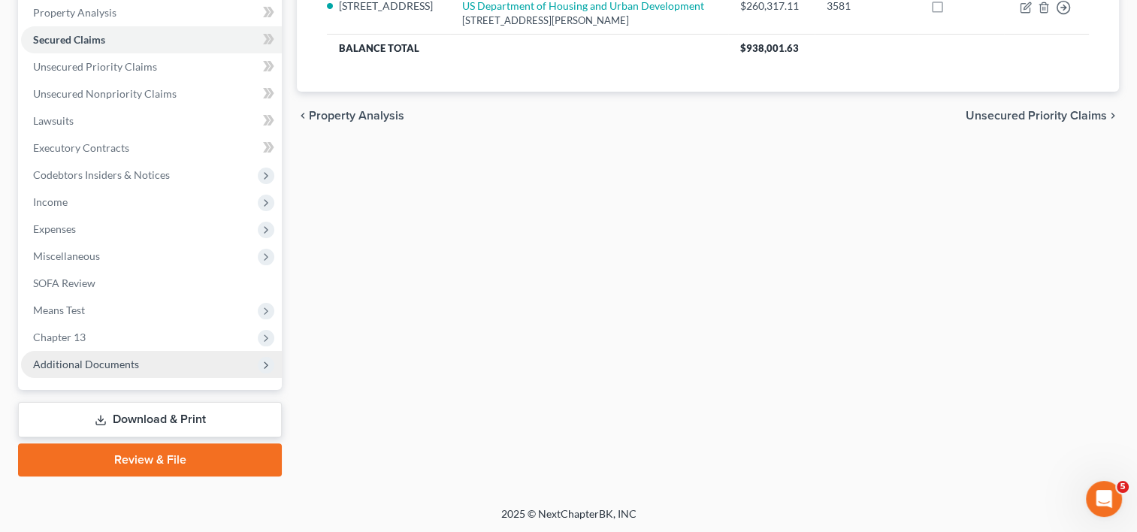
click at [89, 355] on span "Additional Documents" at bounding box center [151, 364] width 261 height 27
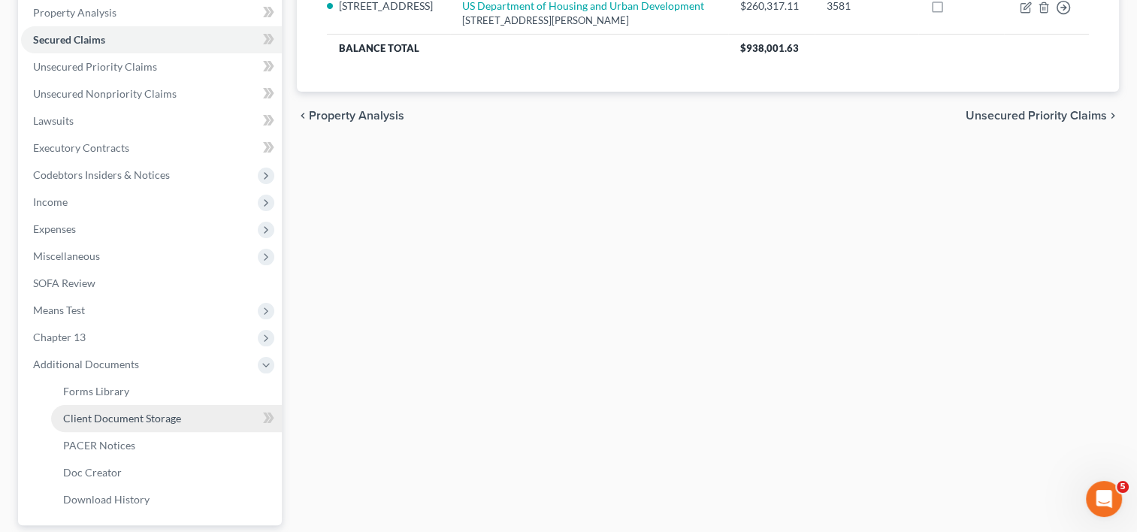
click at [146, 415] on span "Client Document Storage" at bounding box center [122, 418] width 118 height 13
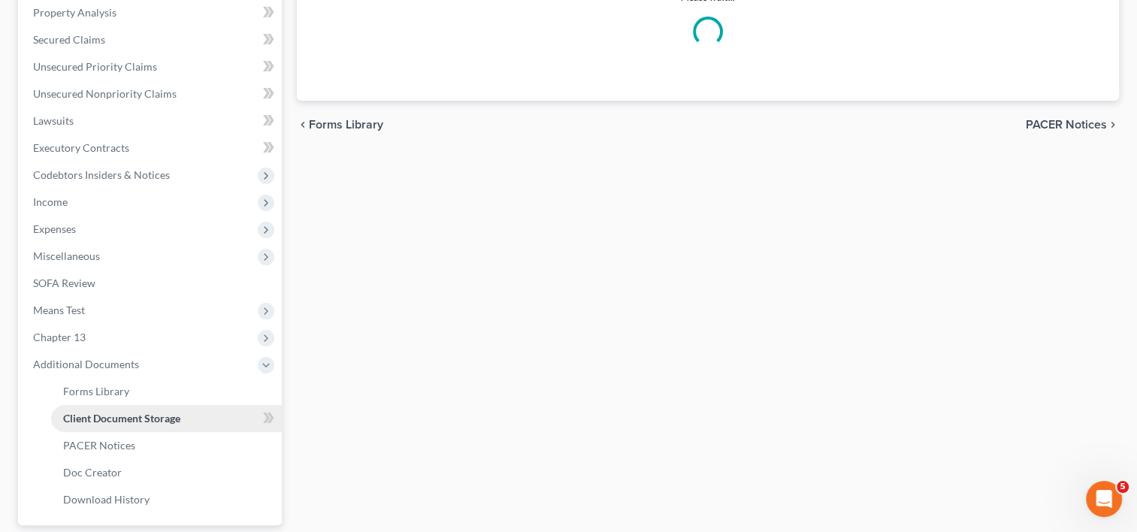
scroll to position [261, 0]
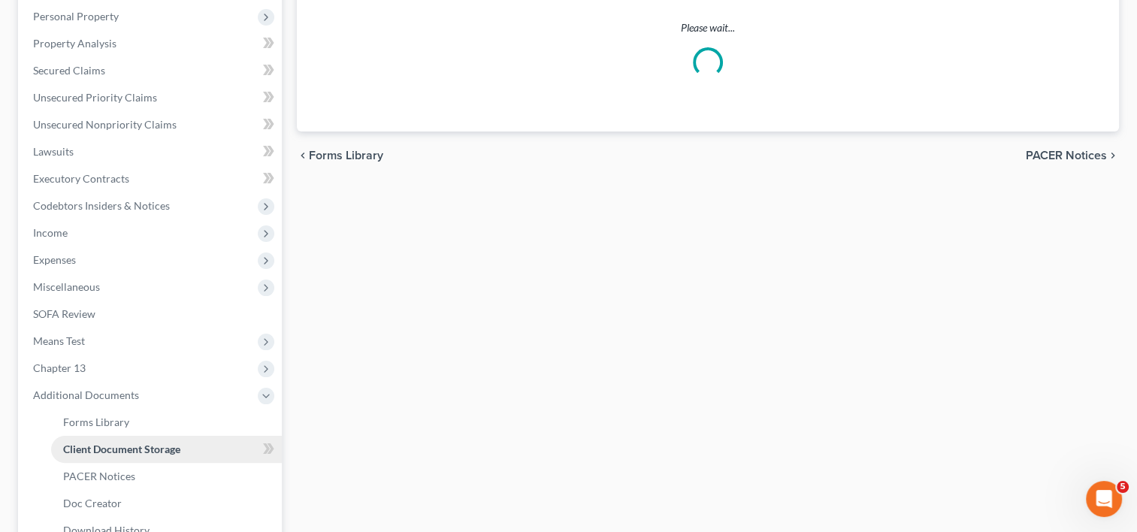
select select "19"
select select "53"
select select "56"
select select "41"
select select "53"
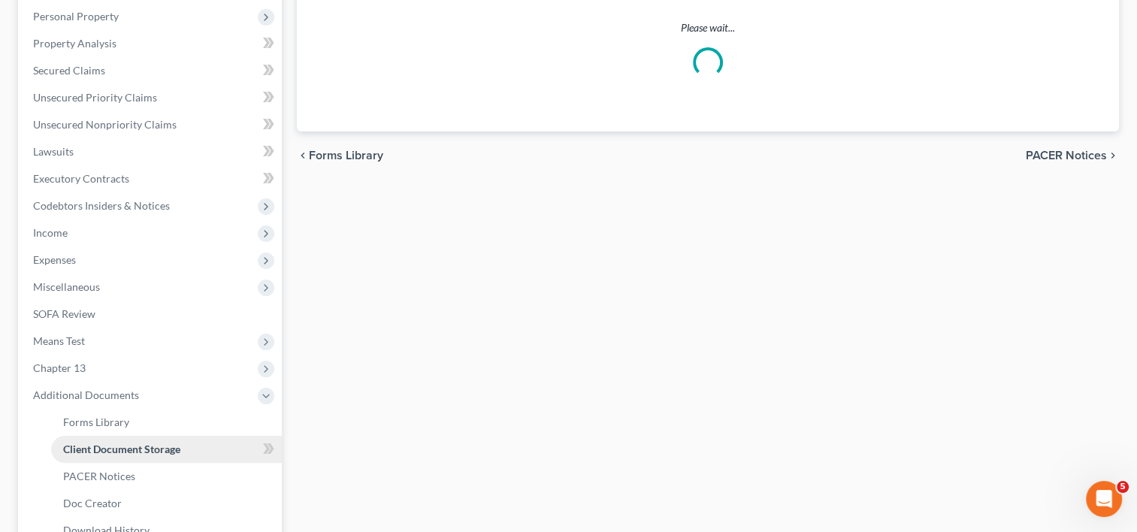
select select "56"
select select "57"
select select "65"
select select "59"
select select "60"
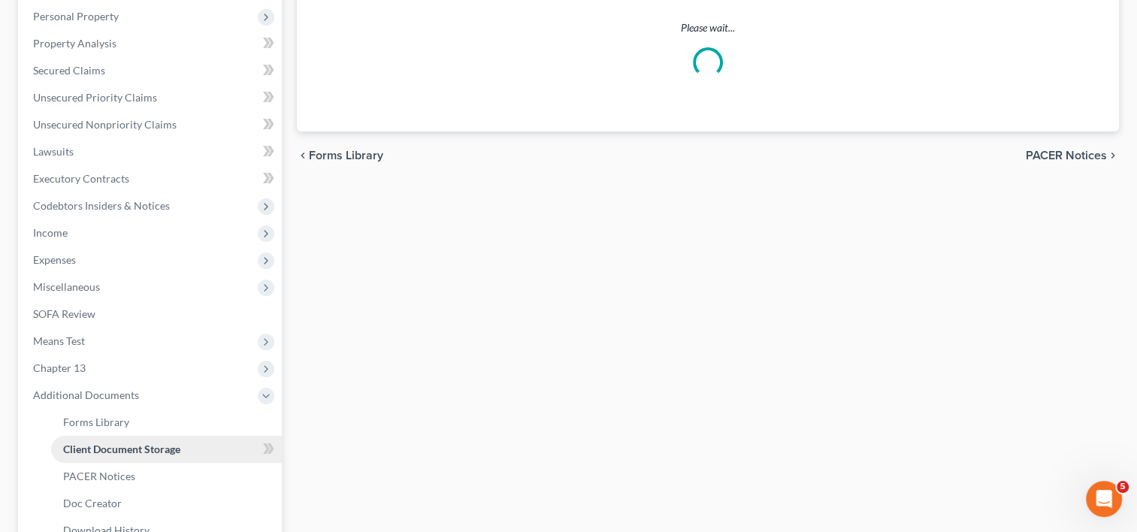
select select "7"
select select "30"
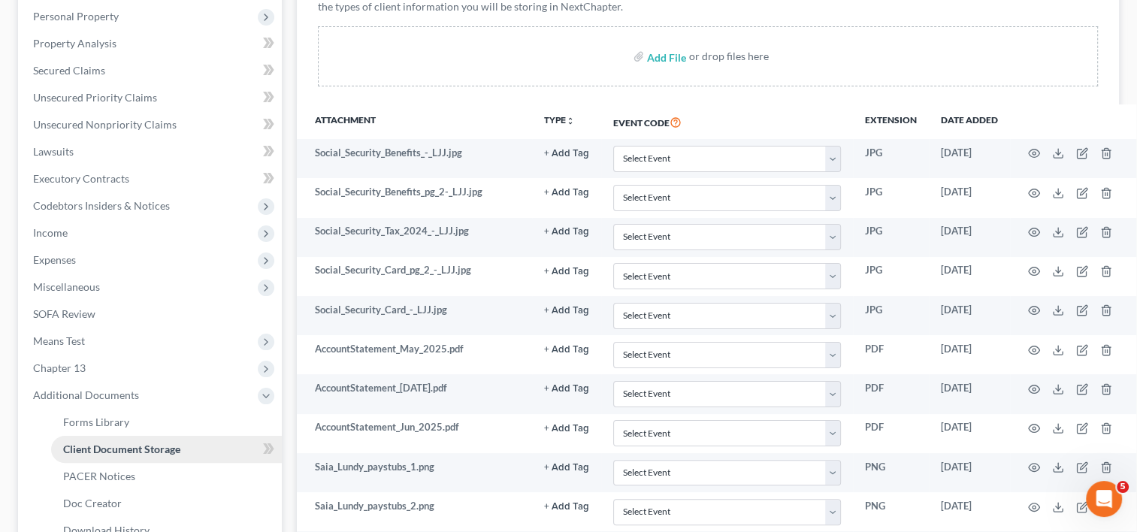
scroll to position [0, 0]
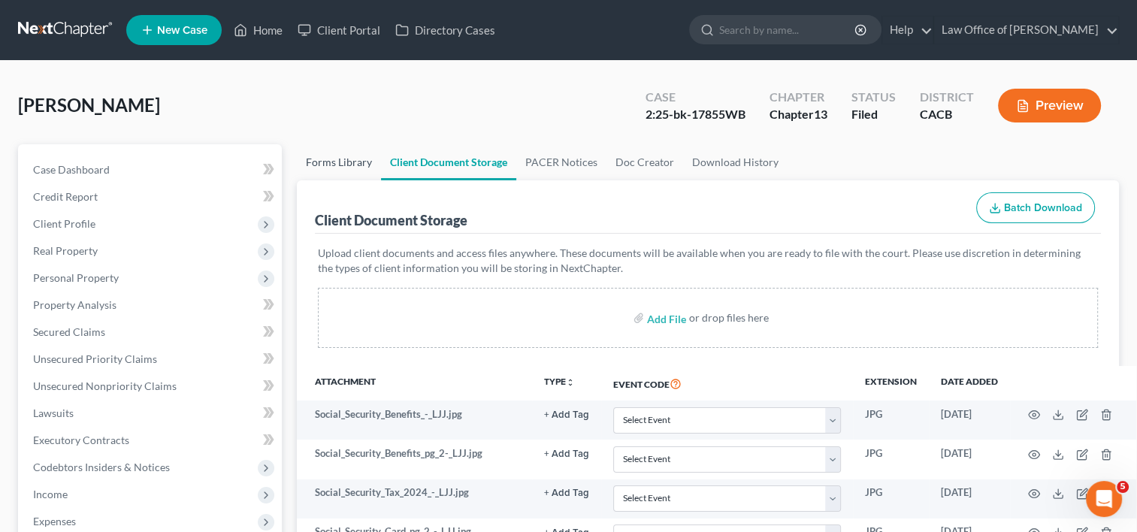
click at [339, 156] on link "Forms Library" at bounding box center [339, 162] width 84 height 36
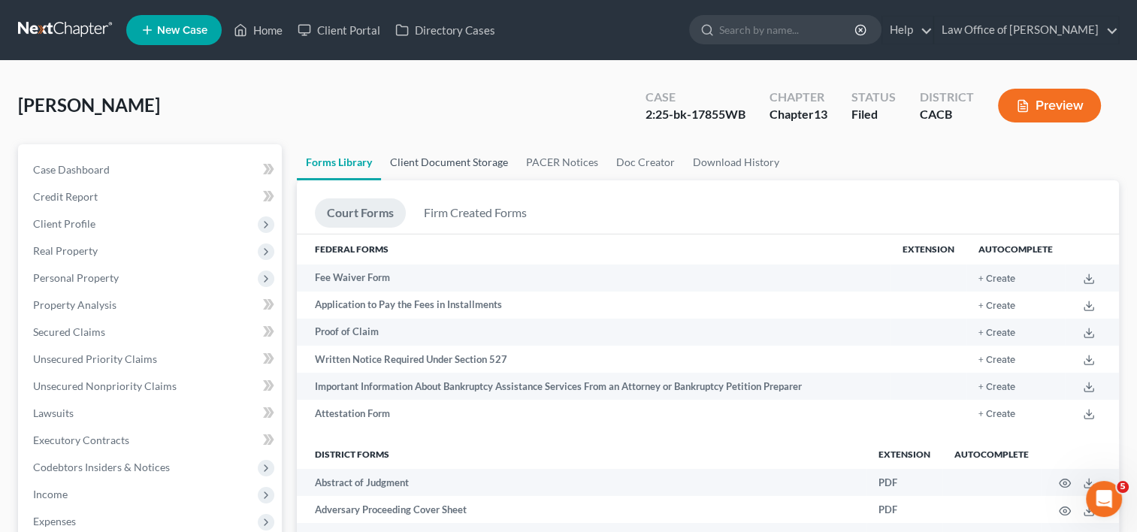
click at [469, 165] on link "Client Document Storage" at bounding box center [449, 162] width 136 height 36
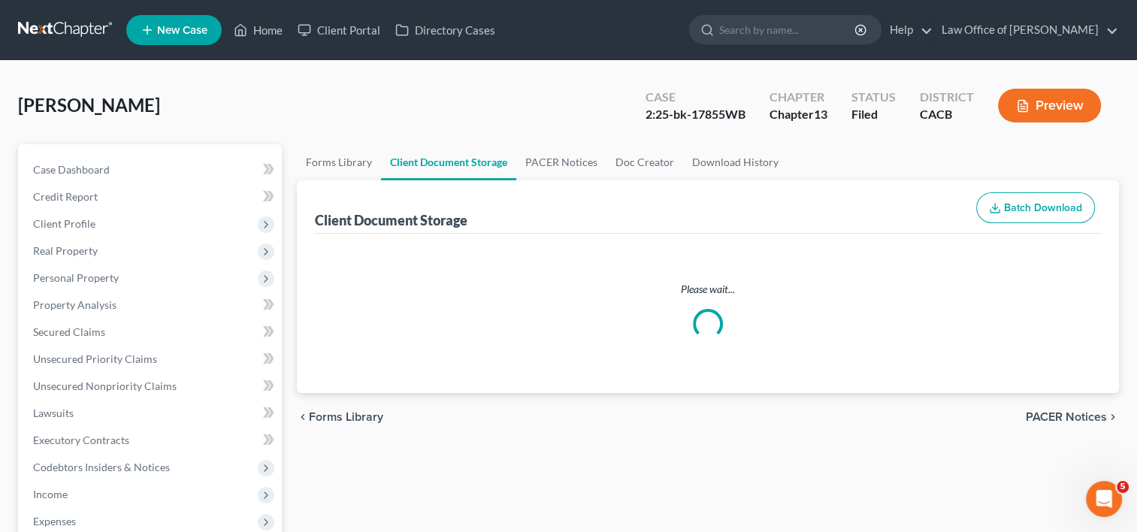
select select "19"
select select "53"
select select "56"
select select "41"
select select "53"
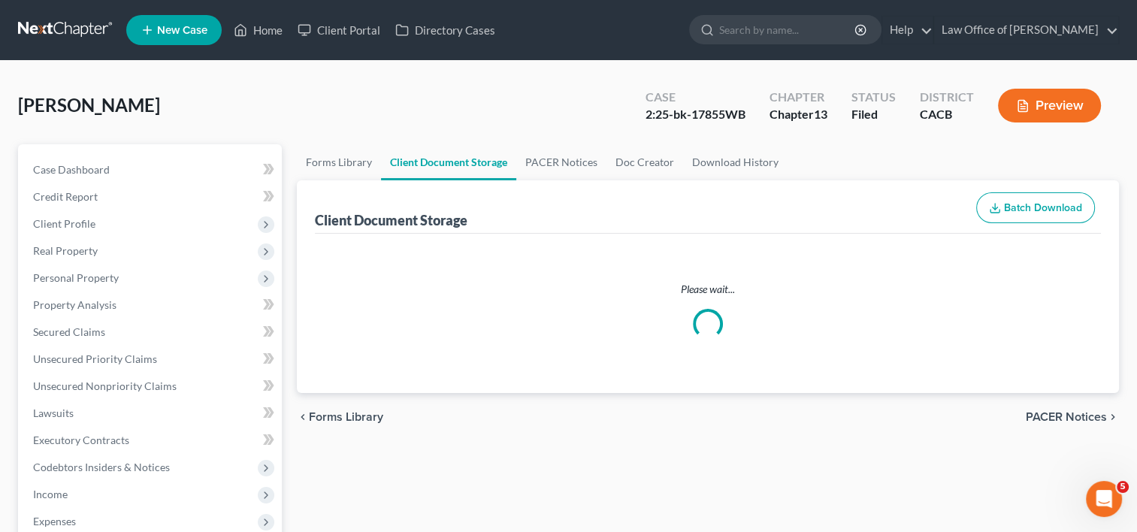
select select "56"
select select "57"
select select "65"
select select "59"
select select "60"
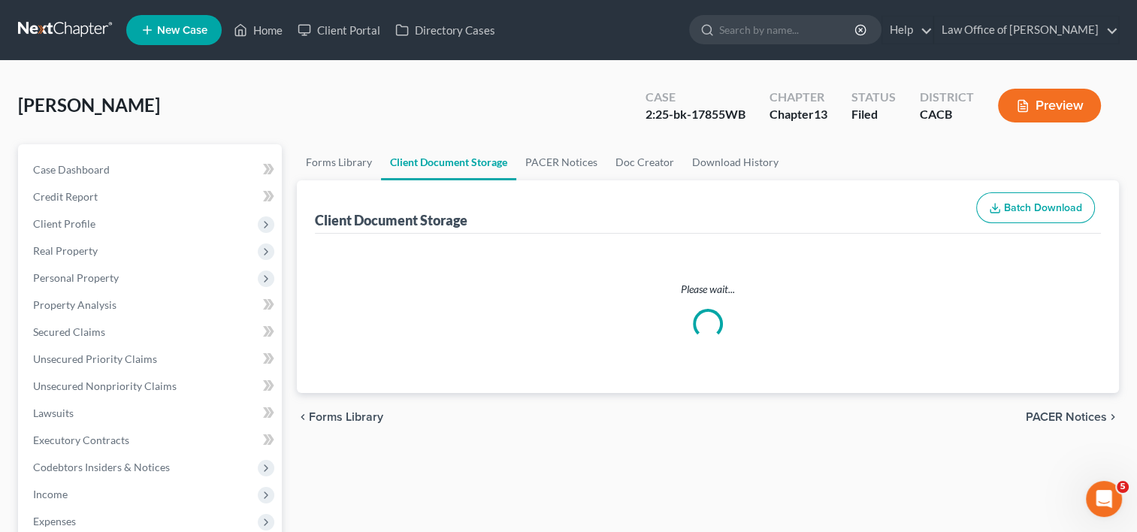
select select "7"
select select "30"
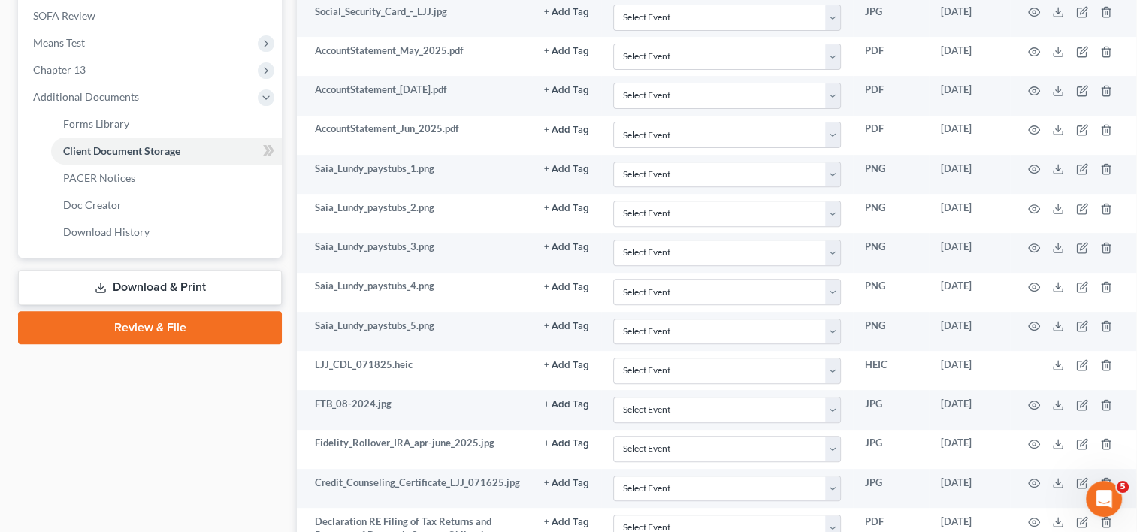
scroll to position [553, 0]
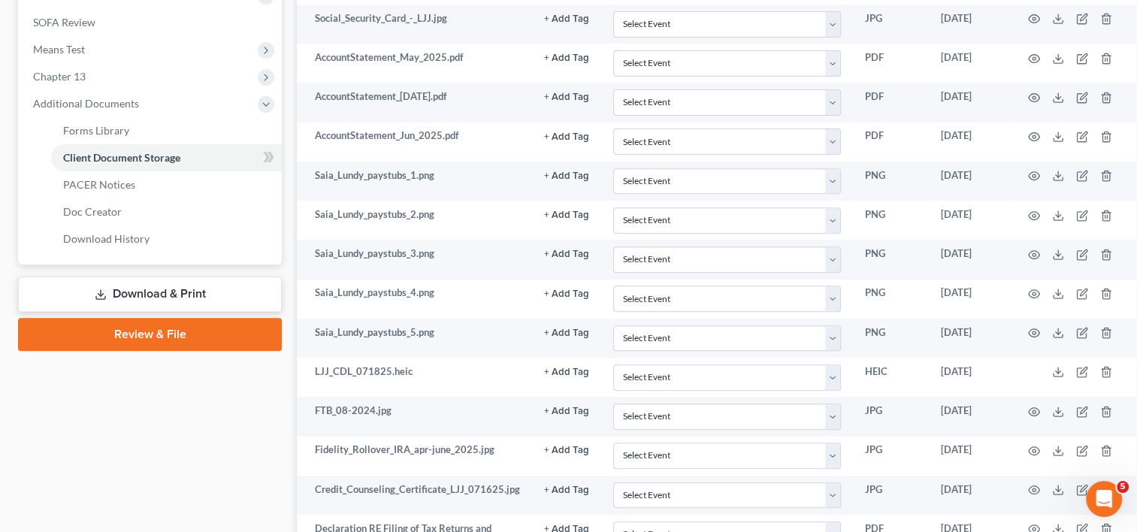
click at [196, 298] on link "Download & Print" at bounding box center [150, 293] width 264 height 35
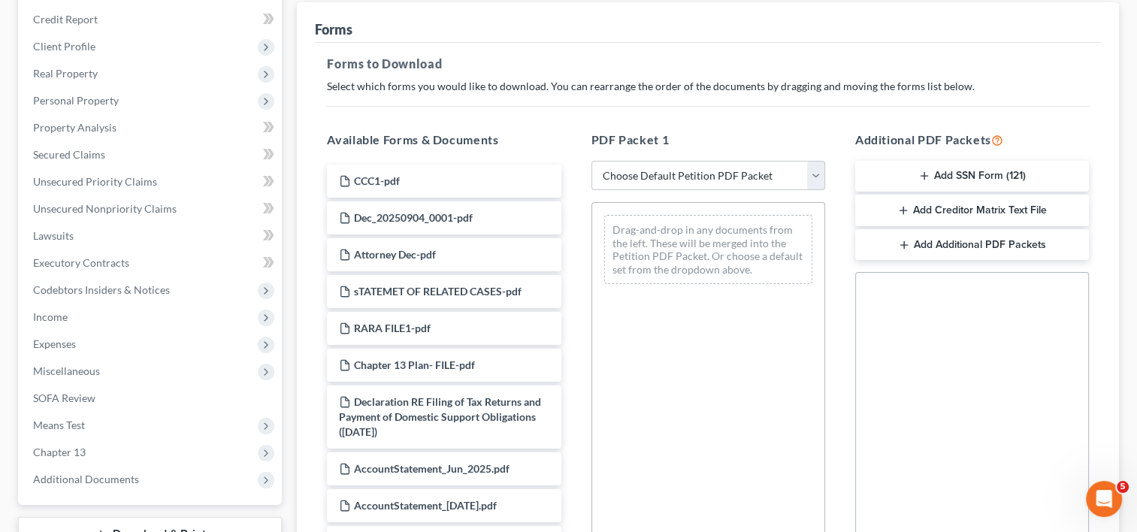
scroll to position [178, 0]
click at [86, 153] on span "Secured Claims" at bounding box center [69, 153] width 72 height 13
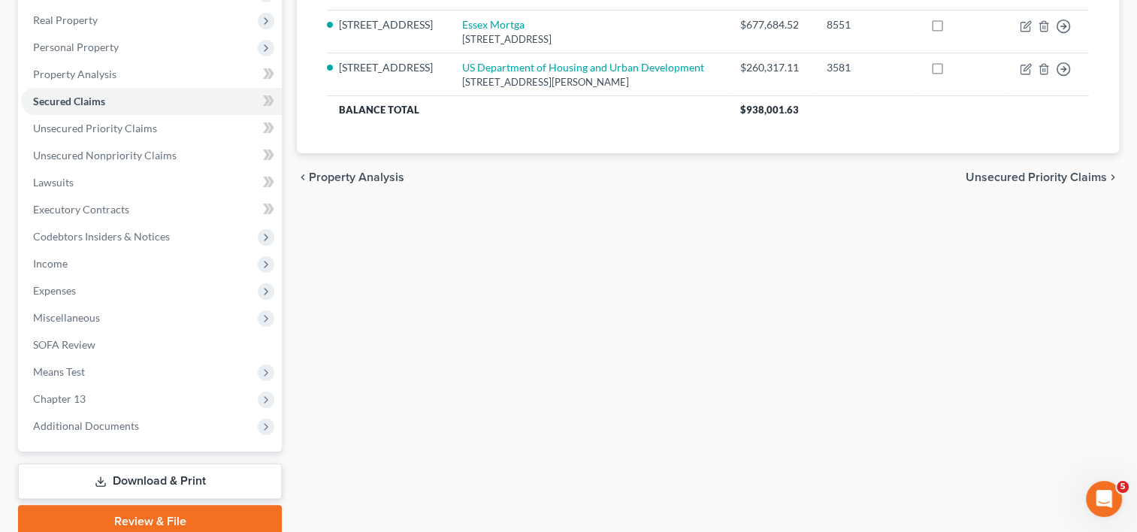
scroll to position [292, 0]
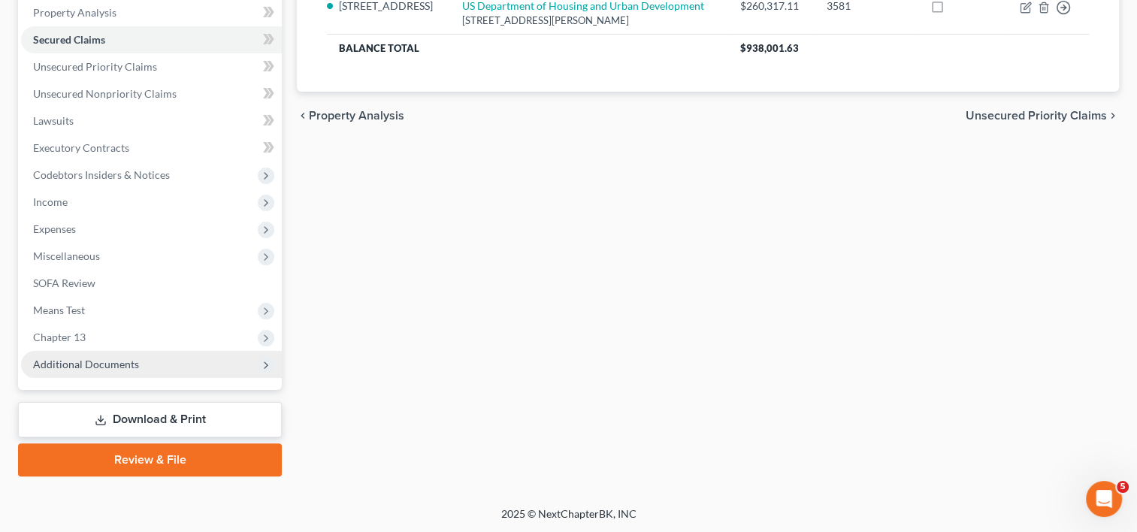
click at [149, 367] on span "Additional Documents" at bounding box center [151, 364] width 261 height 27
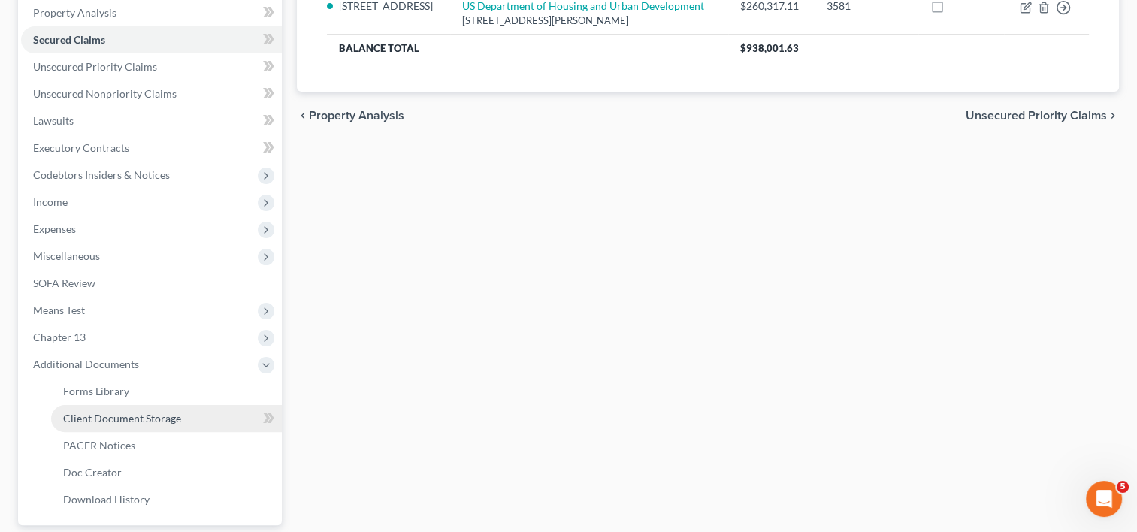
click at [162, 416] on span "Client Document Storage" at bounding box center [122, 418] width 118 height 13
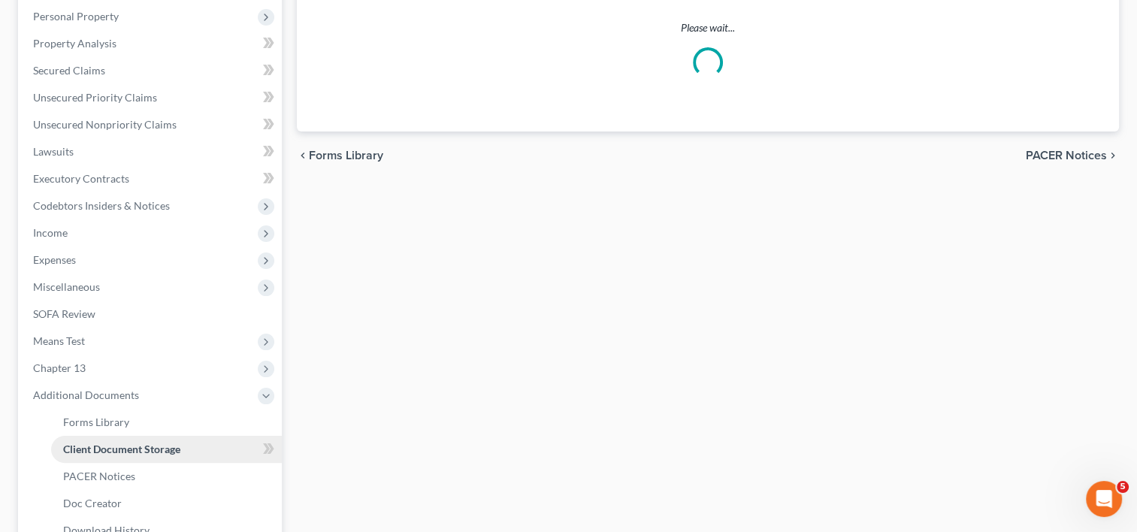
scroll to position [179, 0]
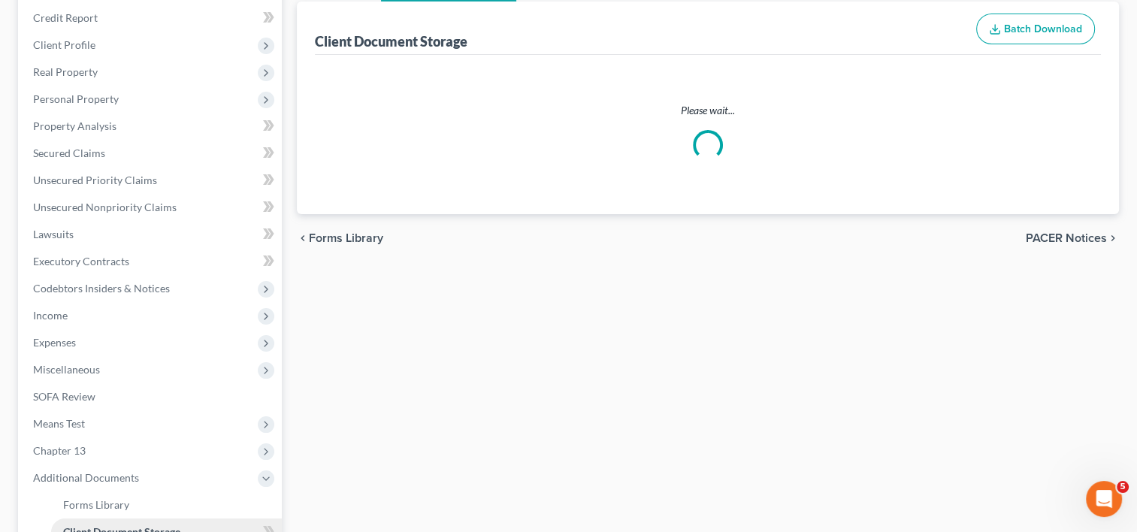
select select "19"
select select "53"
select select "56"
select select "41"
select select "53"
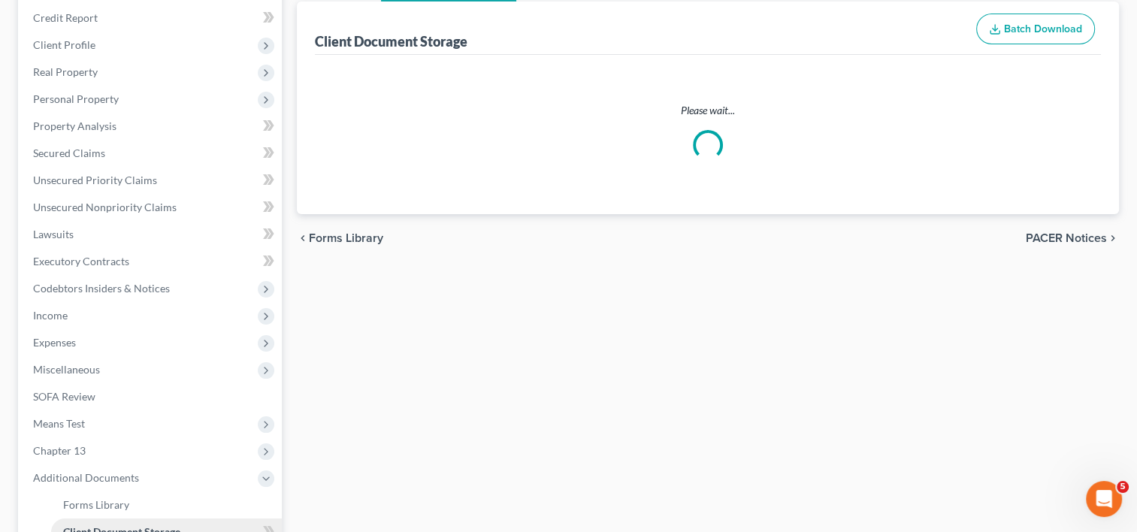
select select "56"
select select "57"
select select "65"
select select "59"
select select "60"
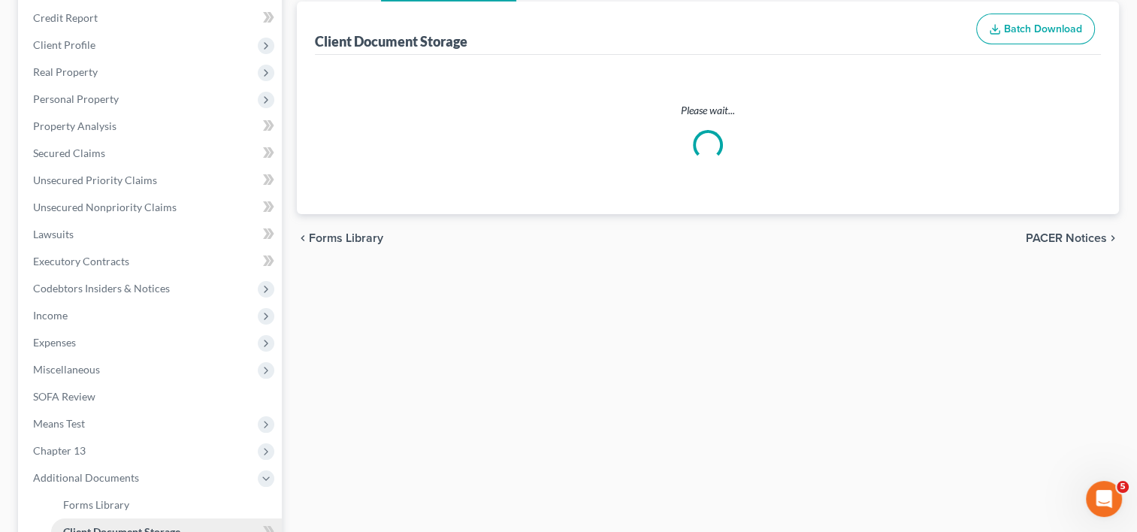
select select "7"
select select "30"
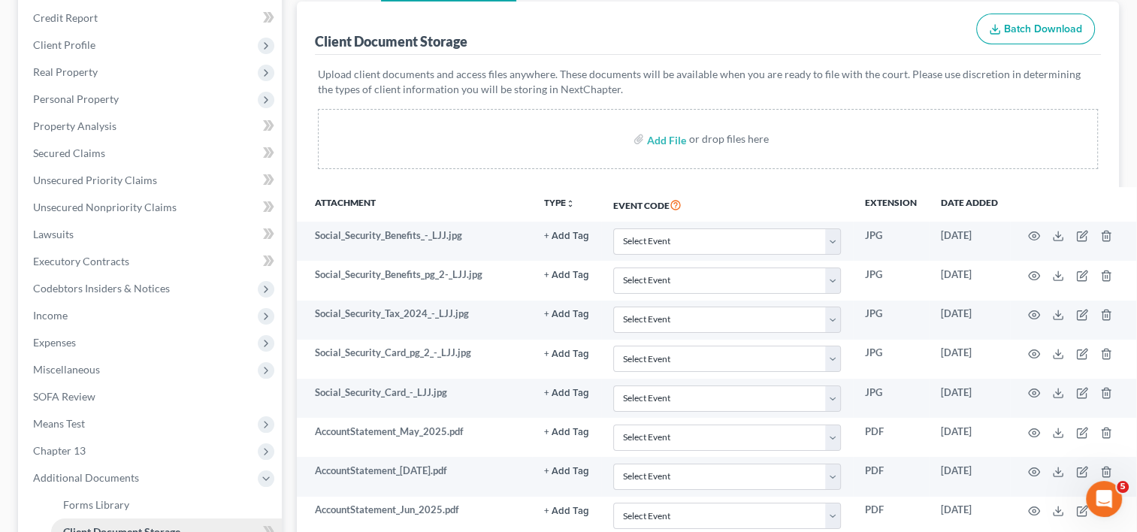
scroll to position [0, 0]
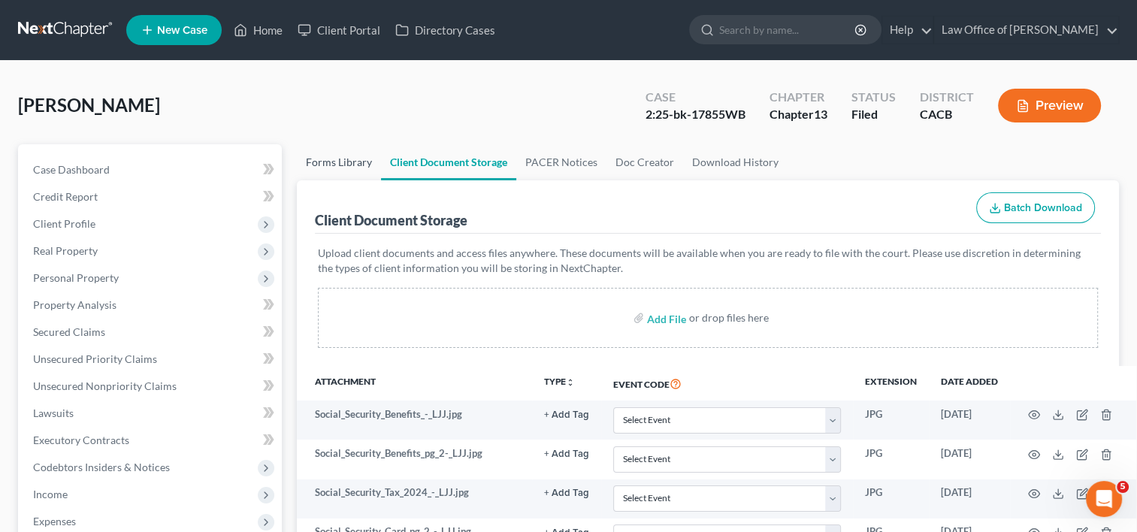
click at [329, 158] on link "Forms Library" at bounding box center [339, 162] width 84 height 36
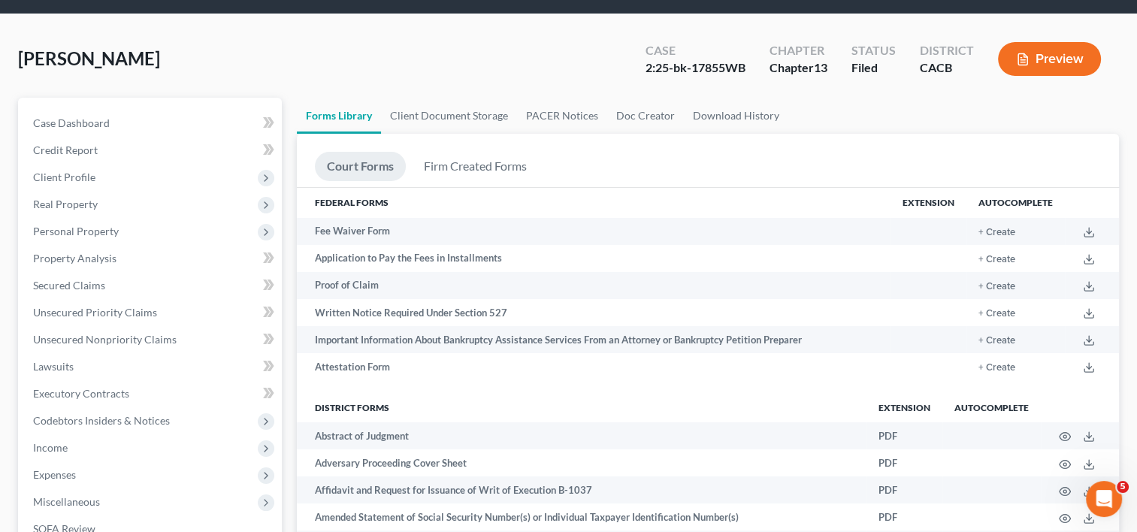
scroll to position [465, 0]
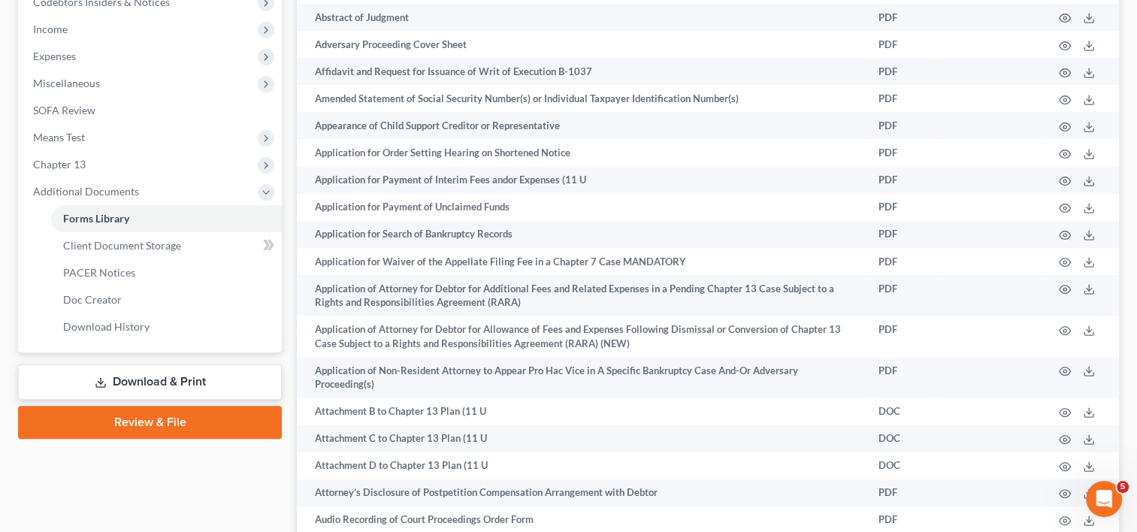
click at [137, 379] on link "Download & Print" at bounding box center [150, 381] width 264 height 35
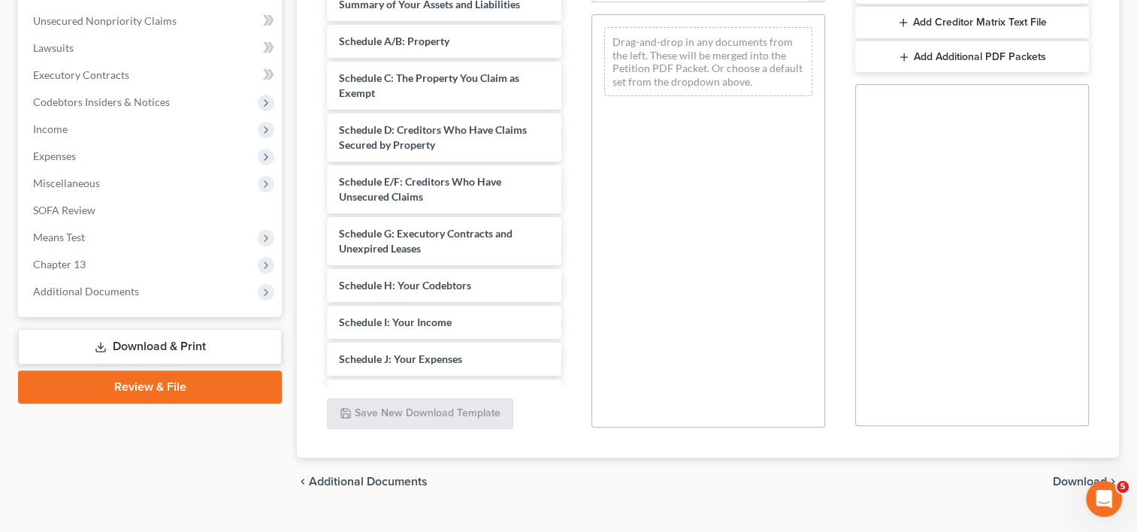
scroll to position [441, 0]
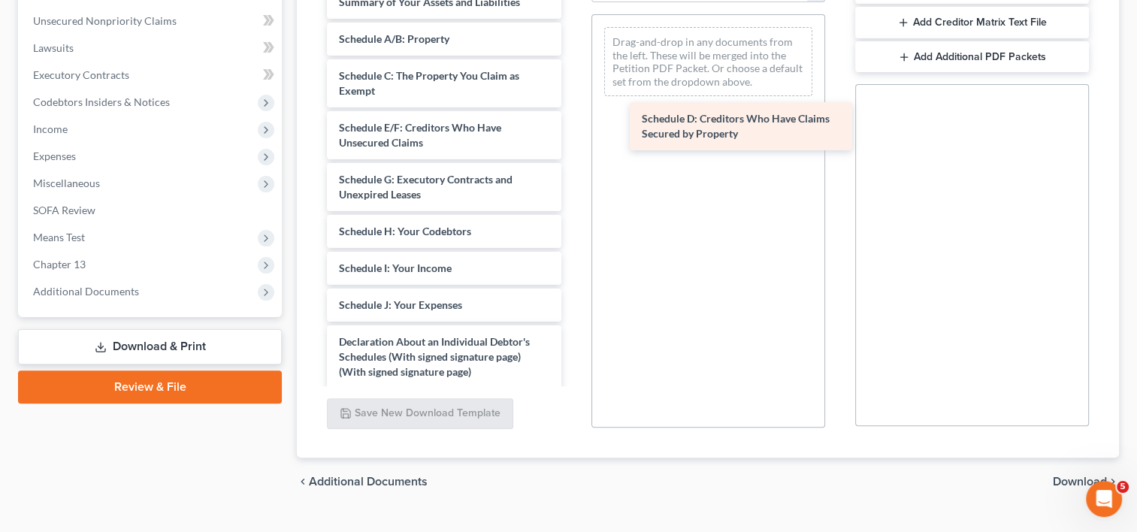
drag, startPoint x: 448, startPoint y: 132, endPoint x: 751, endPoint y: 110, distance: 303.6
click at [573, 110] on div "Schedule D: Creditors Who Have Claims Secured by Property CCC1-pdf Dec_20250904…" at bounding box center [444, 118] width 258 height 1164
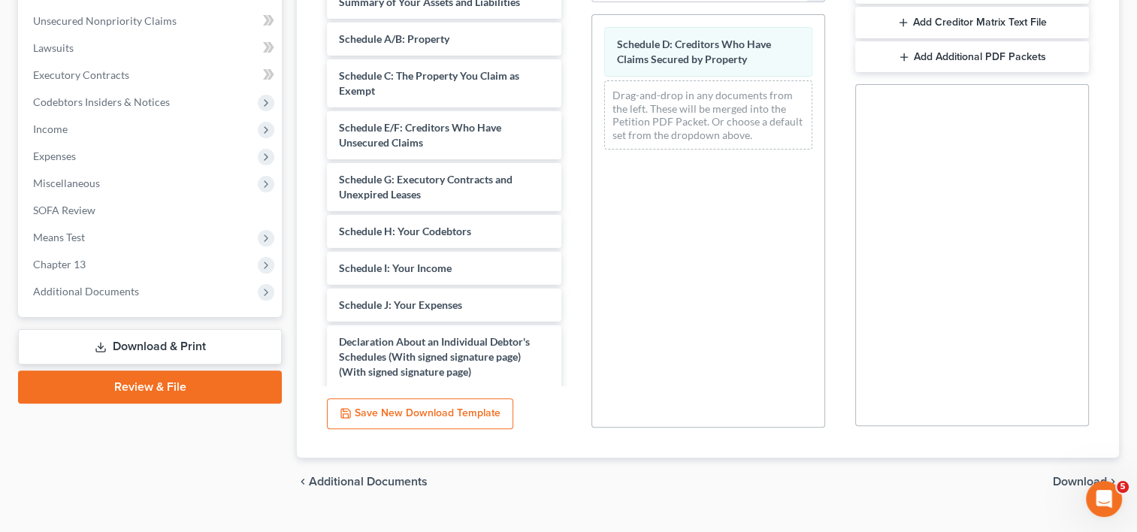
click at [1068, 481] on span "Download" at bounding box center [1080, 482] width 54 height 12
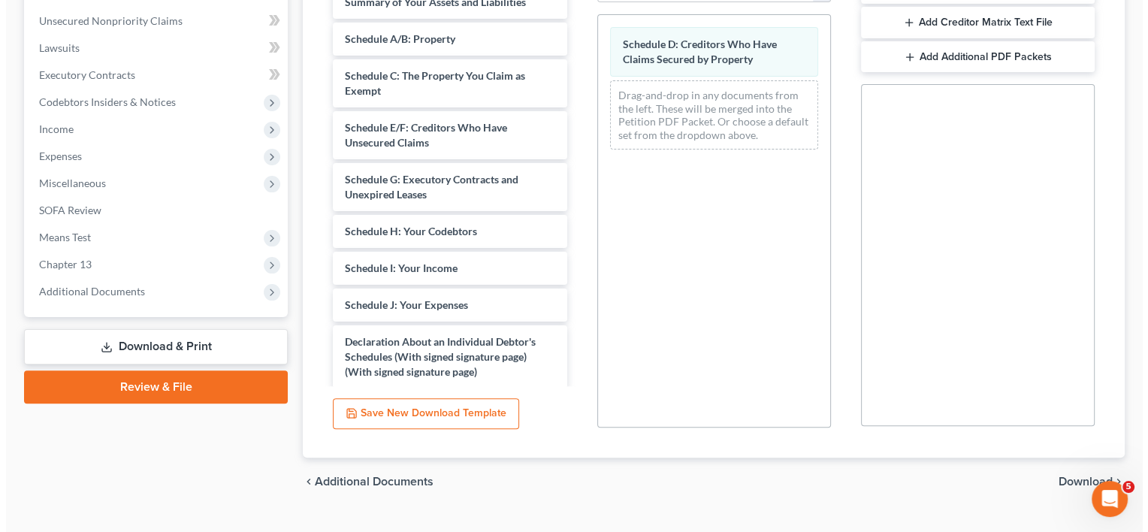
scroll to position [292, 0]
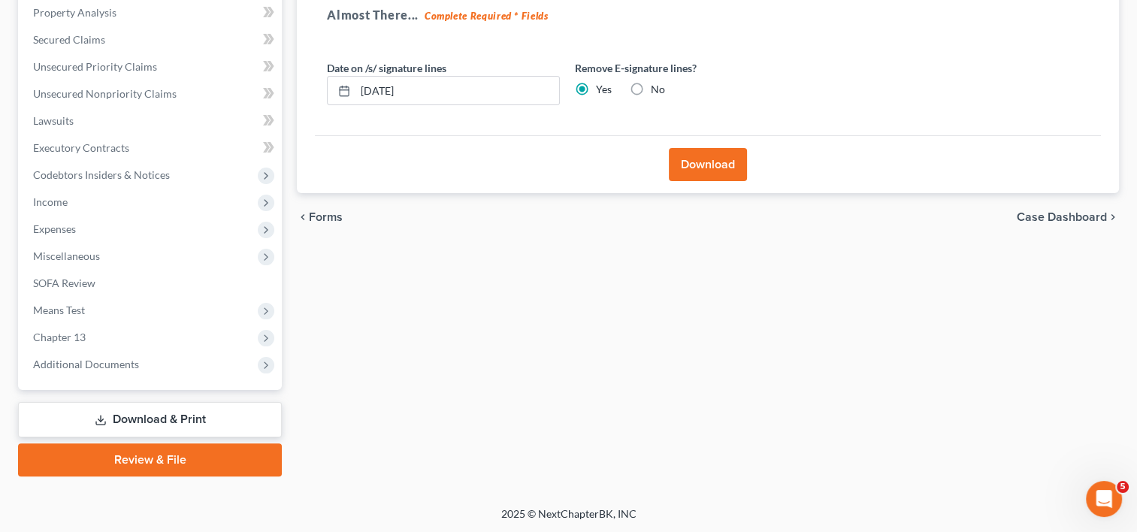
click at [709, 169] on button "Download" at bounding box center [708, 164] width 78 height 33
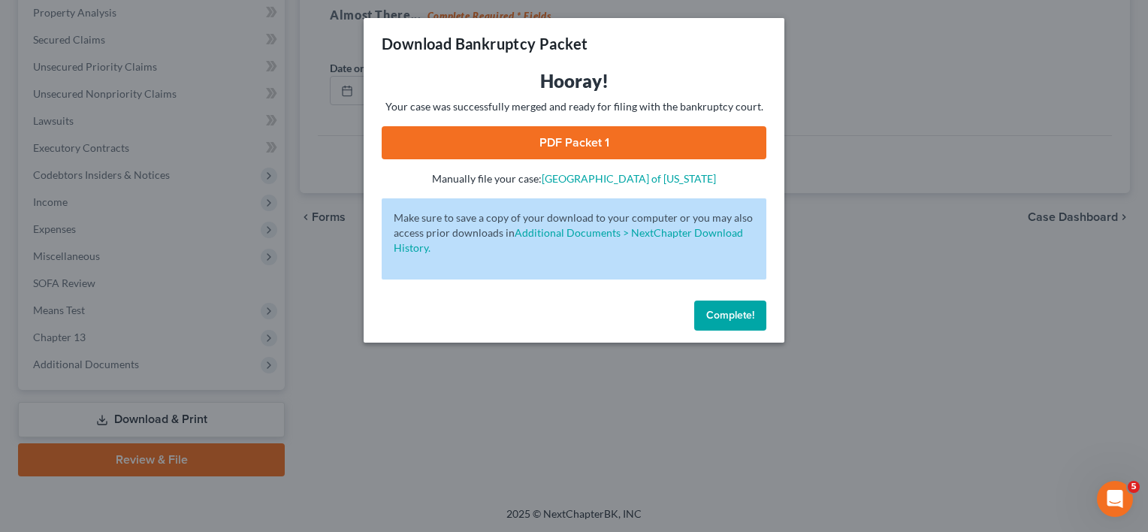
click at [559, 133] on link "PDF Packet 1" at bounding box center [574, 142] width 385 height 33
click at [590, 141] on link "PDF Packet 1" at bounding box center [574, 142] width 385 height 33
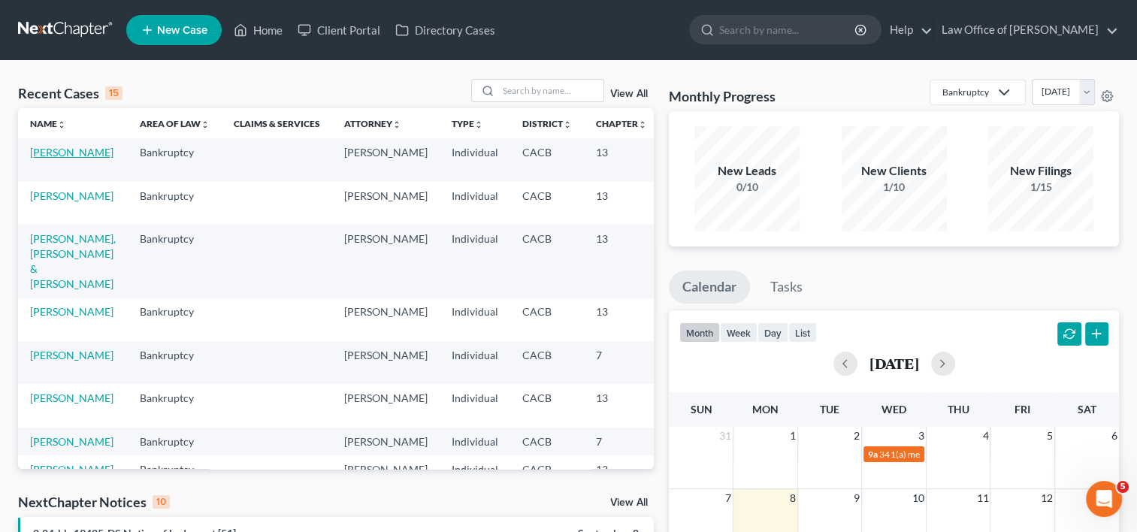
click at [36, 158] on link "[PERSON_NAME]" at bounding box center [71, 152] width 83 height 13
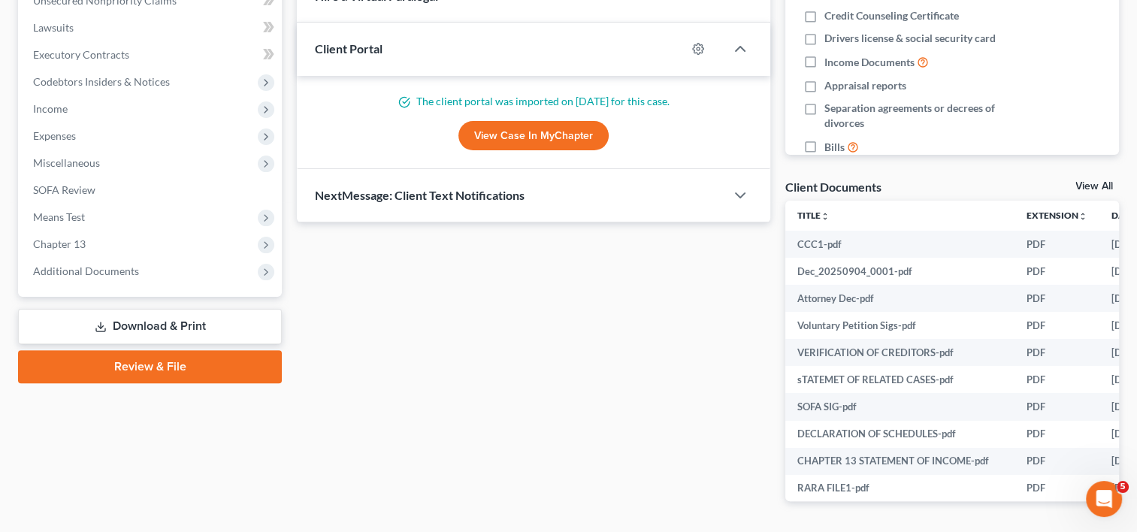
scroll to position [389, 0]
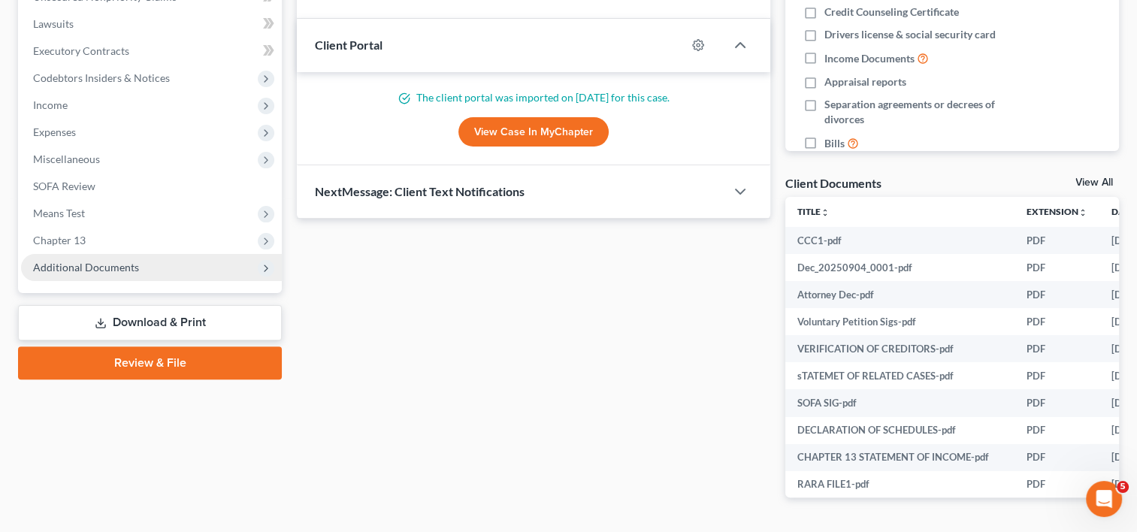
click at [84, 264] on span "Additional Documents" at bounding box center [86, 267] width 106 height 13
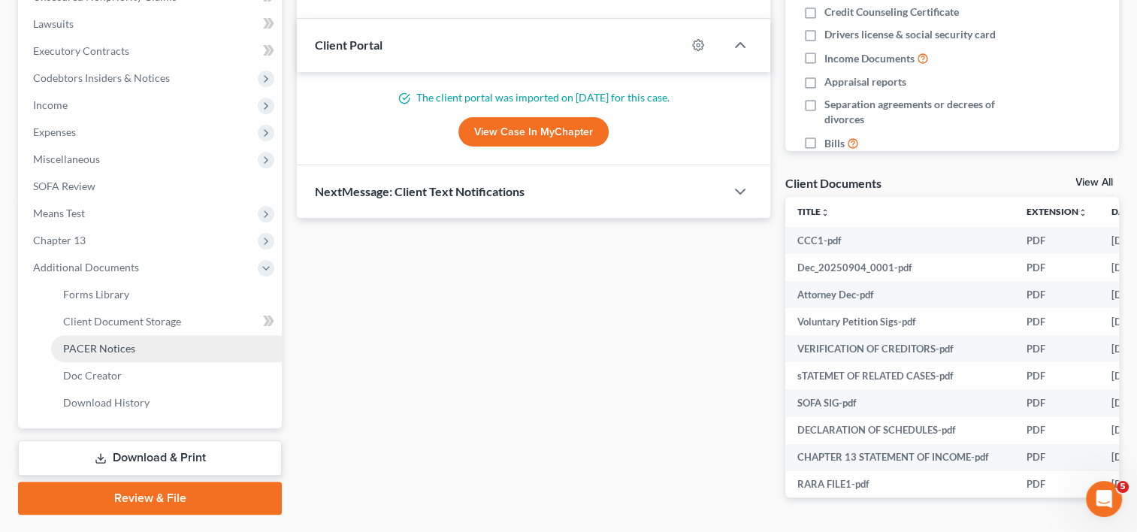
click at [107, 348] on span "PACER Notices" at bounding box center [99, 348] width 72 height 13
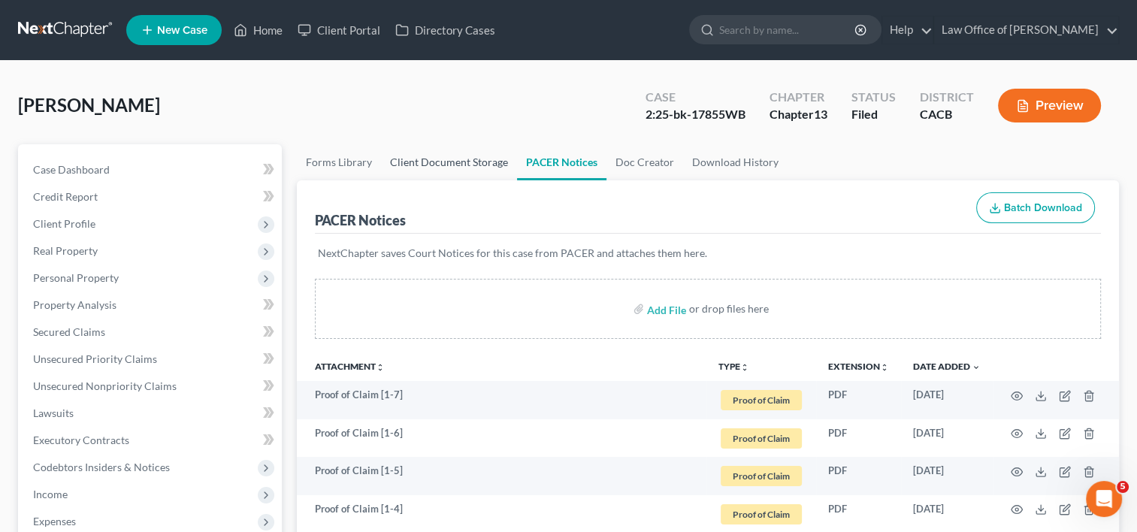
click at [466, 166] on link "Client Document Storage" at bounding box center [449, 162] width 136 height 36
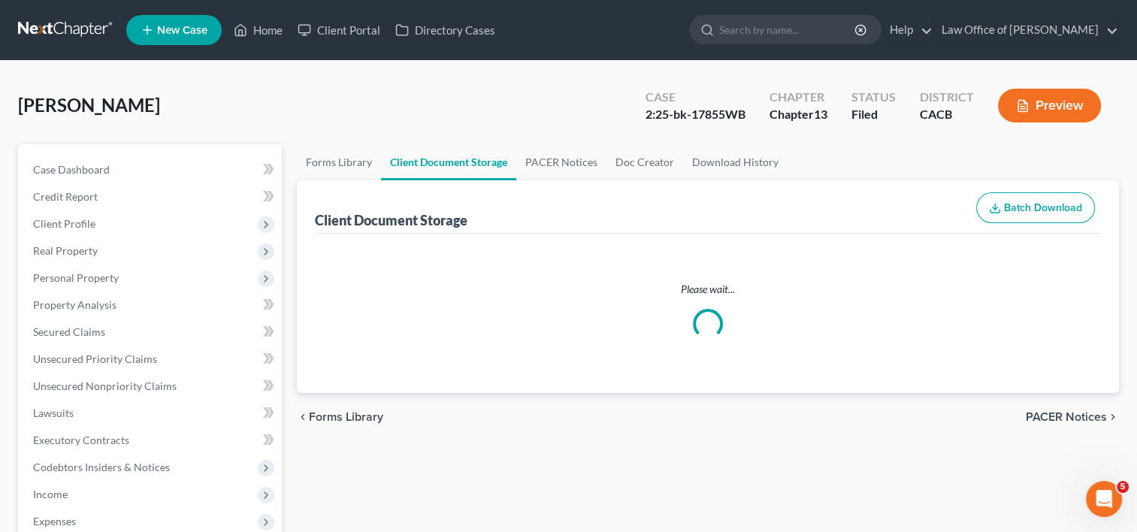
select select "19"
select select "53"
select select "56"
select select "41"
select select "53"
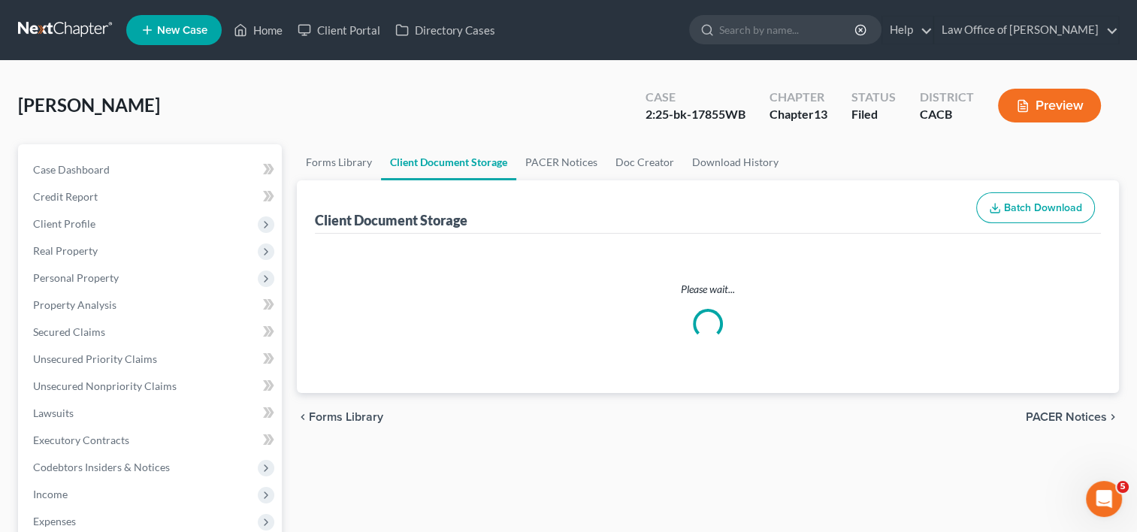
select select "56"
select select "57"
select select "65"
select select "59"
select select "60"
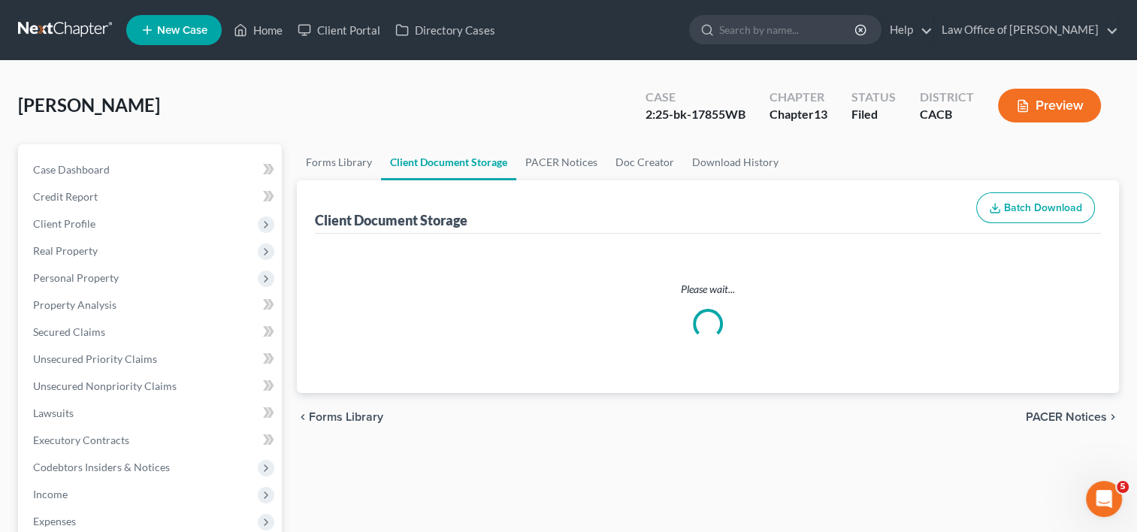
select select "7"
select select "30"
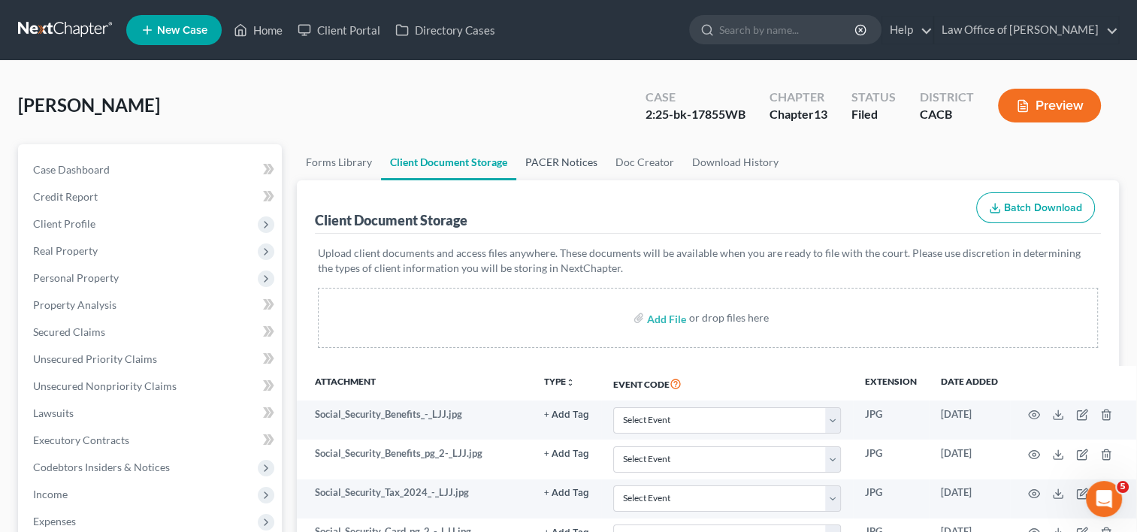
click at [569, 153] on link "PACER Notices" at bounding box center [561, 162] width 90 height 36
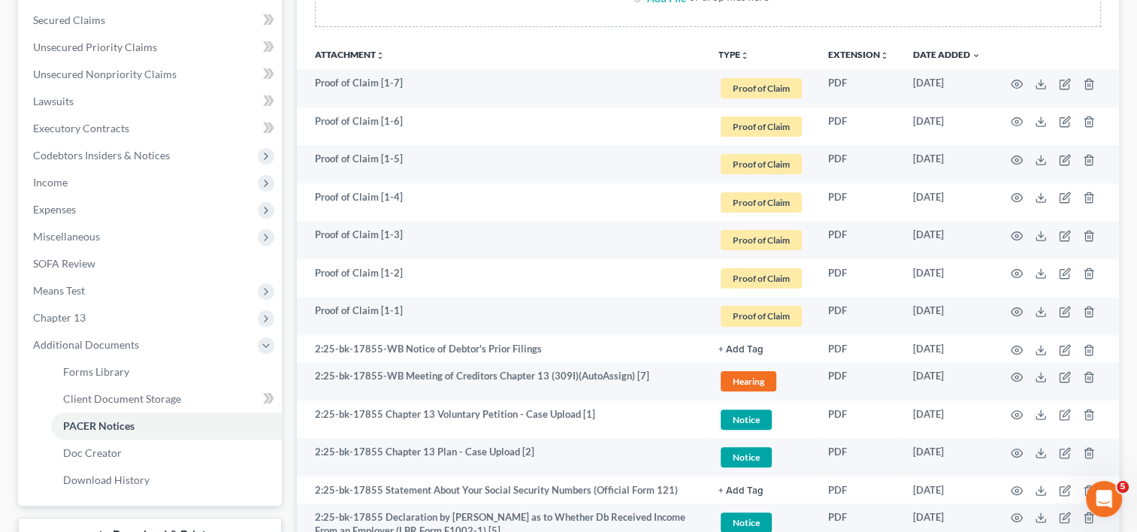
scroll to position [313, 0]
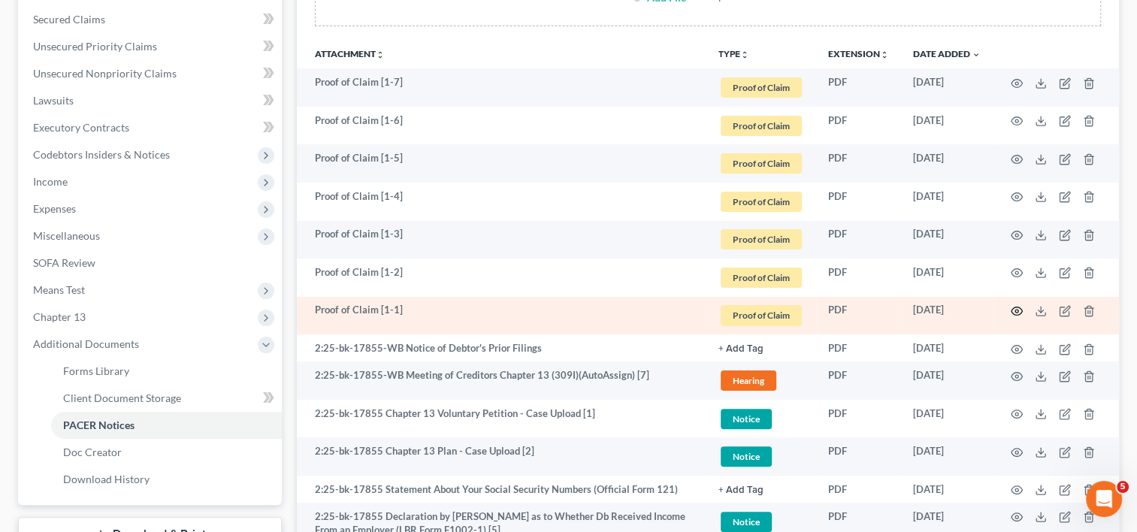
click at [1017, 310] on circle "button" at bounding box center [1016, 311] width 3 height 3
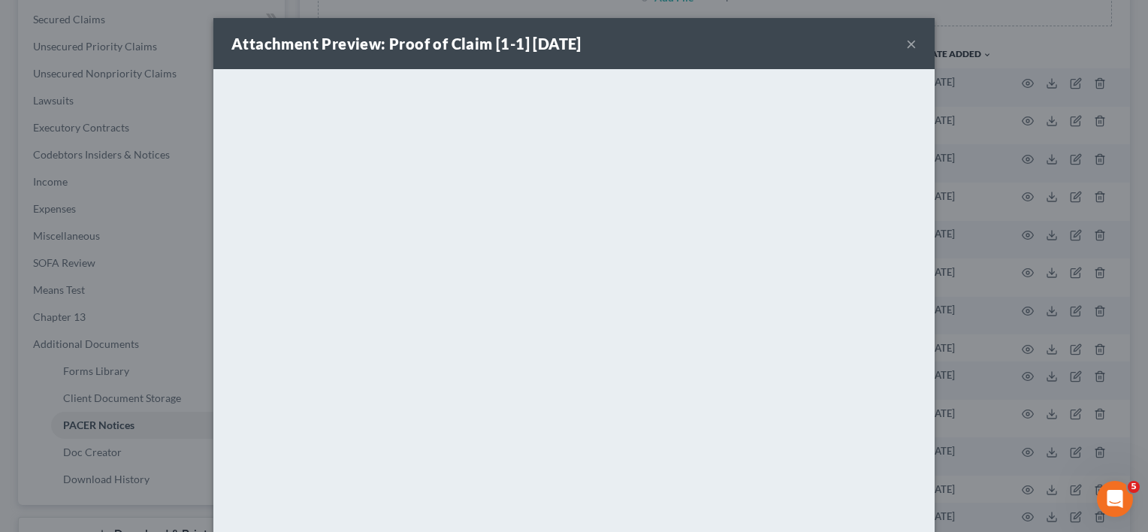
click at [906, 41] on button "×" at bounding box center [911, 44] width 11 height 18
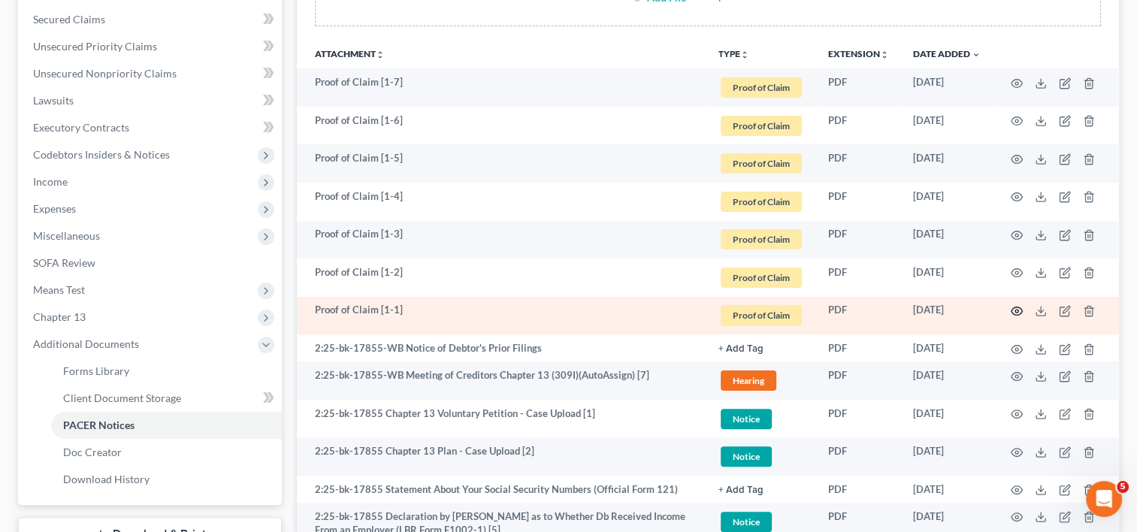
click at [1015, 310] on icon "button" at bounding box center [1017, 311] width 12 height 12
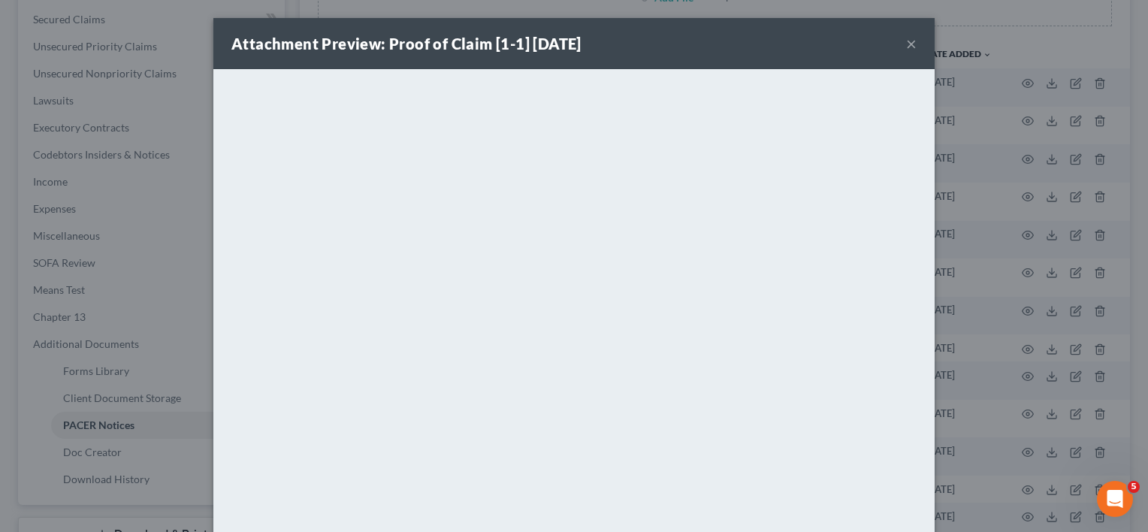
click at [906, 44] on button "×" at bounding box center [911, 44] width 11 height 18
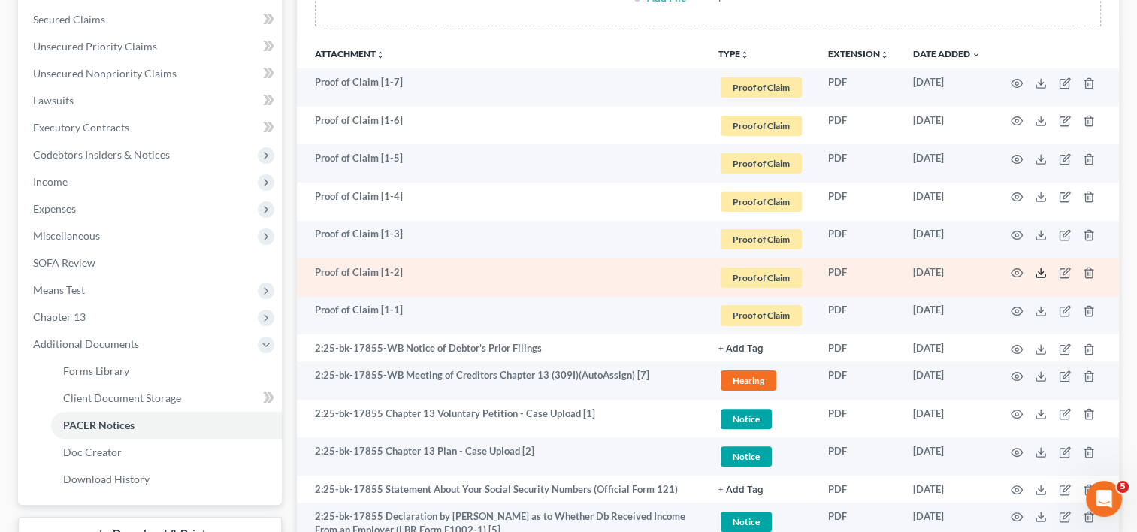
click at [1044, 272] on icon at bounding box center [1041, 273] width 12 height 12
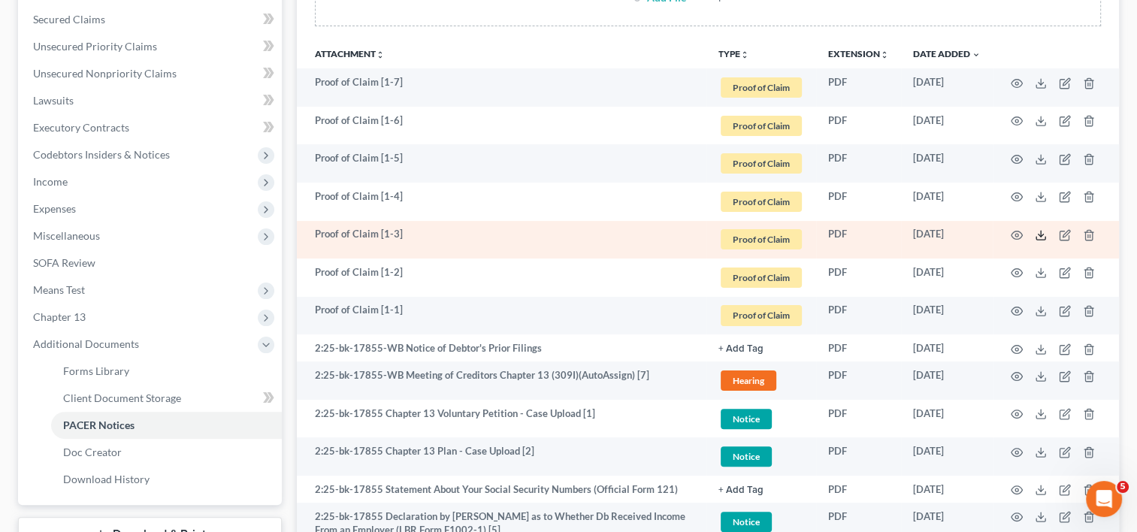
click at [1042, 235] on icon at bounding box center [1041, 235] width 12 height 12
